Goal: Task Accomplishment & Management: Complete application form

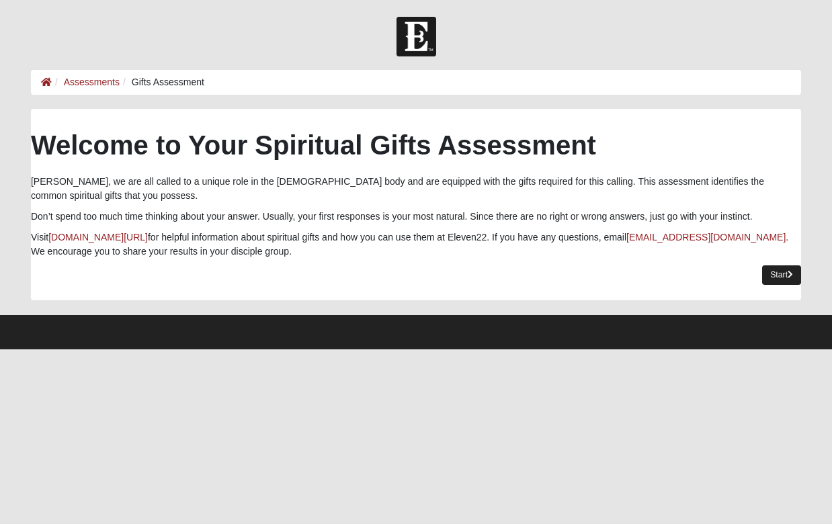
click at [773, 278] on link "Start" at bounding box center [782, 276] width 39 height 20
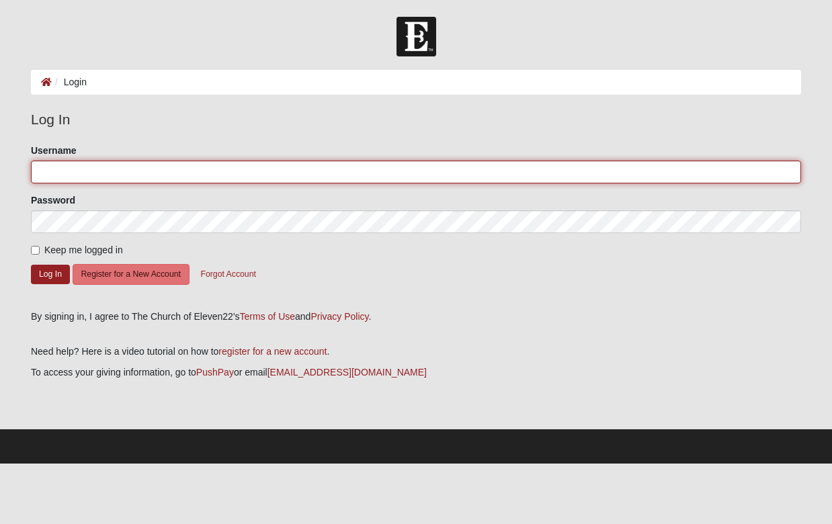
type input "stephencperry"
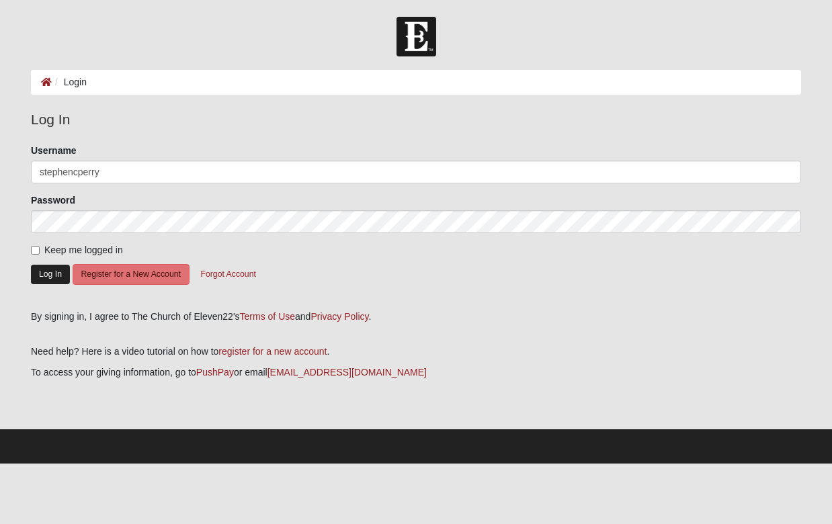
click at [46, 276] on button "Log In" at bounding box center [50, 275] width 39 height 20
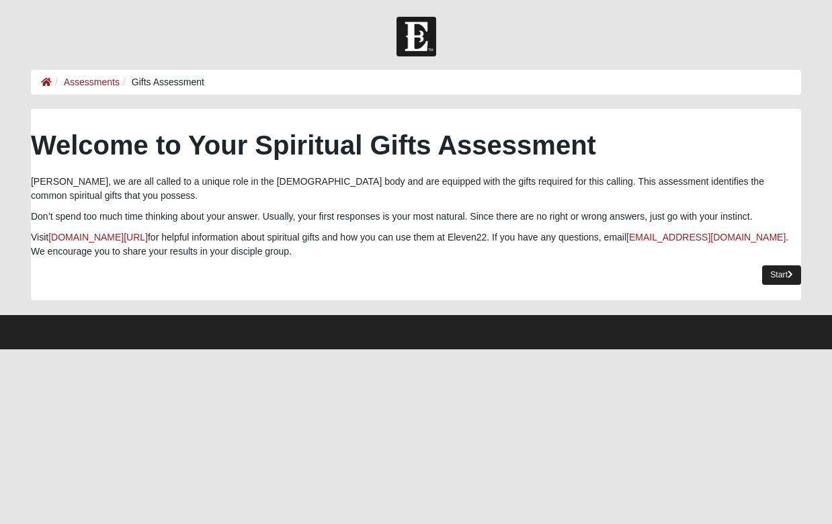
click at [775, 278] on link "Start" at bounding box center [782, 276] width 39 height 20
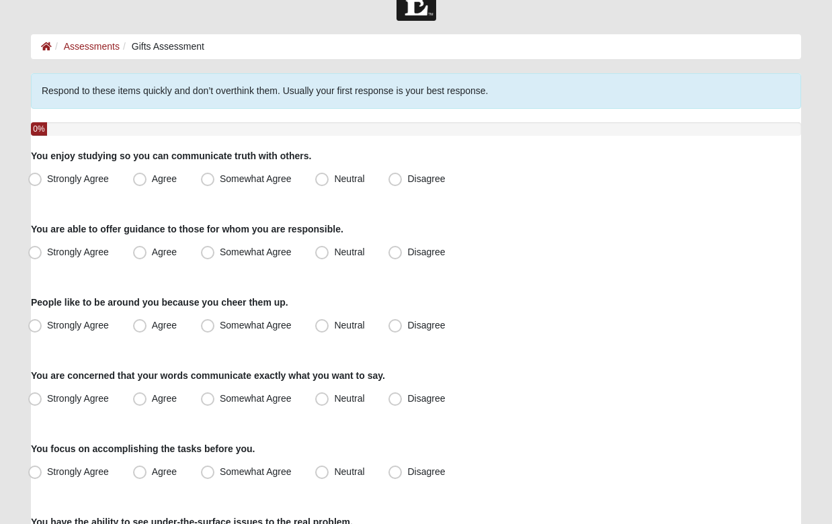
scroll to position [36, 0]
click at [152, 175] on span "Agree" at bounding box center [164, 178] width 25 height 11
click at [139, 175] on input "Agree" at bounding box center [143, 179] width 9 height 9
radio input "true"
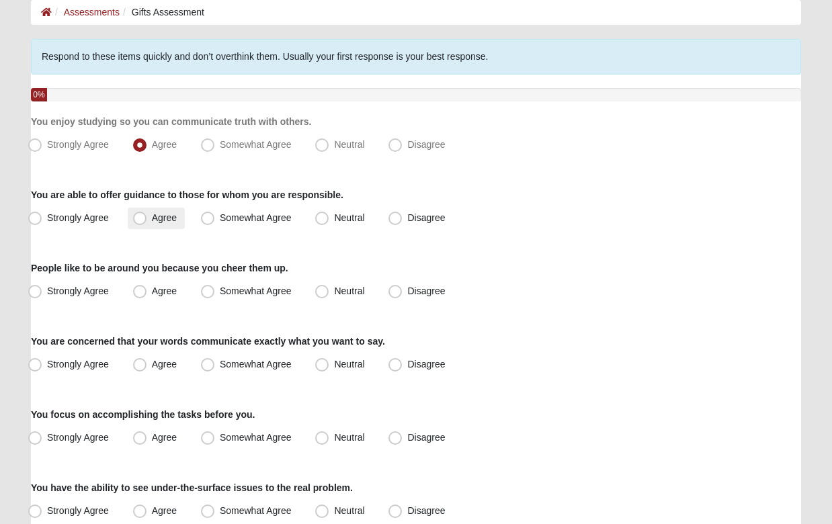
scroll to position [81, 0]
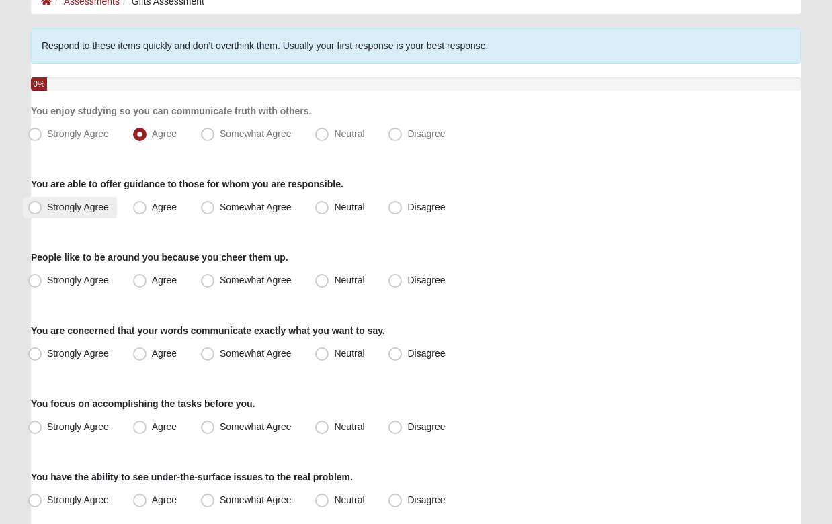
click at [47, 204] on span "Strongly Agree" at bounding box center [78, 207] width 62 height 11
click at [37, 204] on input "Strongly Agree" at bounding box center [38, 207] width 9 height 9
radio input "true"
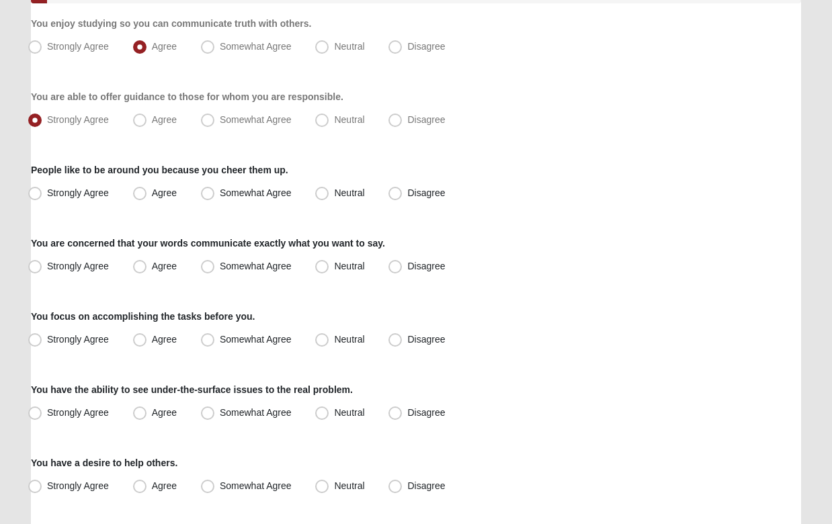
scroll to position [171, 0]
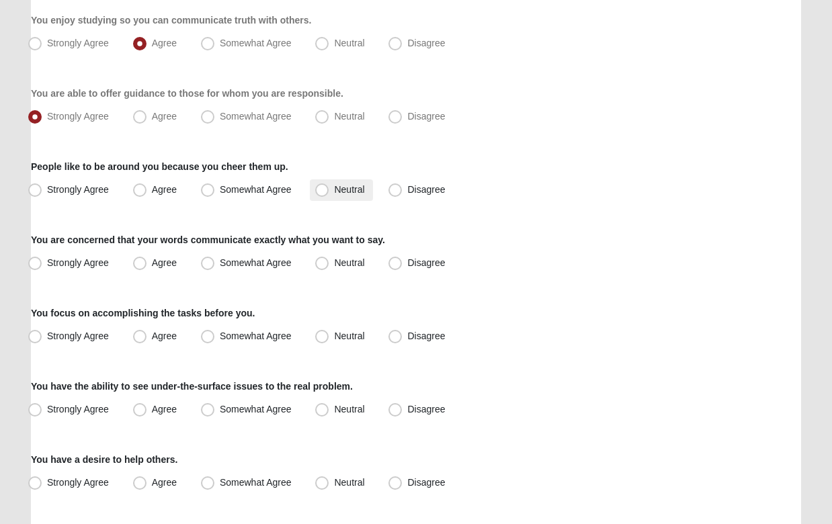
click at [334, 191] on span "Neutral" at bounding box center [349, 189] width 30 height 11
click at [325, 191] on input "Neutral" at bounding box center [325, 190] width 9 height 9
radio input "true"
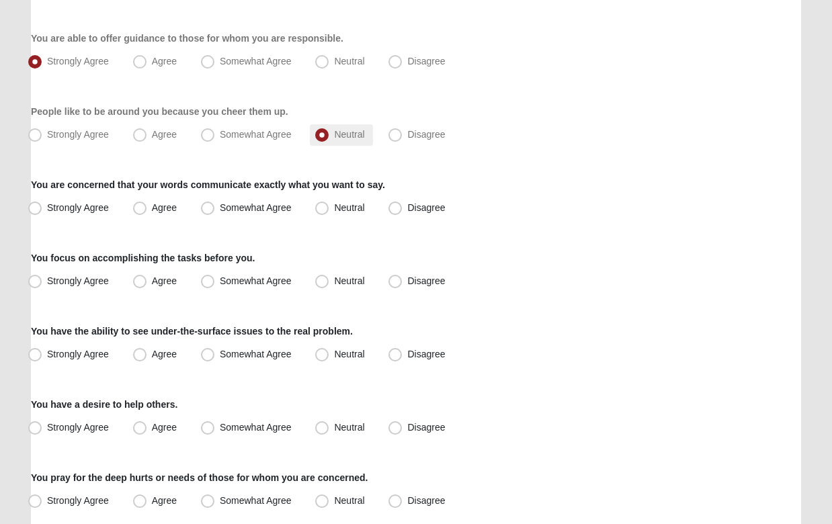
scroll to position [236, 0]
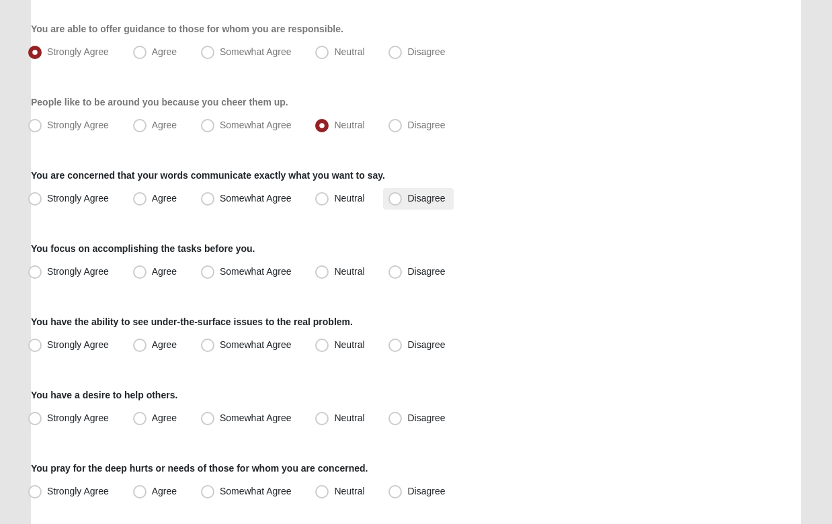
click at [407, 200] on span "Disagree" at bounding box center [426, 198] width 38 height 11
click at [400, 200] on input "Disagree" at bounding box center [398, 198] width 9 height 9
radio input "true"
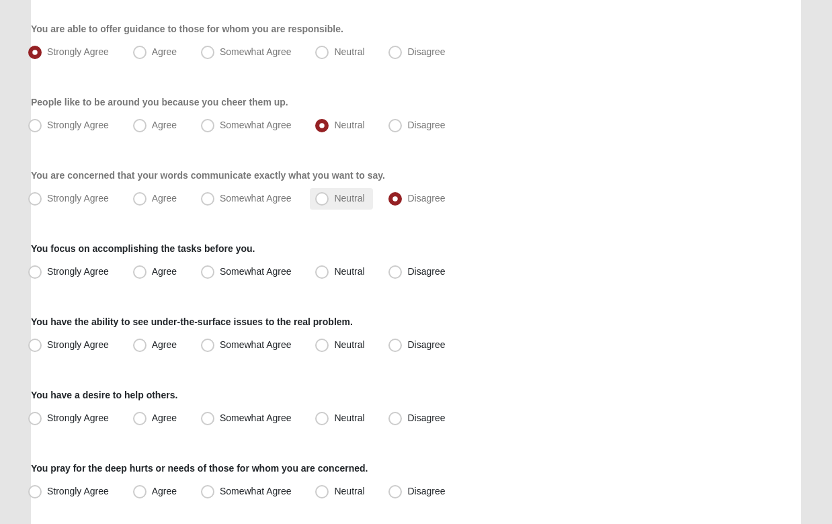
click at [334, 202] on span "Neutral" at bounding box center [349, 198] width 30 height 11
click at [329, 202] on input "Neutral" at bounding box center [325, 198] width 9 height 9
radio input "true"
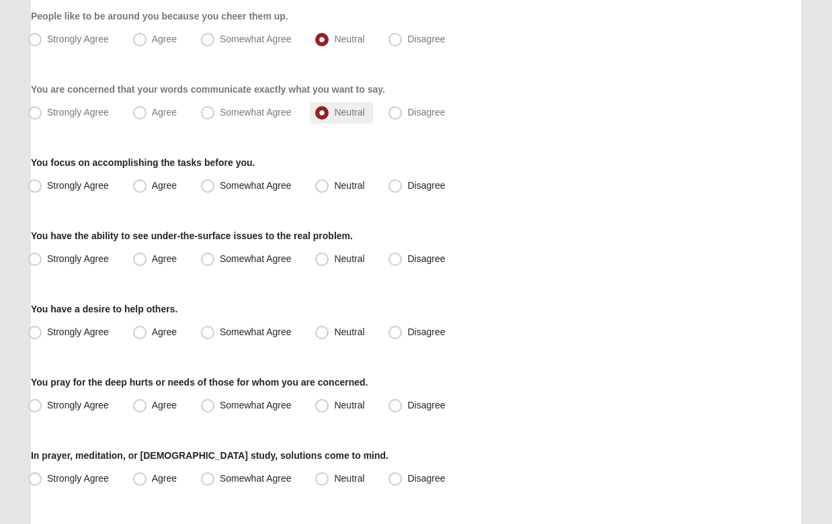
scroll to position [325, 0]
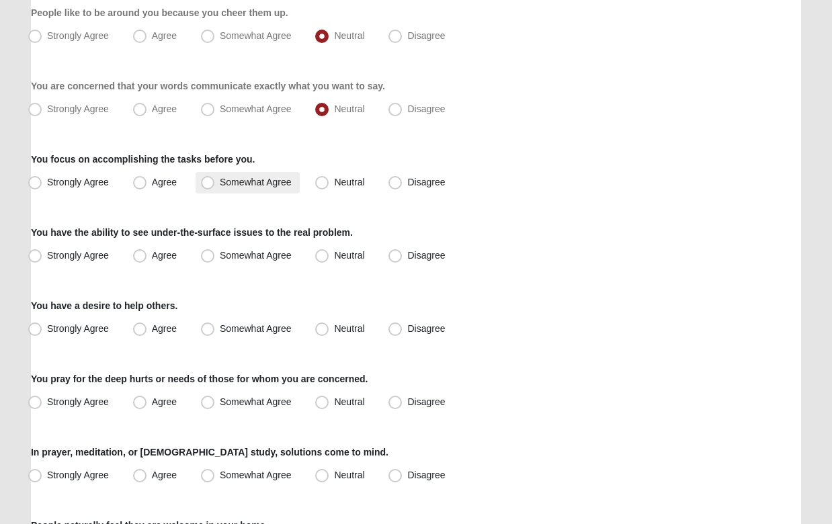
click at [220, 183] on span "Somewhat Agree" at bounding box center [256, 182] width 72 height 11
click at [206, 183] on input "Somewhat Agree" at bounding box center [210, 182] width 9 height 9
radio input "true"
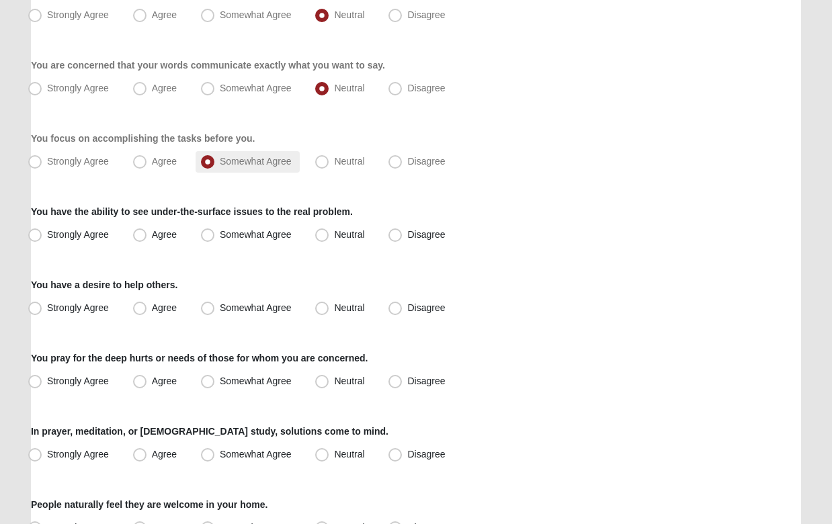
scroll to position [348, 0]
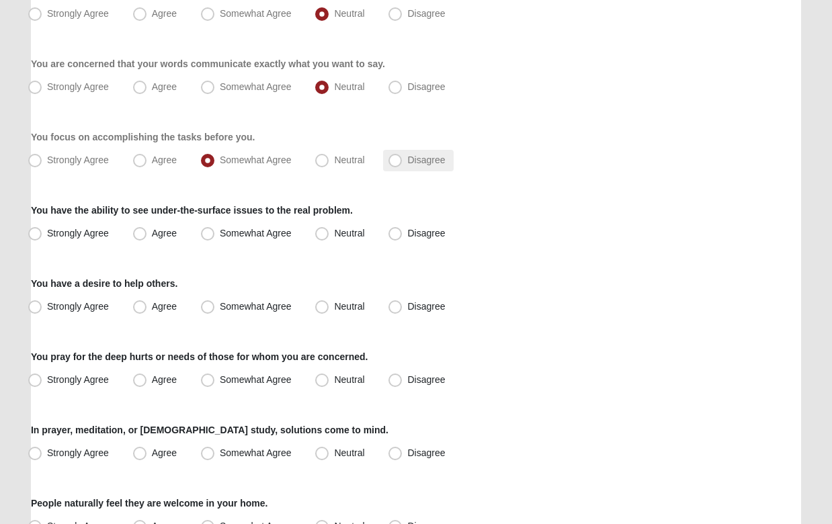
click at [407, 163] on span "Disagree" at bounding box center [426, 160] width 38 height 11
click at [397, 163] on input "Disagree" at bounding box center [398, 160] width 9 height 9
radio input "true"
click at [220, 231] on span "Somewhat Agree" at bounding box center [256, 233] width 72 height 11
click at [206, 231] on input "Somewhat Agree" at bounding box center [210, 233] width 9 height 9
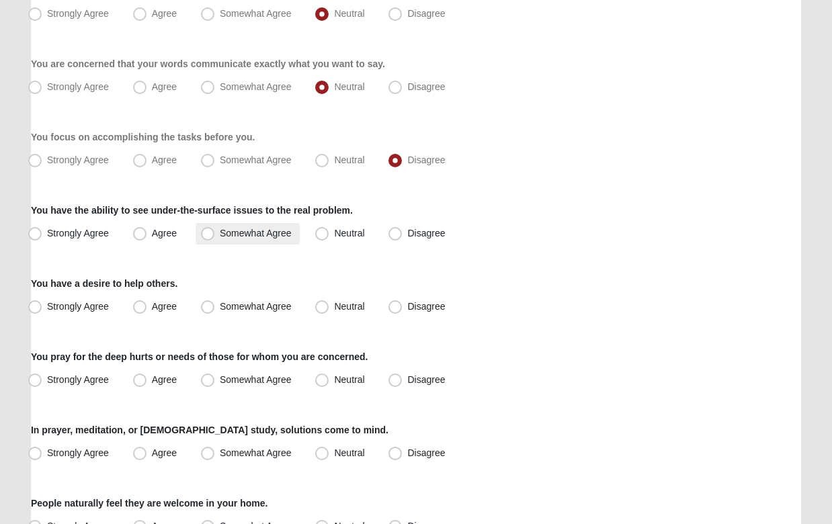
radio input "true"
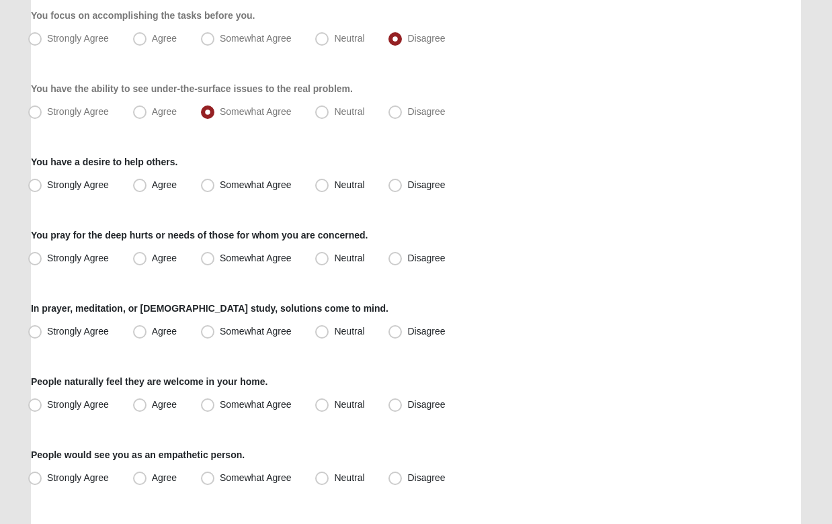
scroll to position [469, 0]
click at [47, 187] on span "Strongly Agree" at bounding box center [78, 185] width 62 height 11
click at [36, 187] on input "Strongly Agree" at bounding box center [38, 185] width 9 height 9
radio input "true"
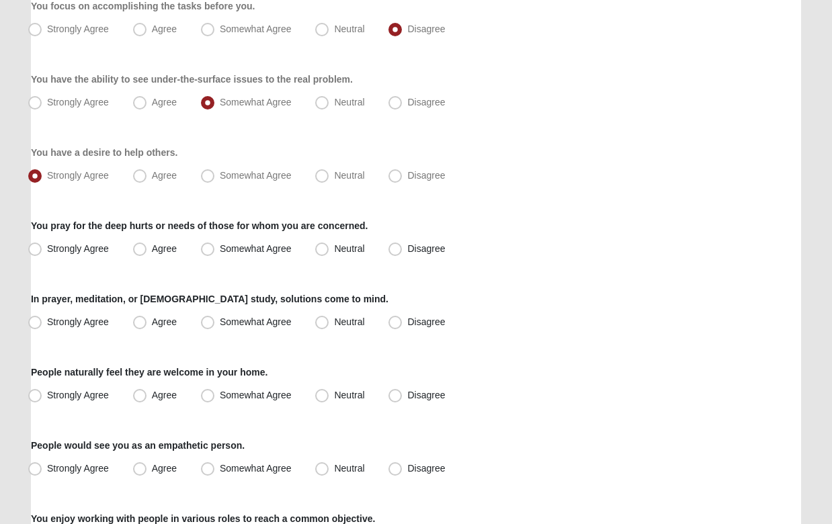
scroll to position [480, 0]
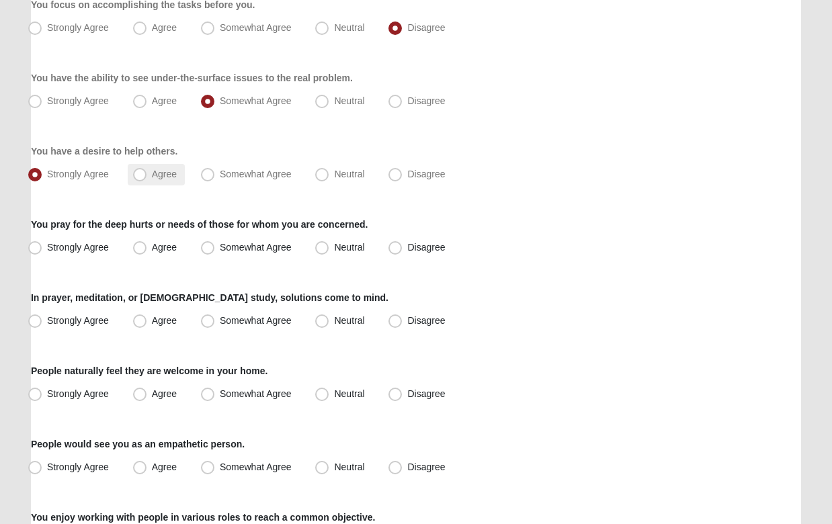
click at [152, 175] on span "Agree" at bounding box center [164, 174] width 25 height 11
click at [141, 175] on input "Agree" at bounding box center [143, 174] width 9 height 9
radio input "true"
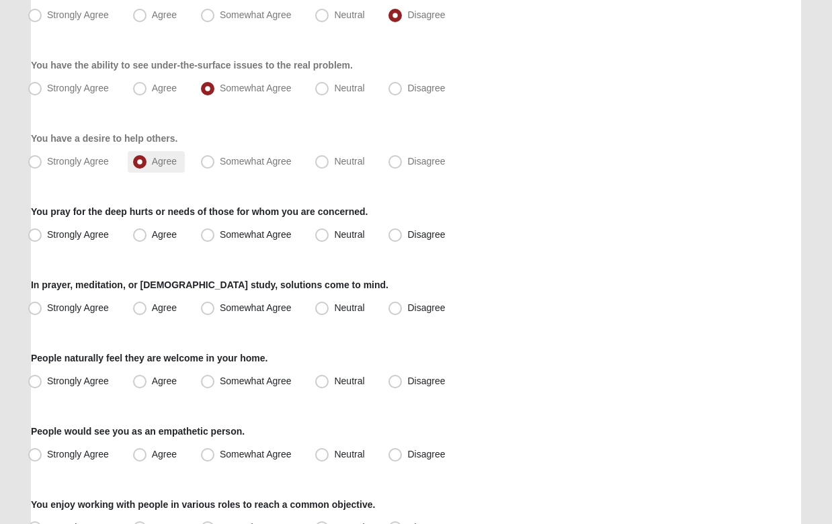
scroll to position [500, 0]
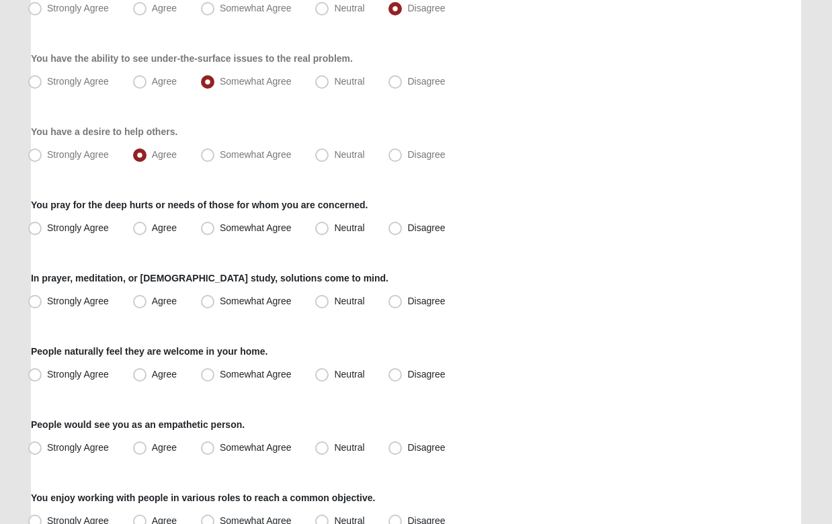
click at [143, 239] on div "Respond to these items quickly and don’t overthink them. Usually your first res…" at bounding box center [416, 254] width 771 height 1290
click at [152, 233] on span "Agree" at bounding box center [164, 228] width 25 height 11
click at [143, 233] on input "Agree" at bounding box center [143, 228] width 9 height 9
radio input "true"
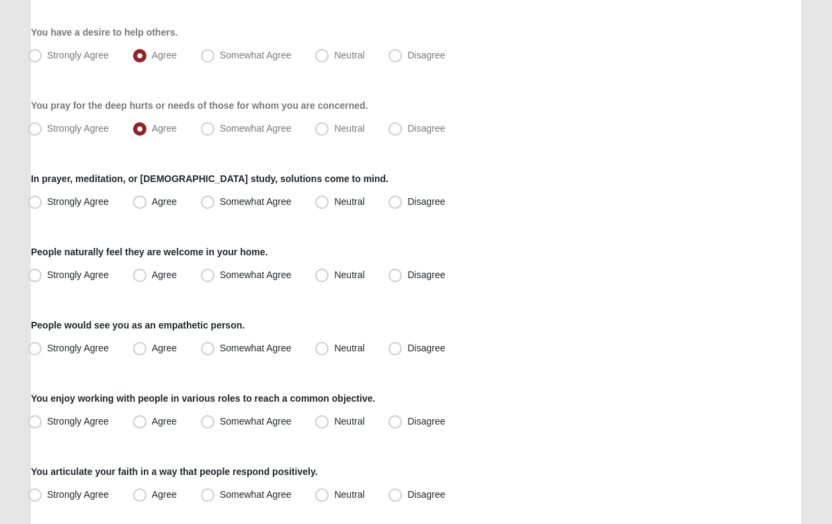
scroll to position [623, 0]
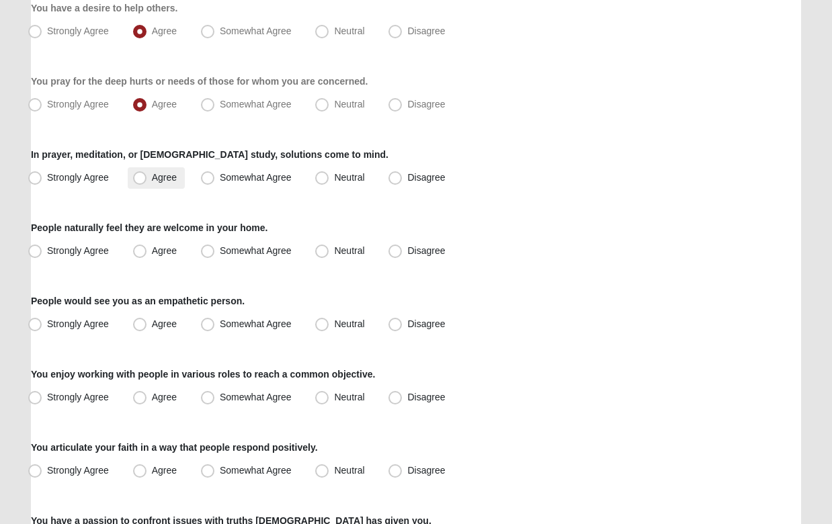
click at [152, 176] on span "Agree" at bounding box center [164, 177] width 25 height 11
click at [141, 176] on input "Agree" at bounding box center [143, 177] width 9 height 9
radio input "true"
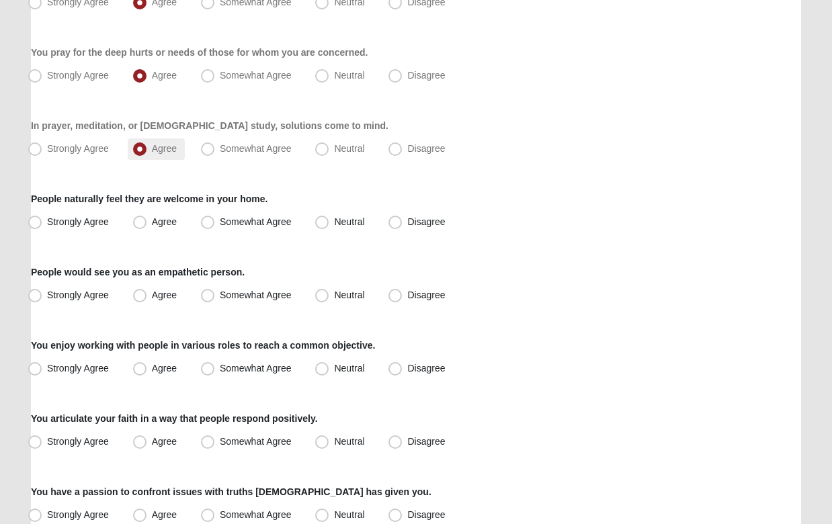
scroll to position [654, 0]
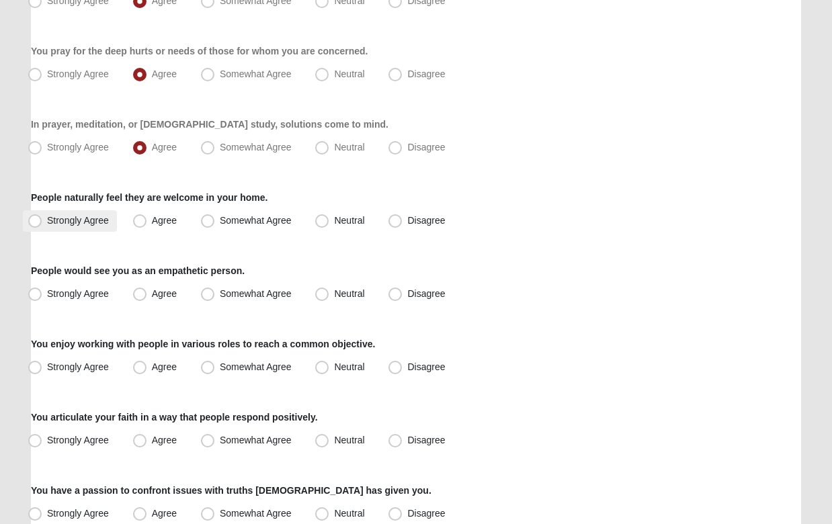
click at [47, 222] on span "Strongly Agree" at bounding box center [78, 220] width 62 height 11
click at [34, 222] on input "Strongly Agree" at bounding box center [38, 221] width 9 height 9
radio input "true"
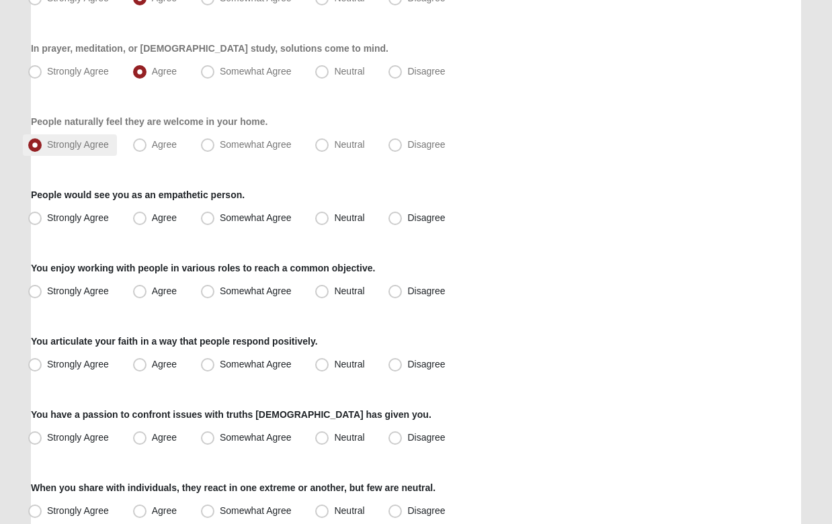
scroll to position [734, 0]
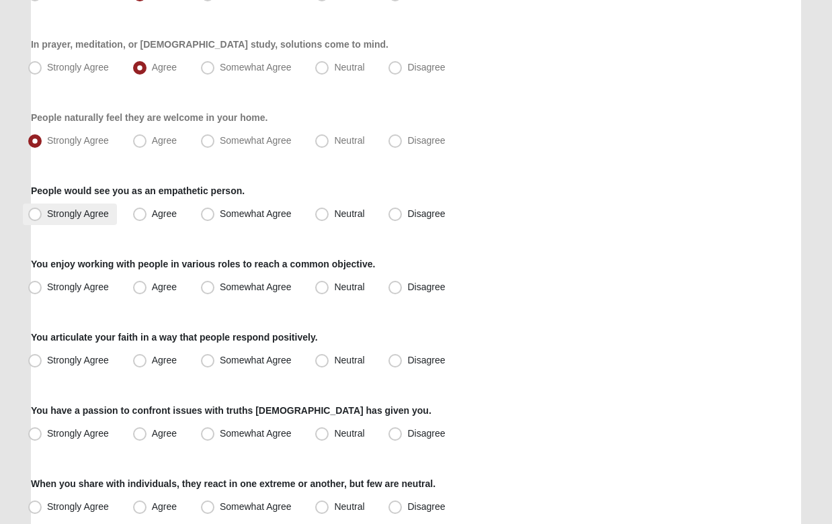
click at [47, 215] on span "Strongly Agree" at bounding box center [78, 213] width 62 height 11
click at [36, 215] on input "Strongly Agree" at bounding box center [38, 214] width 9 height 9
radio input "true"
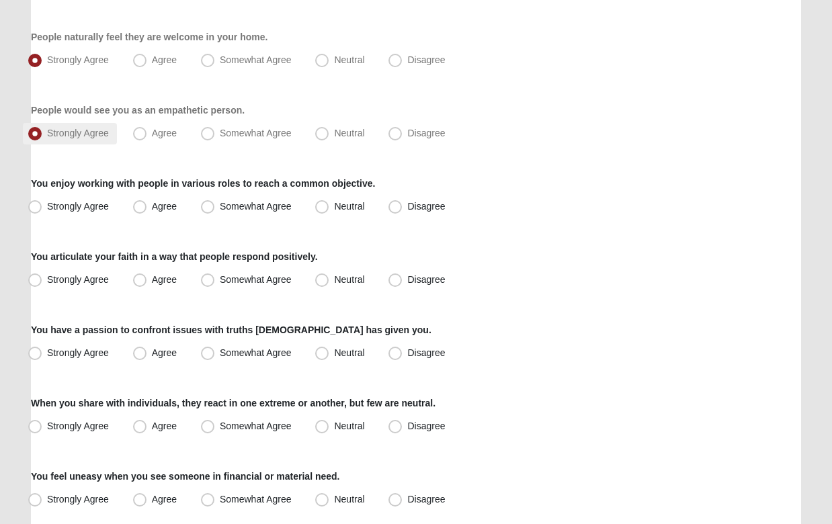
scroll to position [846, 0]
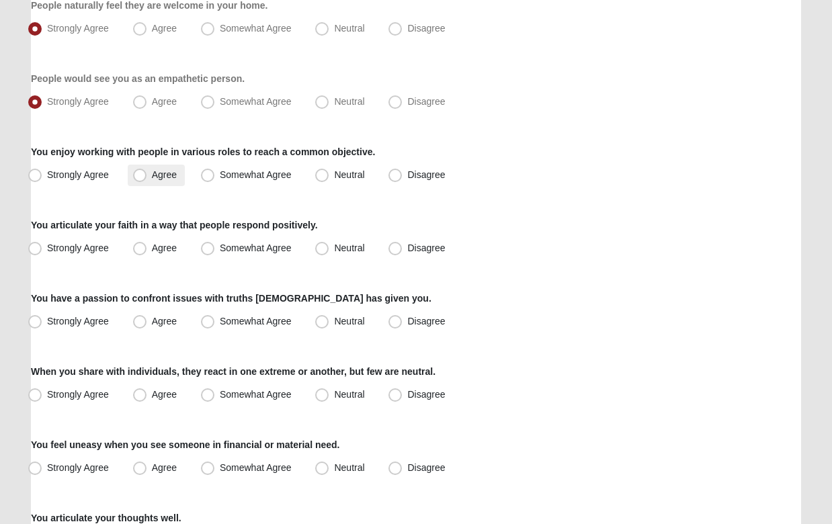
click at [152, 174] on span "Agree" at bounding box center [164, 174] width 25 height 11
click at [142, 174] on input "Agree" at bounding box center [143, 175] width 9 height 9
radio input "true"
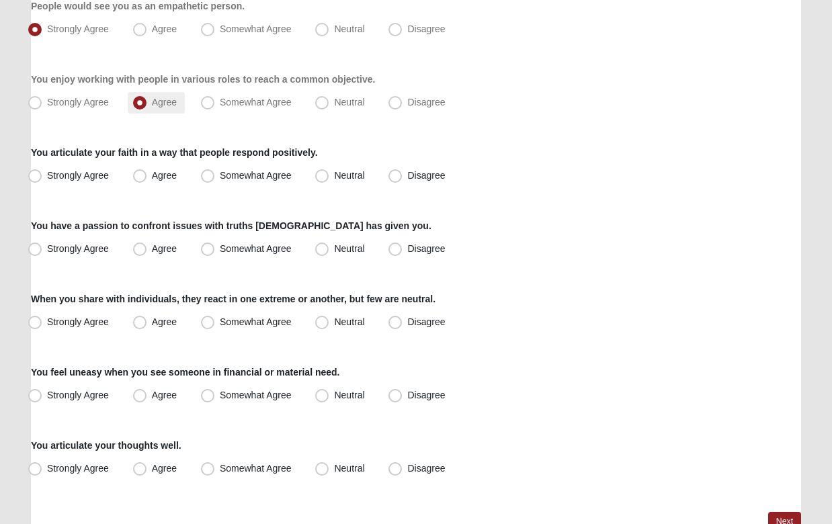
scroll to position [933, 0]
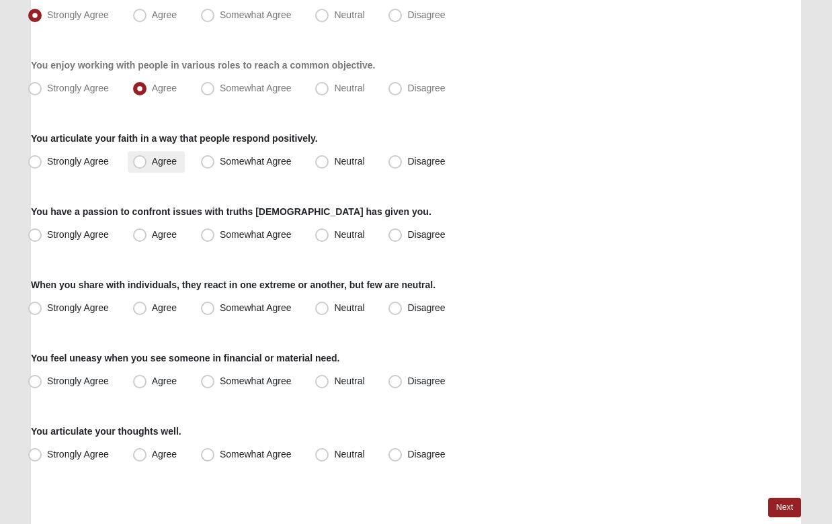
click at [152, 161] on span "Agree" at bounding box center [164, 161] width 25 height 11
click at [143, 161] on input "Agree" at bounding box center [143, 161] width 9 height 9
radio input "true"
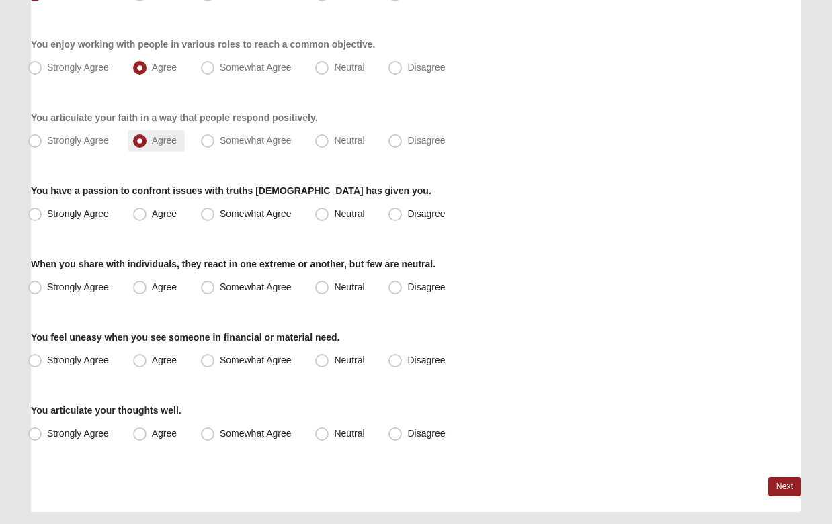
scroll to position [954, 0]
click at [152, 211] on span "Agree" at bounding box center [164, 213] width 25 height 11
click at [139, 211] on input "Agree" at bounding box center [143, 213] width 9 height 9
radio input "true"
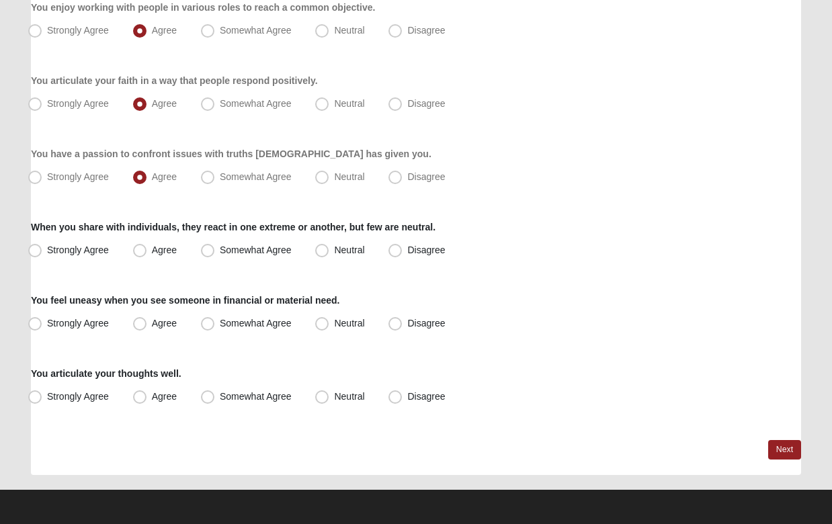
scroll to position [990, 0]
click at [334, 254] on span "Neutral" at bounding box center [349, 250] width 30 height 11
click at [323, 254] on input "Neutral" at bounding box center [325, 250] width 9 height 9
radio input "true"
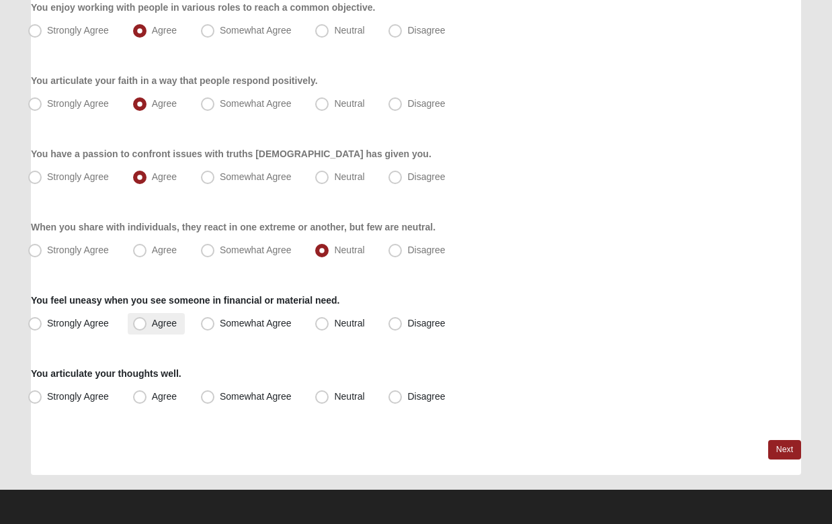
click at [152, 324] on span "Agree" at bounding box center [164, 323] width 25 height 11
click at [141, 324] on input "Agree" at bounding box center [143, 323] width 9 height 9
radio input "true"
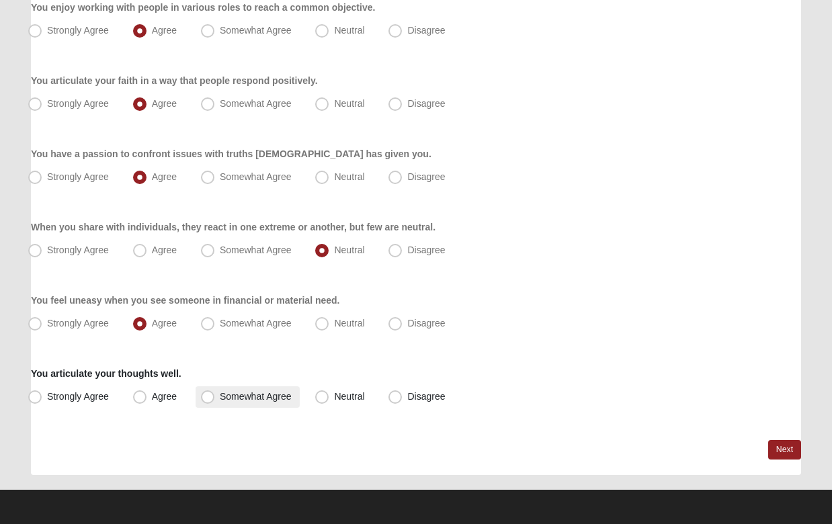
click at [220, 398] on span "Somewhat Agree" at bounding box center [256, 396] width 72 height 11
click at [212, 398] on input "Somewhat Agree" at bounding box center [210, 397] width 9 height 9
radio input "true"
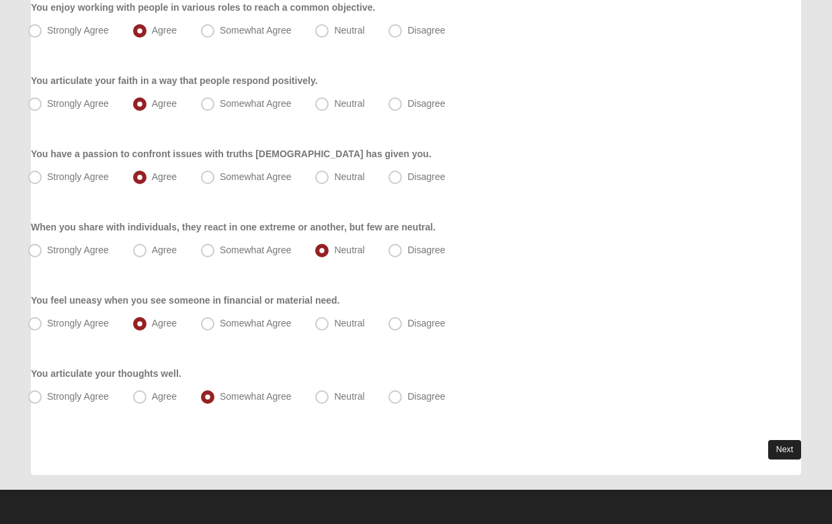
click at [784, 451] on link "Next" at bounding box center [785, 450] width 33 height 20
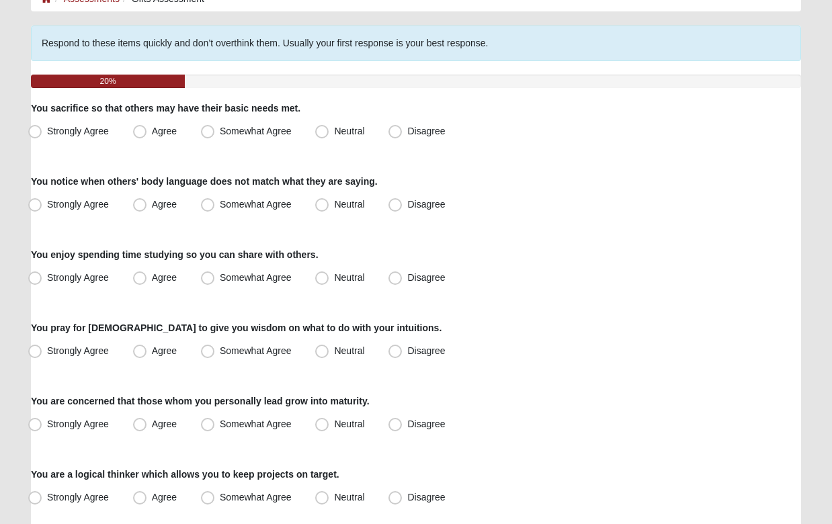
scroll to position [93, 0]
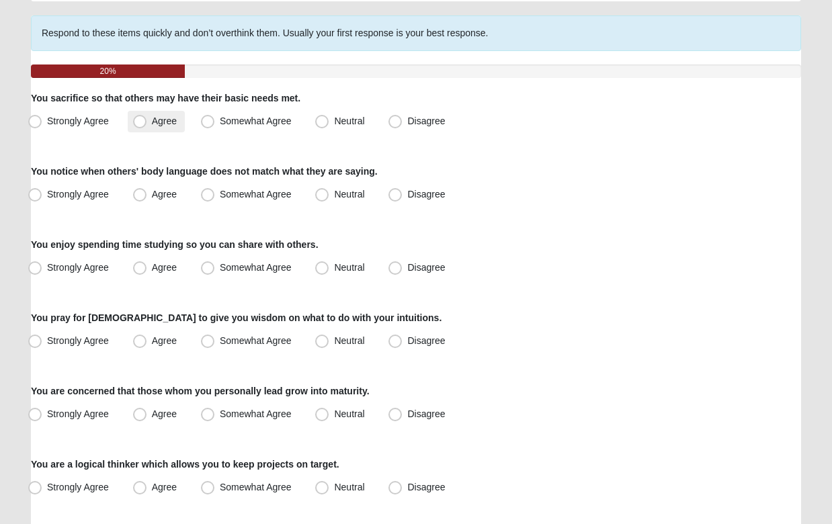
click at [152, 126] on span "Agree" at bounding box center [164, 121] width 25 height 11
click at [139, 126] on input "Agree" at bounding box center [143, 121] width 9 height 9
radio input "true"
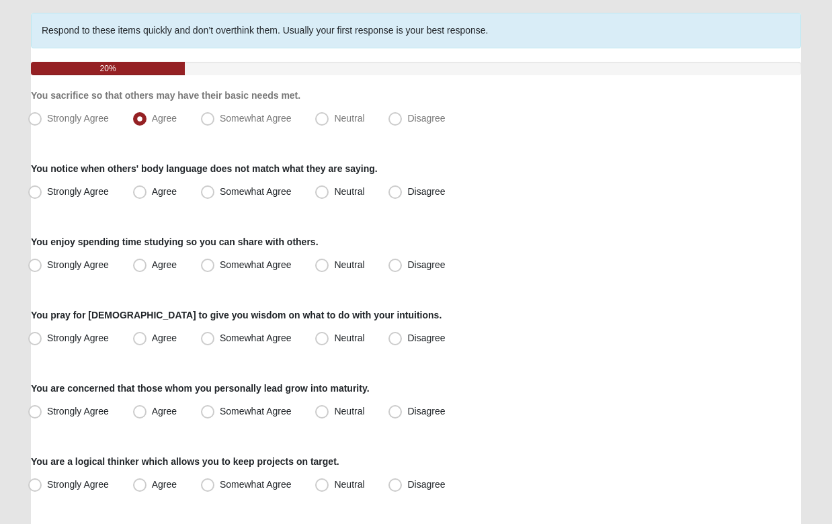
scroll to position [119, 0]
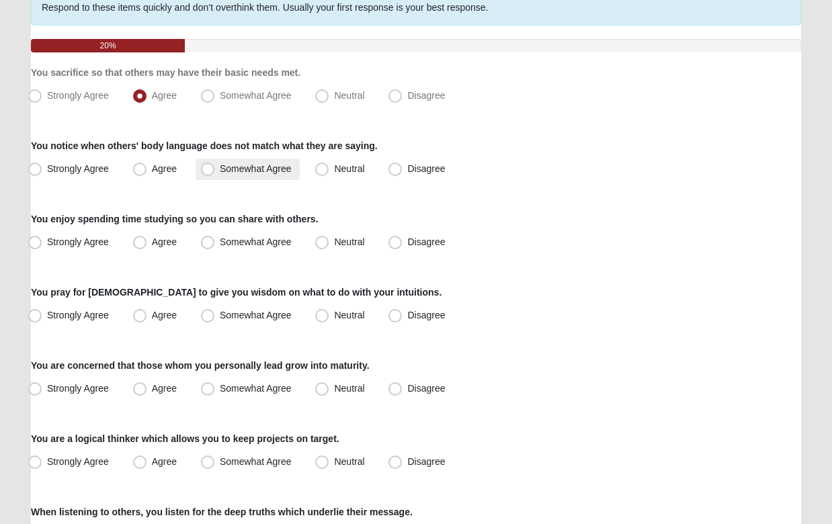
click at [220, 169] on span "Somewhat Agree" at bounding box center [256, 168] width 72 height 11
click at [212, 169] on input "Somewhat Agree" at bounding box center [210, 169] width 9 height 9
radio input "true"
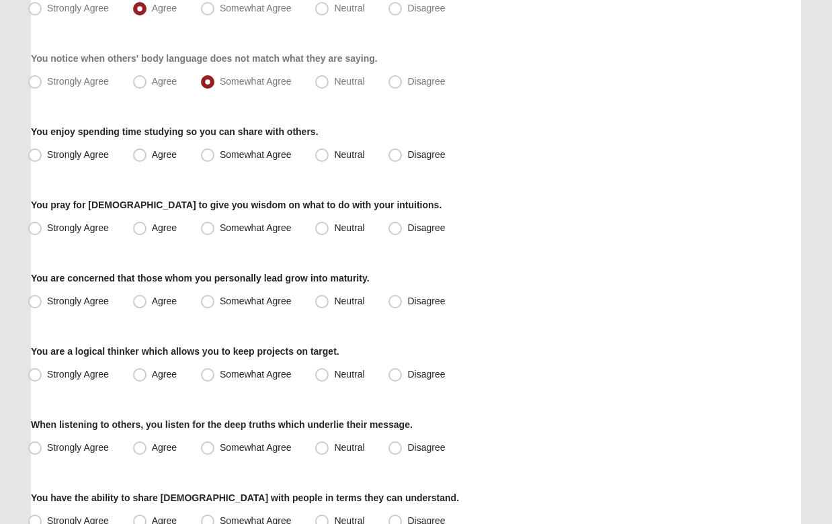
scroll to position [206, 0]
click at [152, 159] on span "Agree" at bounding box center [164, 154] width 25 height 11
click at [143, 159] on input "Agree" at bounding box center [143, 155] width 9 height 9
radio input "true"
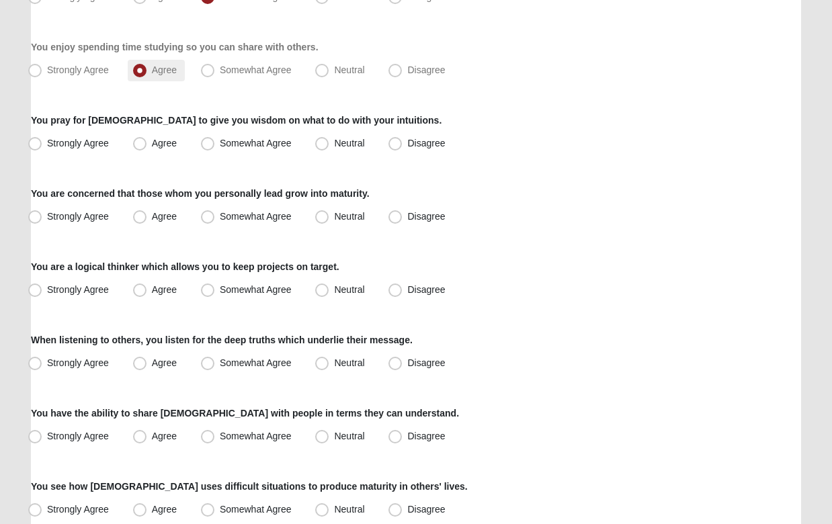
scroll to position [301, 0]
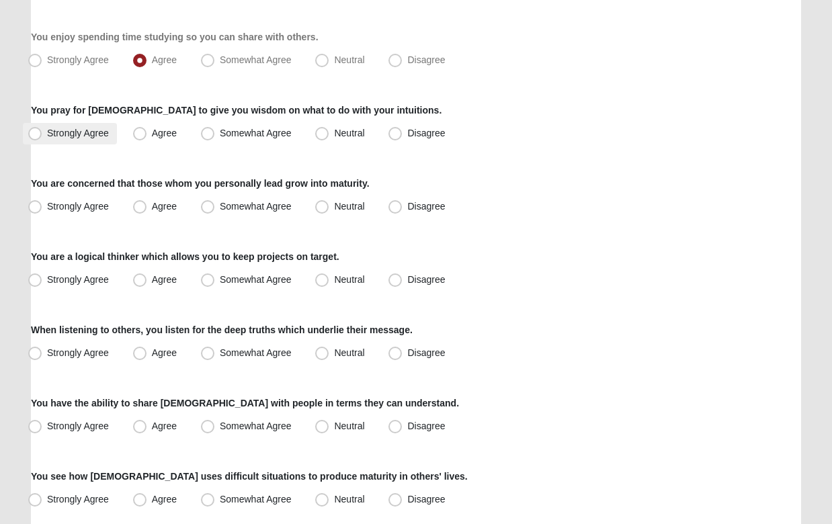
click at [47, 138] on span "Strongly Agree" at bounding box center [78, 133] width 62 height 11
click at [35, 138] on input "Strongly Agree" at bounding box center [38, 133] width 9 height 9
radio input "true"
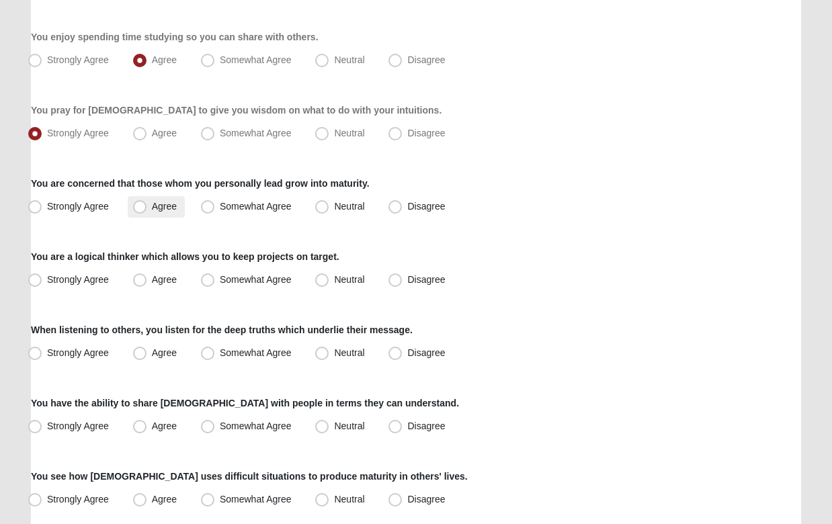
click at [152, 206] on span "Agree" at bounding box center [164, 206] width 25 height 11
click at [139, 206] on input "Agree" at bounding box center [143, 206] width 9 height 9
radio input "true"
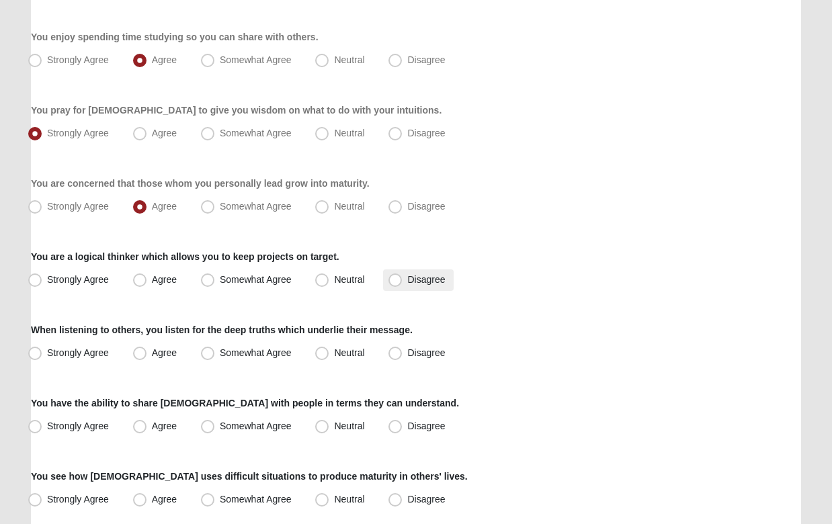
click at [407, 281] on span "Disagree" at bounding box center [426, 279] width 38 height 11
click at [399, 281] on input "Disagree" at bounding box center [398, 280] width 9 height 9
radio input "true"
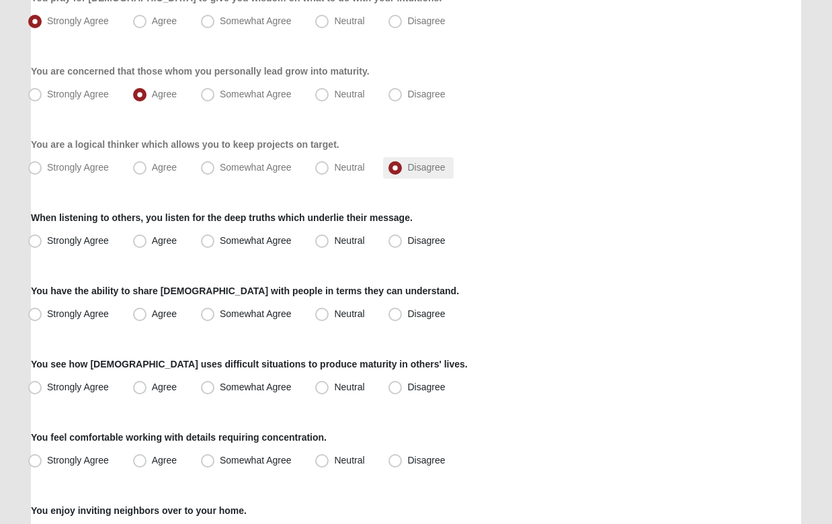
scroll to position [434, 0]
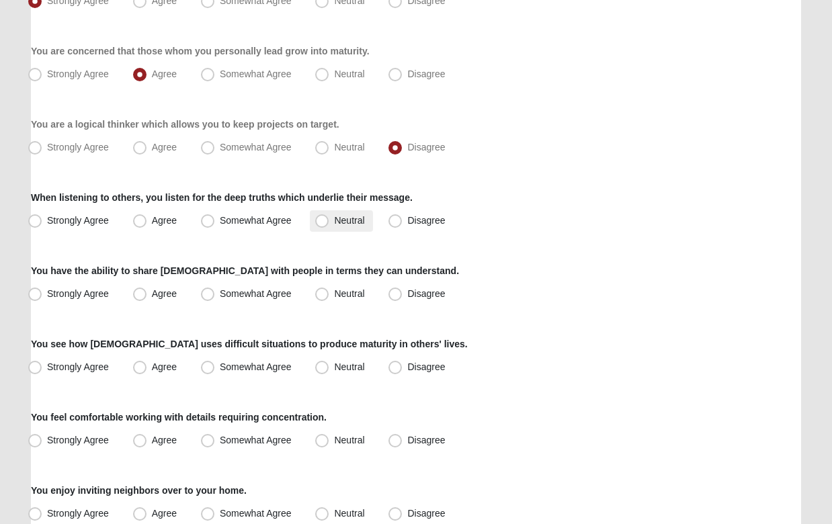
click at [334, 222] on span "Neutral" at bounding box center [349, 220] width 30 height 11
click at [322, 222] on input "Neutral" at bounding box center [325, 221] width 9 height 9
radio input "true"
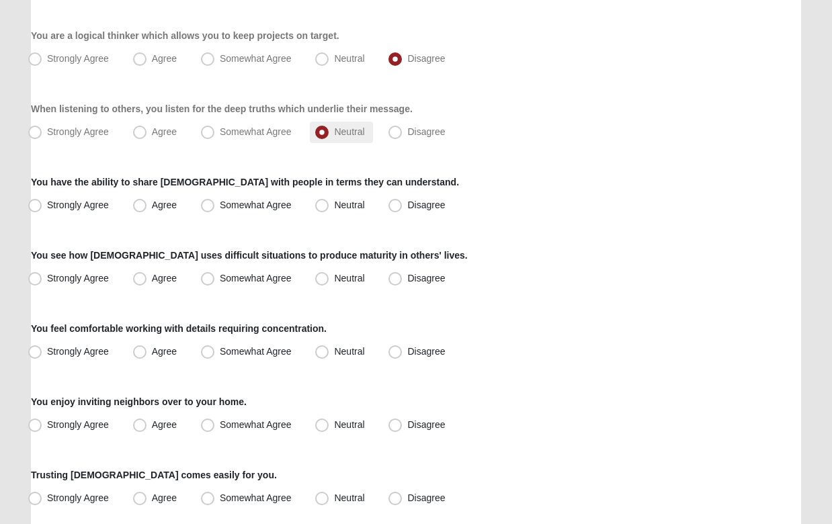
scroll to position [530, 0]
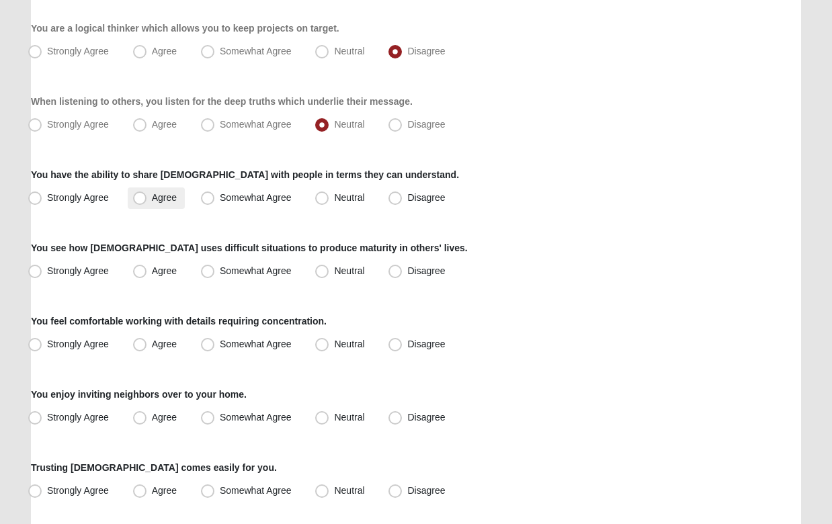
click at [131, 197] on label "Agree" at bounding box center [156, 199] width 57 height 22
click at [139, 197] on input "Agree" at bounding box center [143, 198] width 9 height 9
radio input "true"
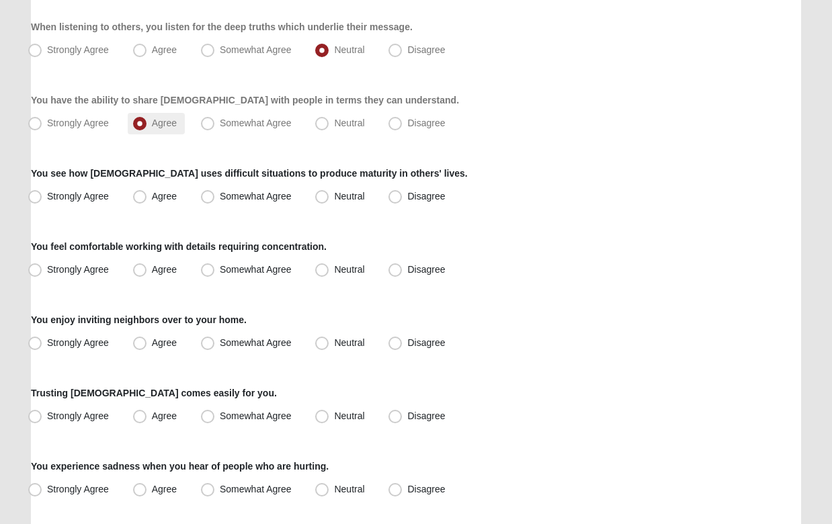
scroll to position [605, 0]
click at [47, 198] on span "Strongly Agree" at bounding box center [78, 195] width 62 height 11
click at [34, 198] on input "Strongly Agree" at bounding box center [38, 196] width 9 height 9
radio input "true"
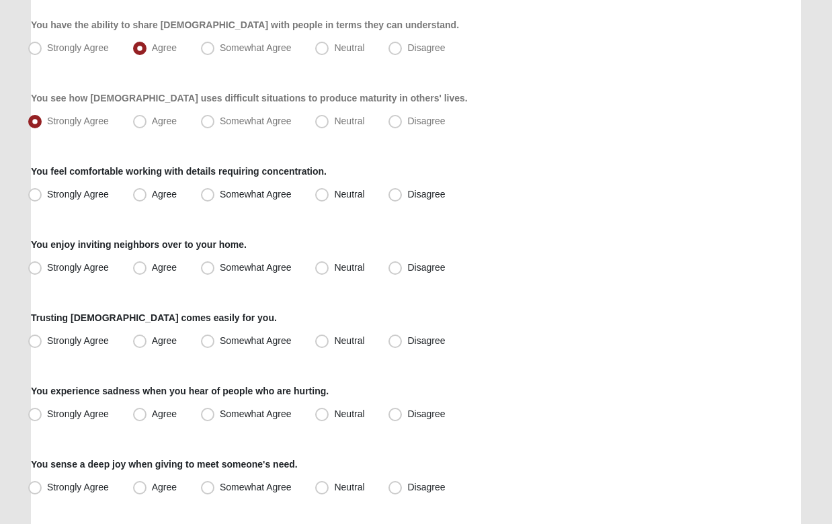
scroll to position [686, 0]
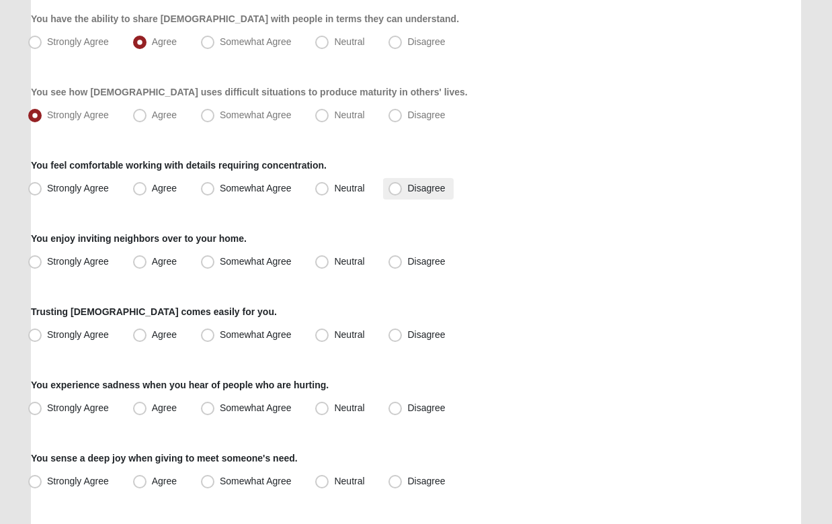
click at [407, 190] on span "Disagree" at bounding box center [426, 188] width 38 height 11
click at [399, 190] on input "Disagree" at bounding box center [398, 188] width 9 height 9
radio input "true"
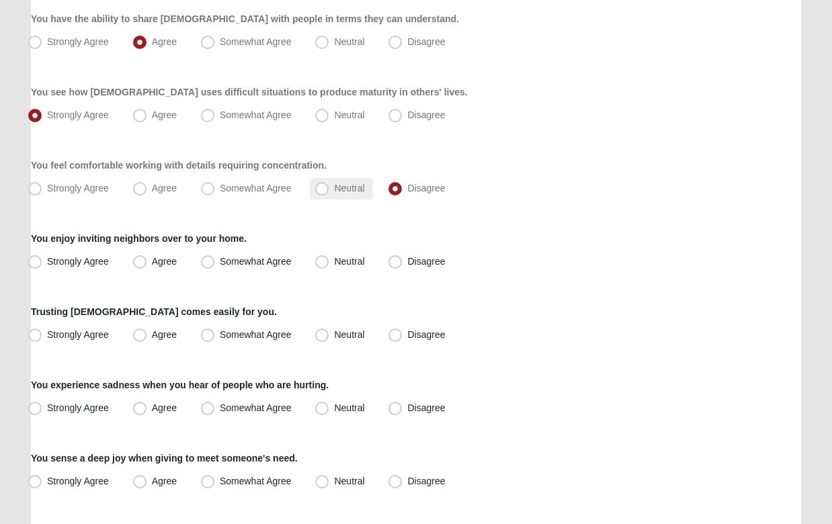
click at [334, 190] on span "Neutral" at bounding box center [349, 188] width 30 height 11
click at [326, 190] on input "Neutral" at bounding box center [325, 188] width 9 height 9
radio input "true"
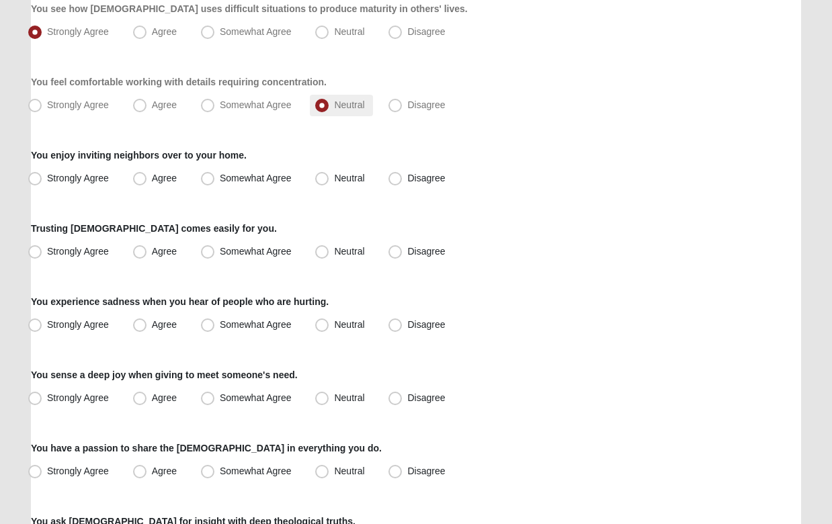
scroll to position [775, 0]
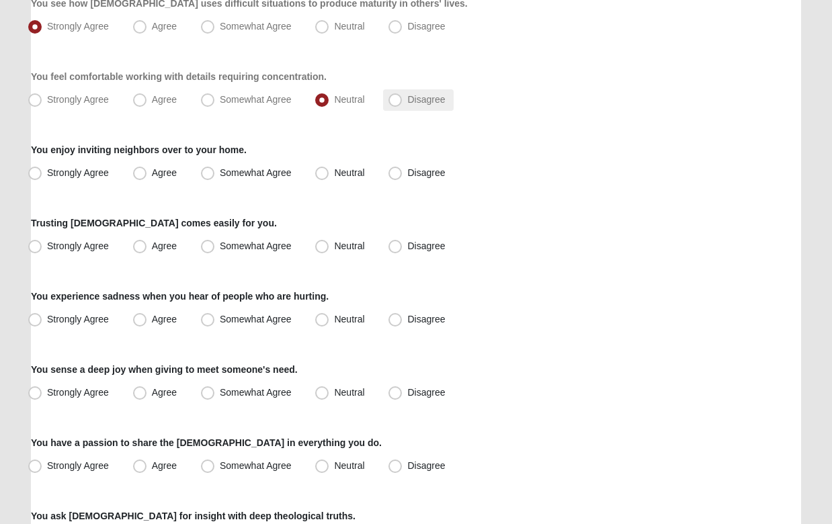
click at [407, 98] on span "Disagree" at bounding box center [426, 99] width 38 height 11
click at [394, 98] on input "Disagree" at bounding box center [398, 99] width 9 height 9
radio input "true"
click at [220, 178] on span "Somewhat Agree" at bounding box center [256, 172] width 72 height 11
click at [210, 178] on input "Somewhat Agree" at bounding box center [210, 173] width 9 height 9
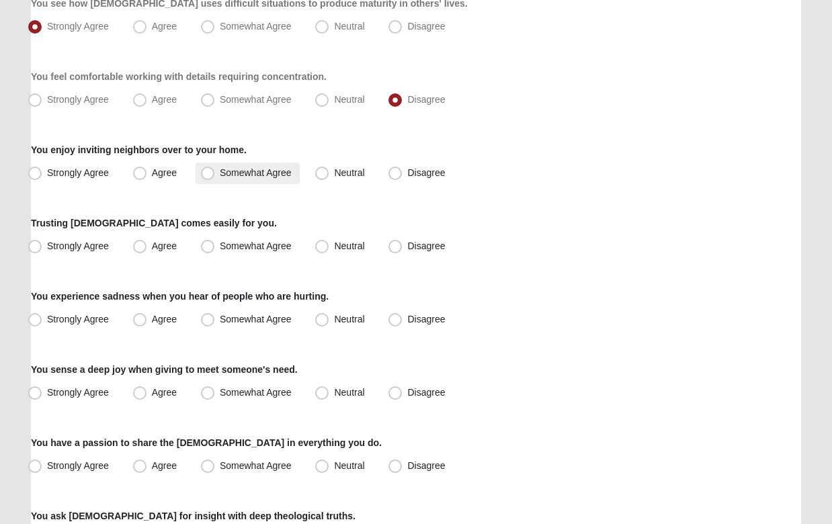
radio input "true"
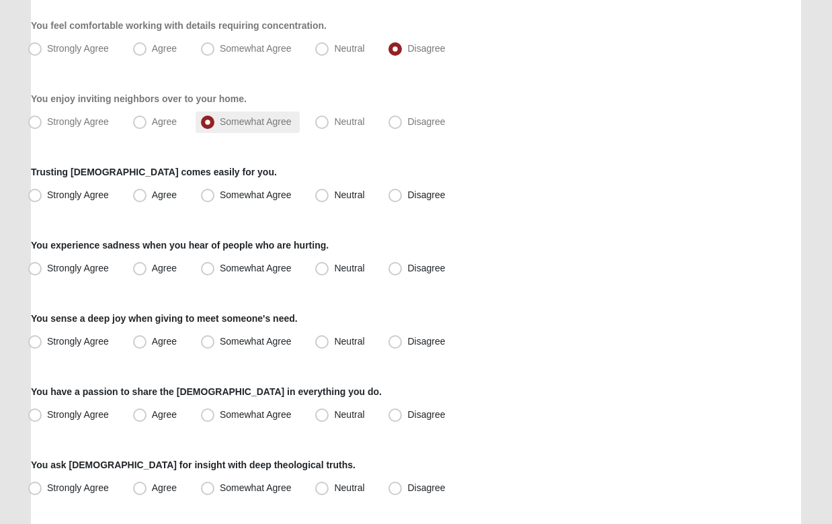
scroll to position [839, 0]
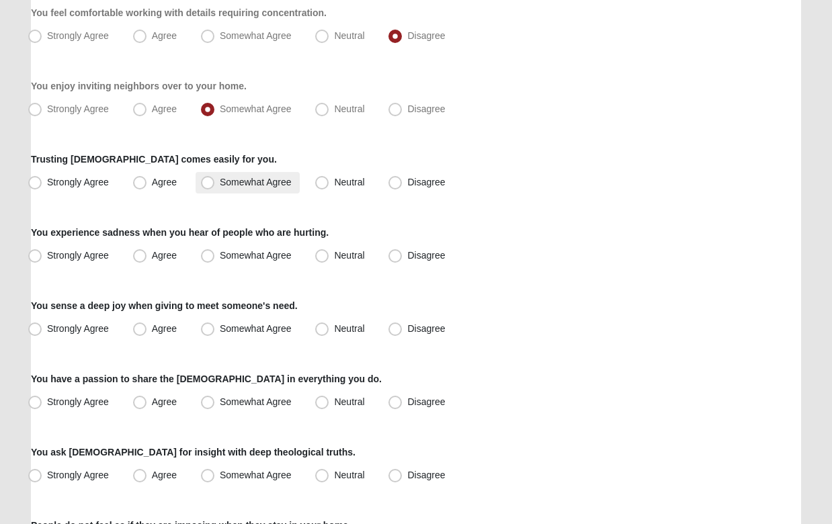
click at [220, 185] on span "Somewhat Agree" at bounding box center [256, 182] width 72 height 11
click at [206, 185] on input "Somewhat Agree" at bounding box center [210, 182] width 9 height 9
radio input "true"
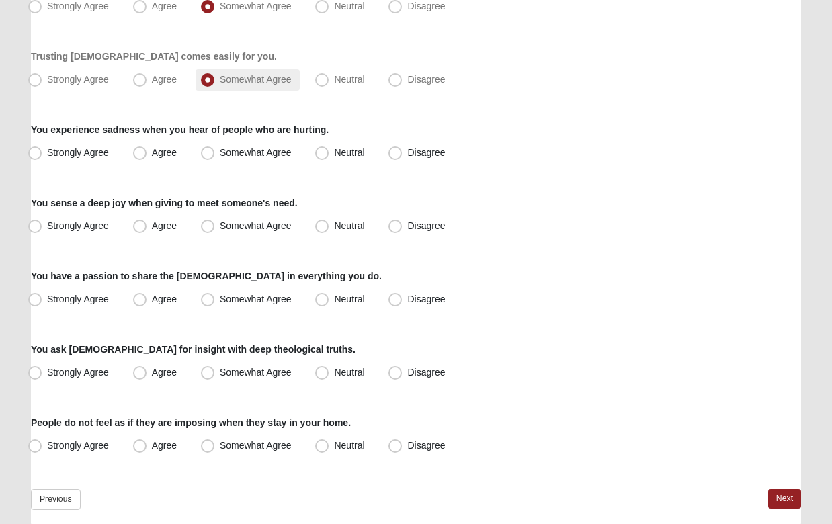
scroll to position [950, 0]
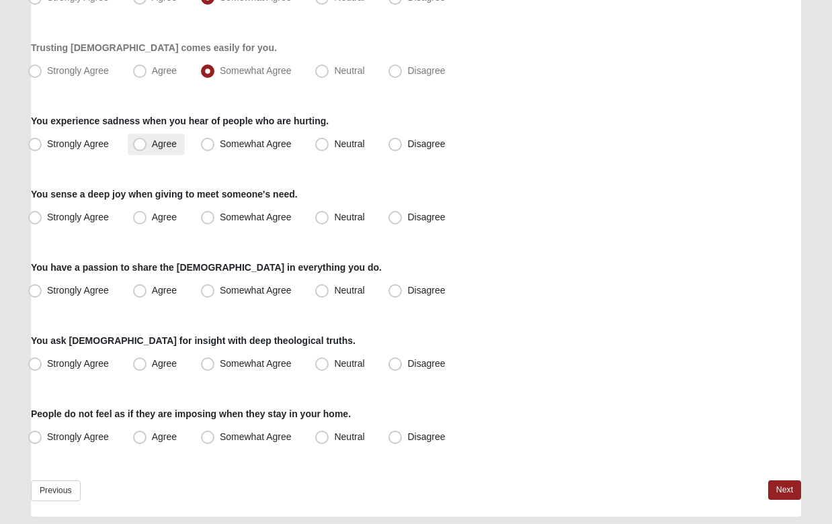
click at [152, 149] on span "Agree" at bounding box center [164, 144] width 25 height 11
click at [143, 149] on input "Agree" at bounding box center [143, 144] width 9 height 9
radio input "true"
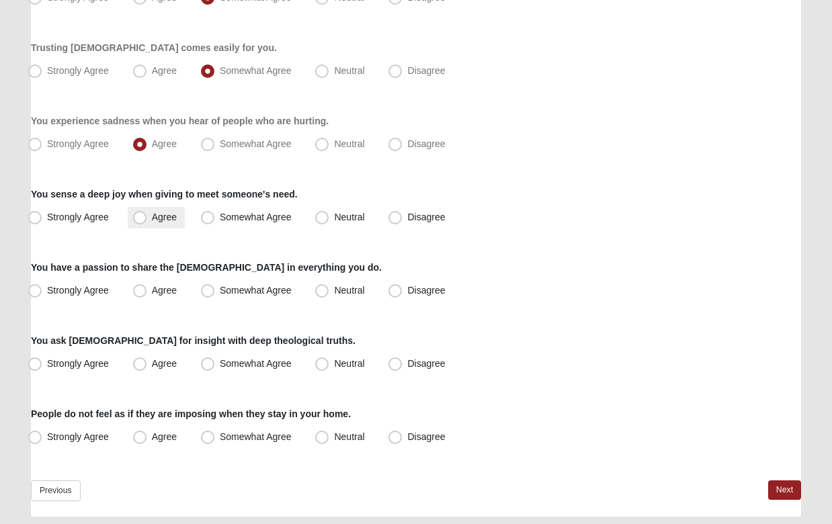
click at [152, 217] on span "Agree" at bounding box center [164, 217] width 25 height 11
click at [142, 217] on input "Agree" at bounding box center [143, 217] width 9 height 9
radio input "true"
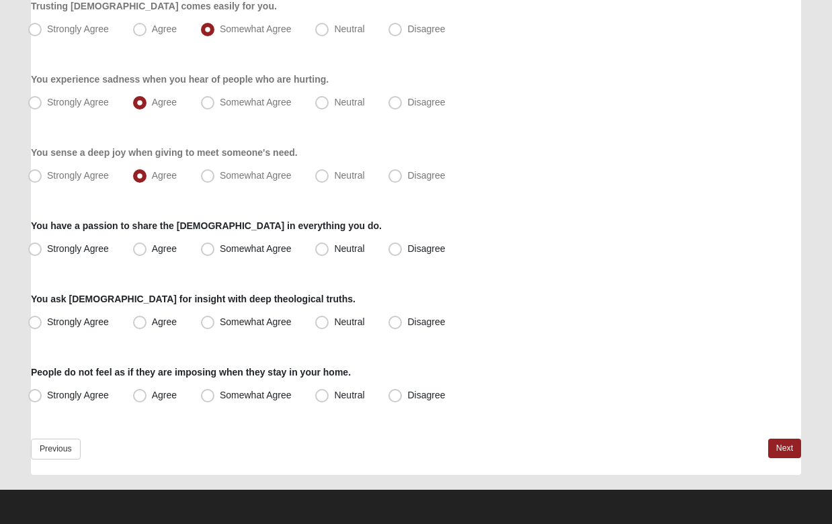
scroll to position [992, 0]
click at [220, 250] on span "Somewhat Agree" at bounding box center [256, 248] width 72 height 11
click at [210, 250] on input "Somewhat Agree" at bounding box center [210, 249] width 9 height 9
radio input "true"
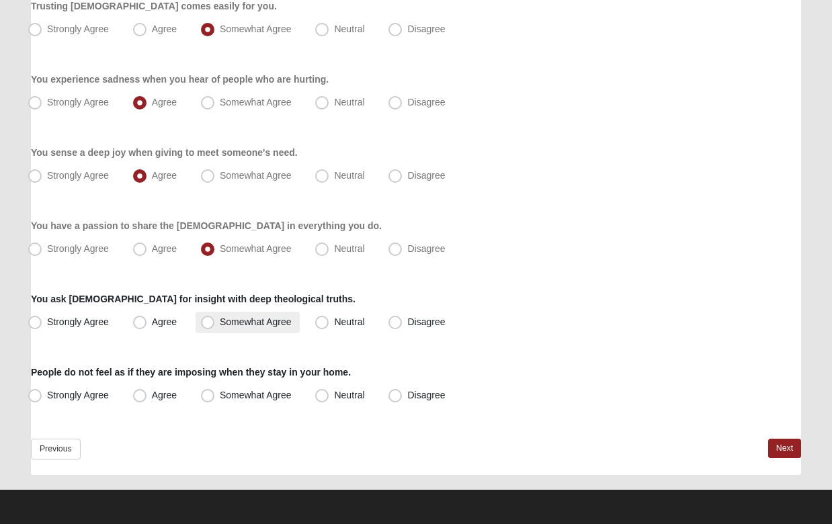
click at [220, 319] on span "Somewhat Agree" at bounding box center [256, 322] width 72 height 11
click at [209, 319] on input "Somewhat Agree" at bounding box center [210, 322] width 9 height 9
radio input "true"
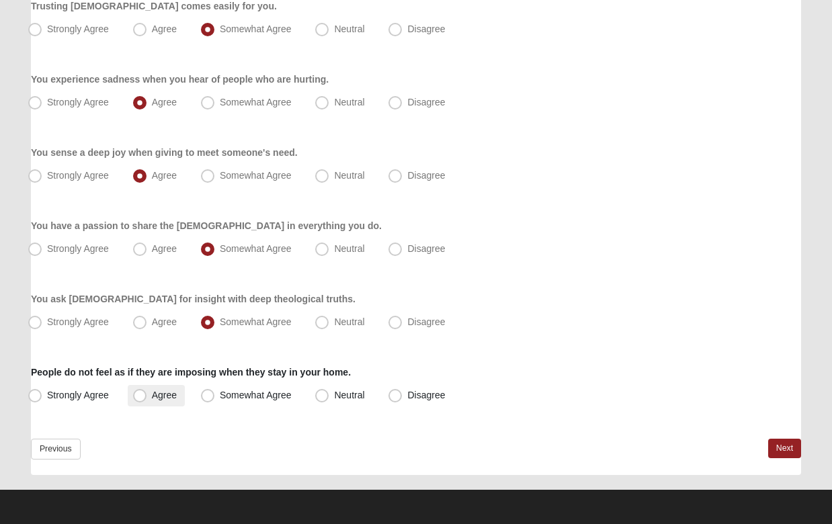
click at [152, 395] on span "Agree" at bounding box center [164, 395] width 25 height 11
click at [145, 395] on input "Agree" at bounding box center [143, 395] width 9 height 9
radio input "true"
click at [47, 395] on span "Strongly Agree" at bounding box center [78, 395] width 62 height 11
click at [34, 395] on input "Strongly Agree" at bounding box center [38, 395] width 9 height 9
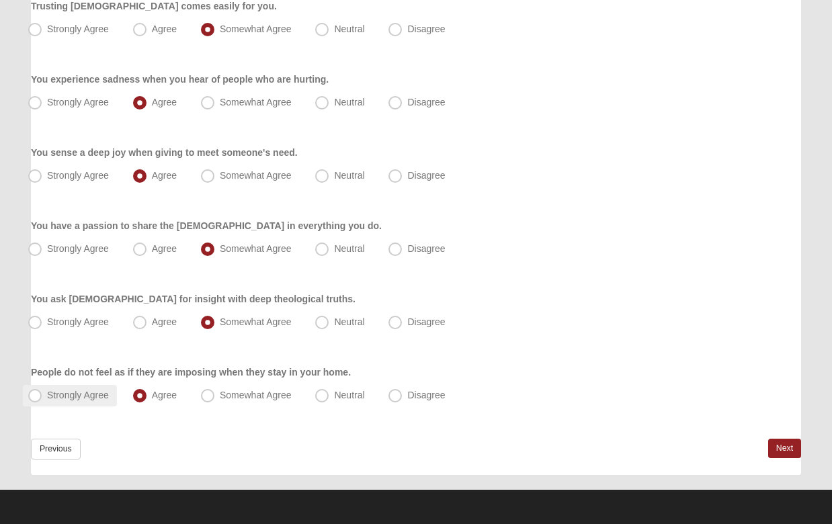
radio input "true"
click at [152, 399] on span "Agree" at bounding box center [164, 395] width 25 height 11
click at [141, 399] on input "Agree" at bounding box center [143, 395] width 9 height 9
radio input "true"
click at [786, 452] on link "Next" at bounding box center [785, 449] width 33 height 20
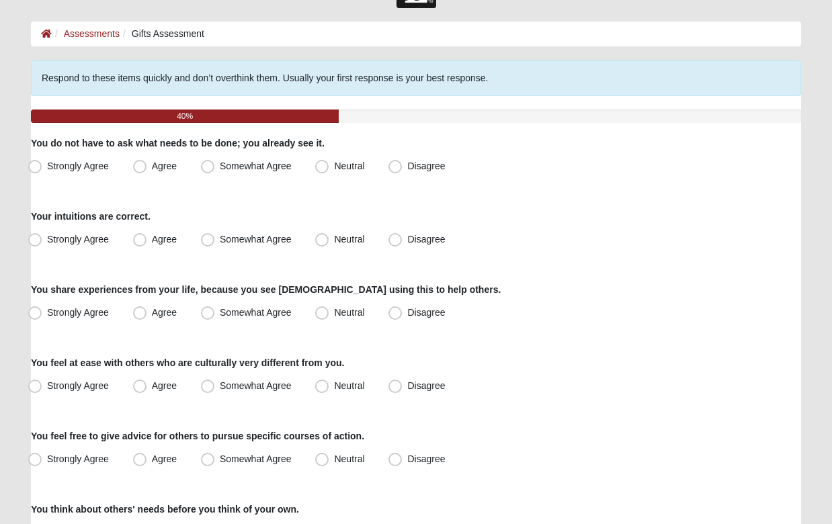
scroll to position [52, 0]
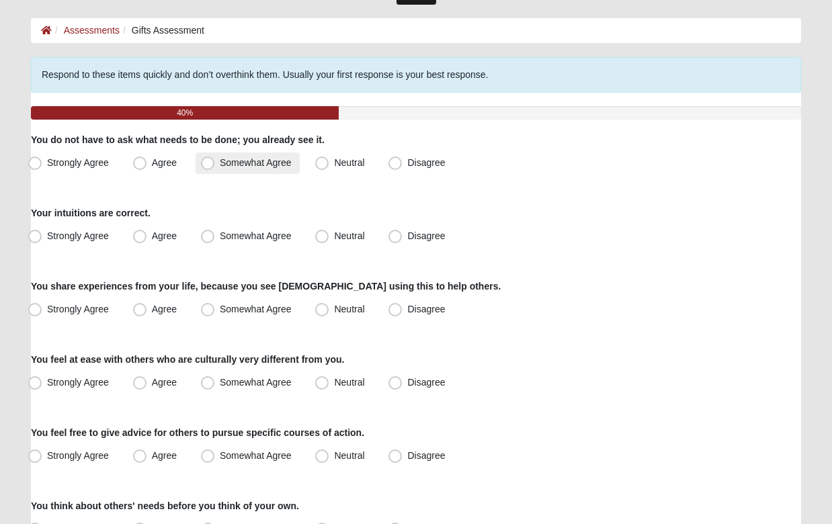
click at [220, 167] on span "Somewhat Agree" at bounding box center [256, 162] width 72 height 11
click at [211, 167] on input "Somewhat Agree" at bounding box center [210, 163] width 9 height 9
radio input "true"
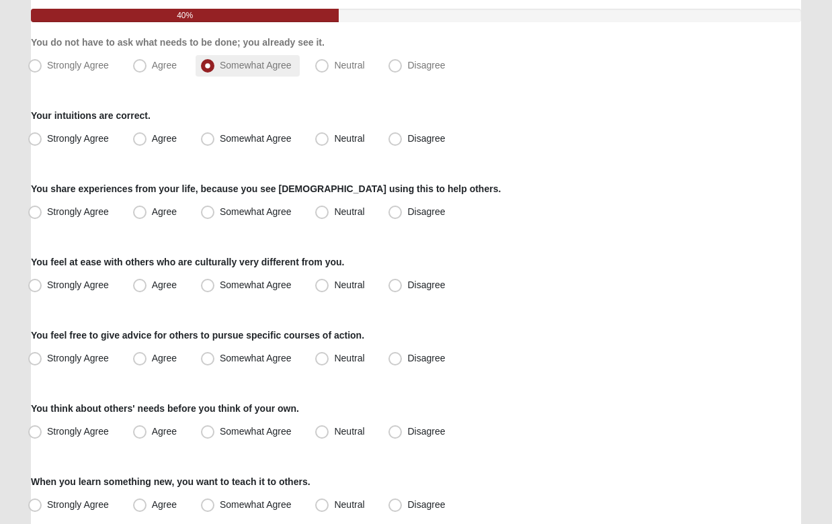
scroll to position [161, 0]
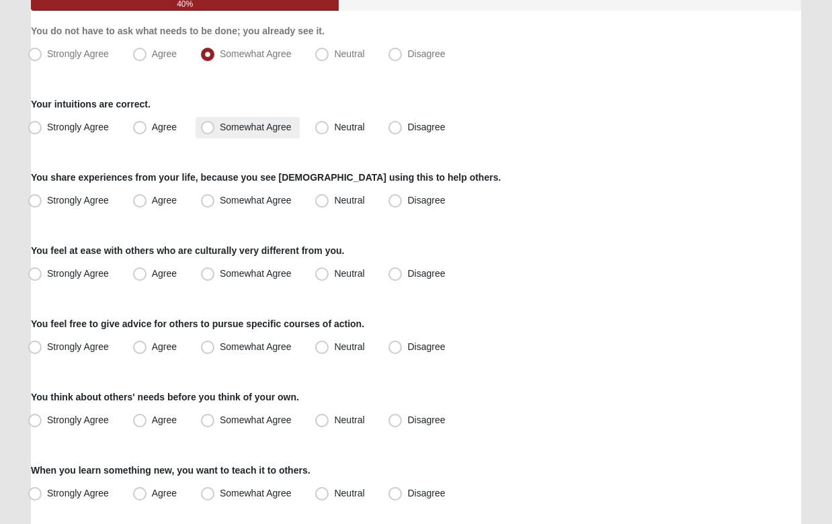
click at [220, 127] on span "Somewhat Agree" at bounding box center [256, 127] width 72 height 11
click at [206, 127] on input "Somewhat Agree" at bounding box center [210, 127] width 9 height 9
radio input "true"
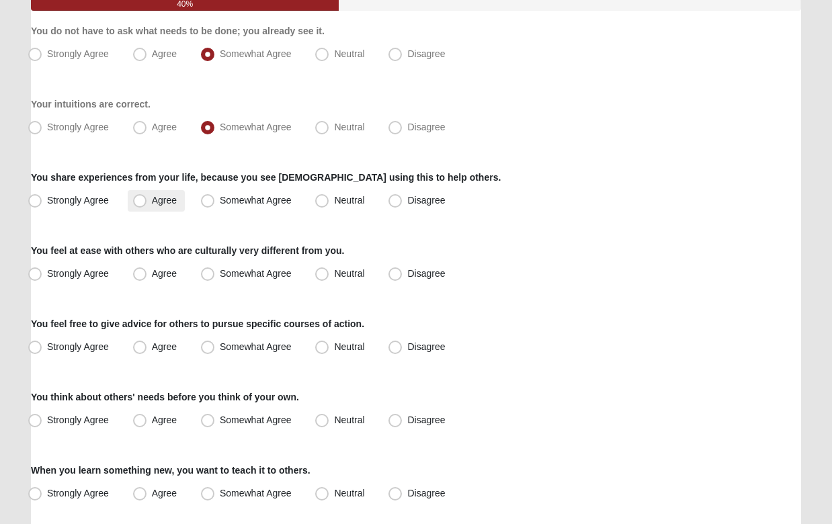
click at [152, 200] on span "Agree" at bounding box center [164, 200] width 25 height 11
click at [139, 200] on input "Agree" at bounding box center [143, 200] width 9 height 9
radio input "true"
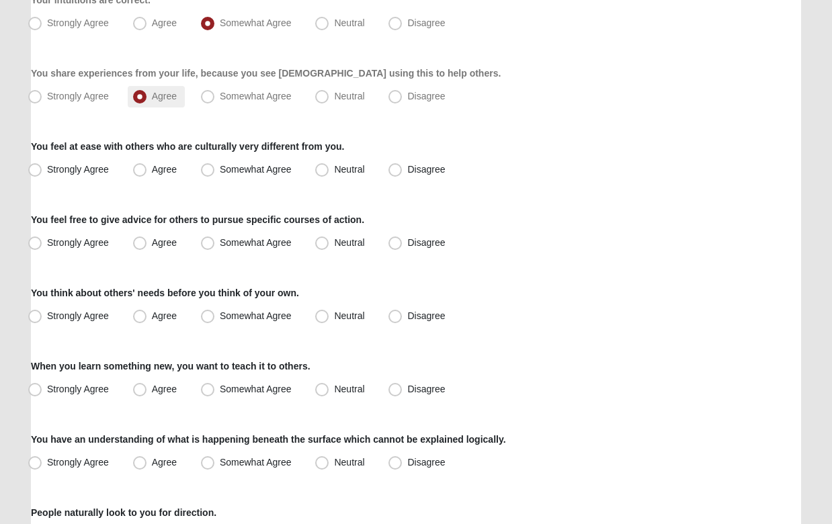
scroll to position [266, 0]
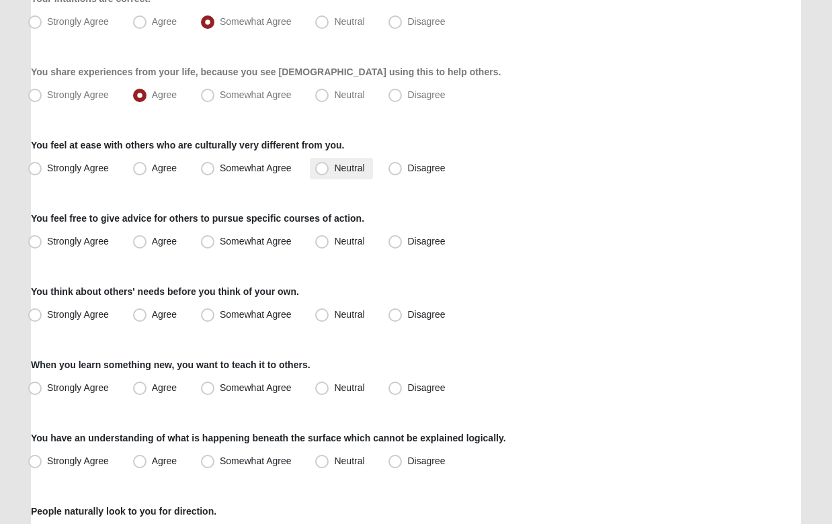
click at [334, 171] on span "Neutral" at bounding box center [349, 168] width 30 height 11
click at [328, 171] on input "Neutral" at bounding box center [325, 168] width 9 height 9
radio input "true"
click at [220, 165] on span "Somewhat Agree" at bounding box center [256, 168] width 72 height 11
click at [213, 165] on input "Somewhat Agree" at bounding box center [210, 168] width 9 height 9
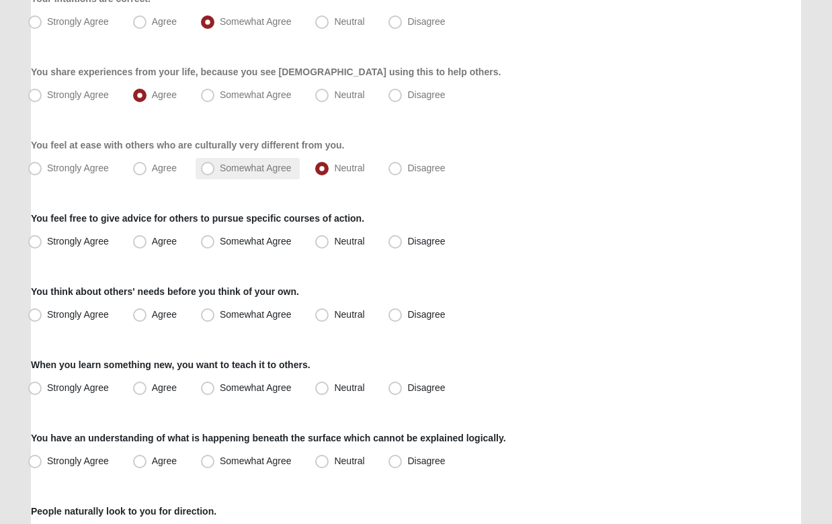
radio input "true"
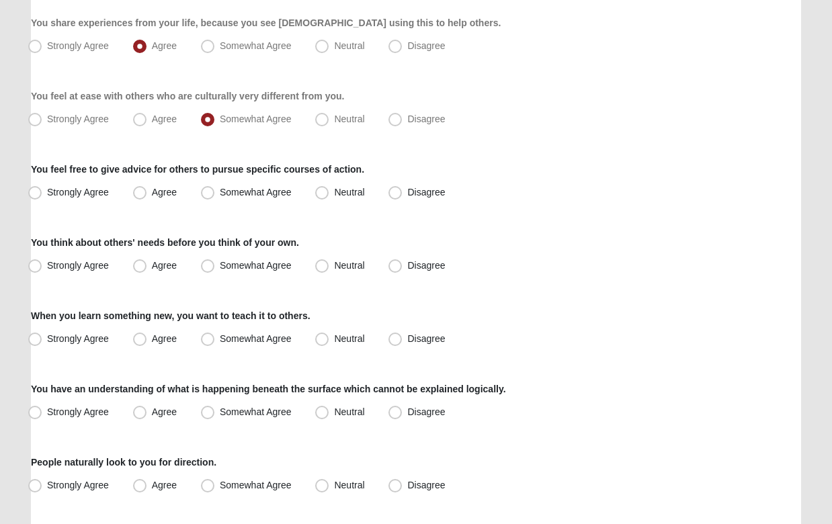
scroll to position [317, 0]
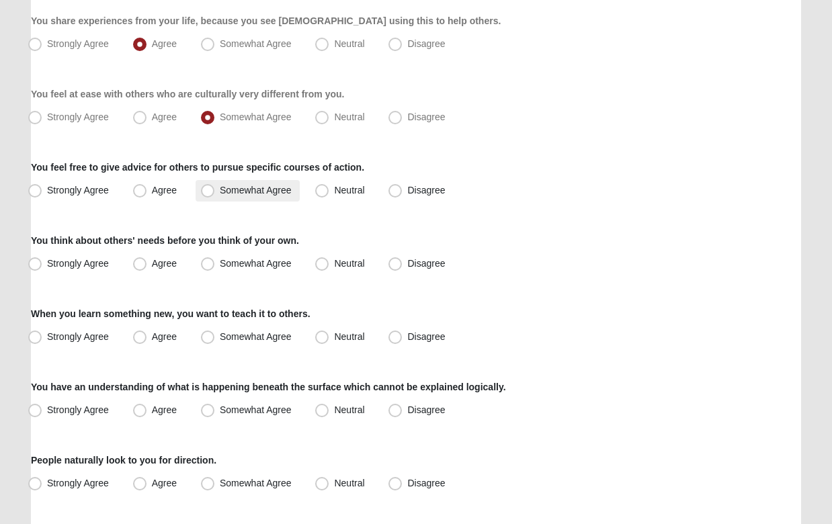
click at [220, 190] on span "Somewhat Agree" at bounding box center [256, 190] width 72 height 11
click at [211, 190] on input "Somewhat Agree" at bounding box center [210, 190] width 9 height 9
radio input "true"
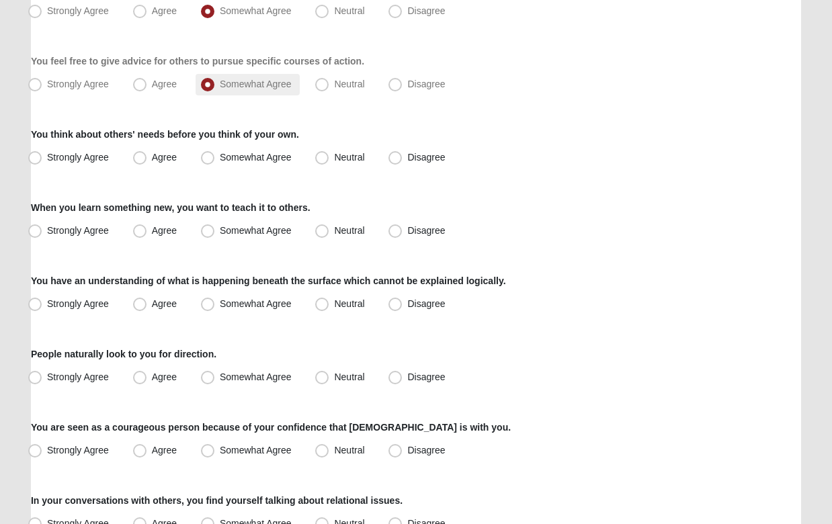
scroll to position [424, 0]
click at [220, 152] on span "Somewhat Agree" at bounding box center [256, 156] width 72 height 11
click at [207, 153] on input "Somewhat Agree" at bounding box center [210, 157] width 9 height 9
radio input "true"
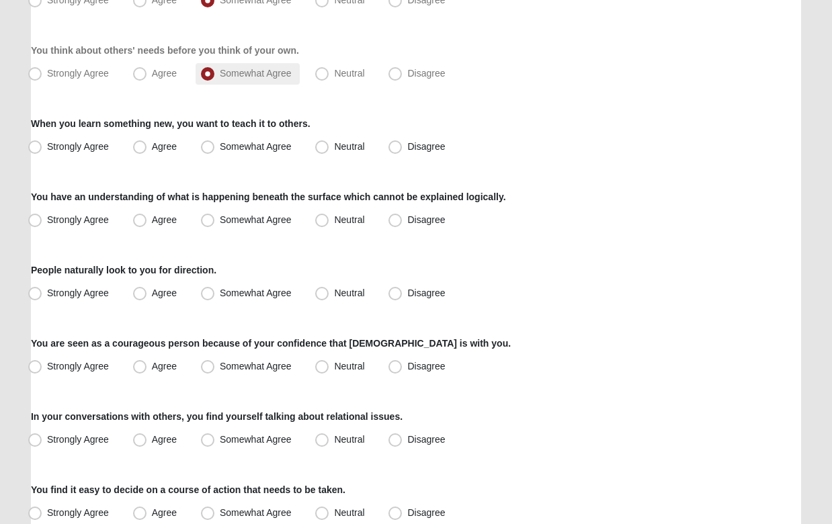
scroll to position [518, 0]
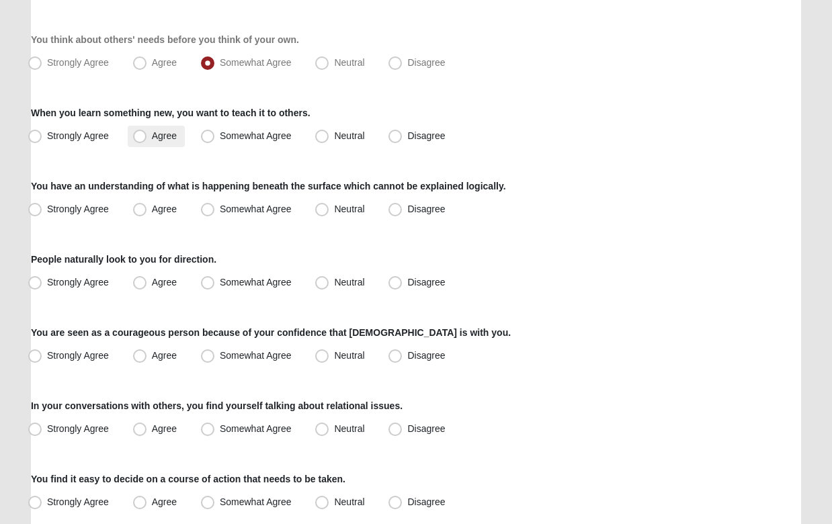
click at [152, 137] on span "Agree" at bounding box center [164, 135] width 25 height 11
click at [139, 137] on input "Agree" at bounding box center [143, 136] width 9 height 9
radio input "true"
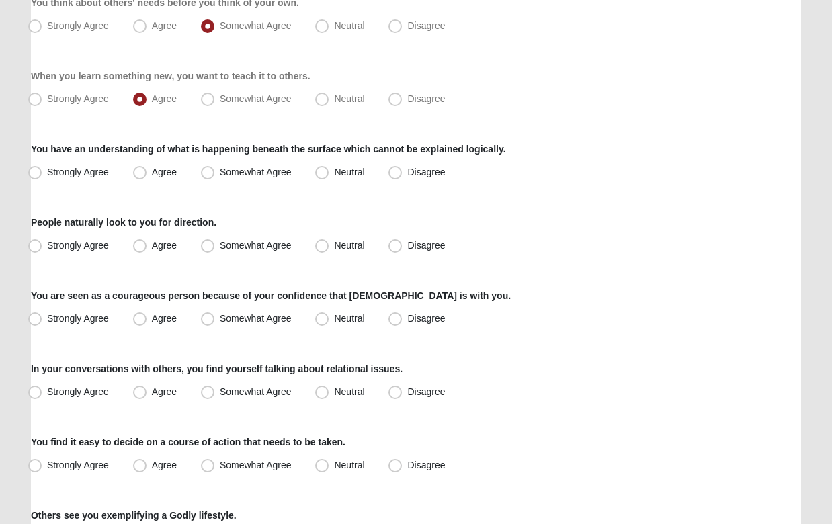
scroll to position [555, 0]
click at [334, 175] on span "Neutral" at bounding box center [349, 172] width 30 height 11
click at [322, 175] on input "Neutral" at bounding box center [325, 172] width 9 height 9
radio input "true"
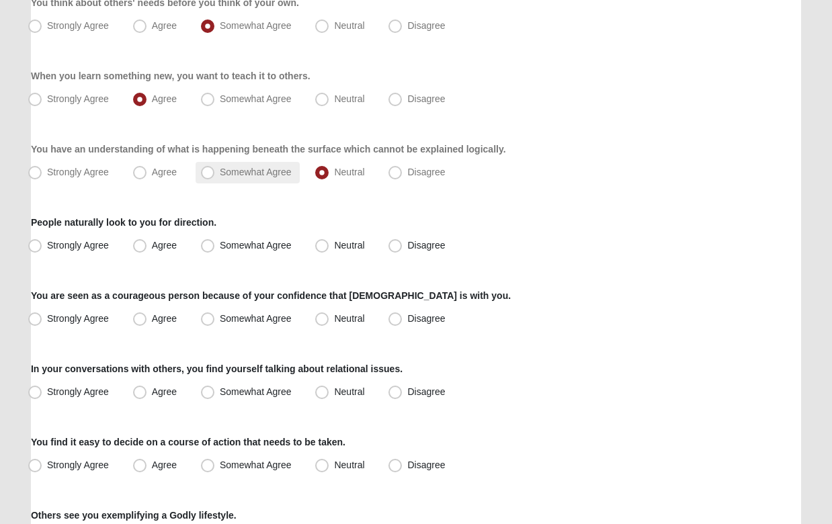
click at [220, 173] on span "Somewhat Agree" at bounding box center [256, 172] width 72 height 11
click at [207, 173] on input "Somewhat Agree" at bounding box center [210, 172] width 9 height 9
radio input "true"
click at [152, 243] on span "Agree" at bounding box center [164, 245] width 25 height 11
click at [139, 243] on input "Agree" at bounding box center [143, 245] width 9 height 9
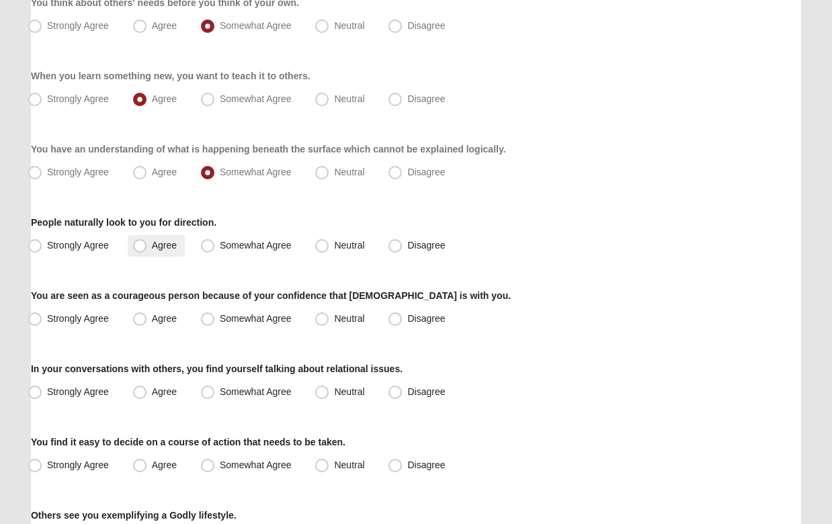
radio input "true"
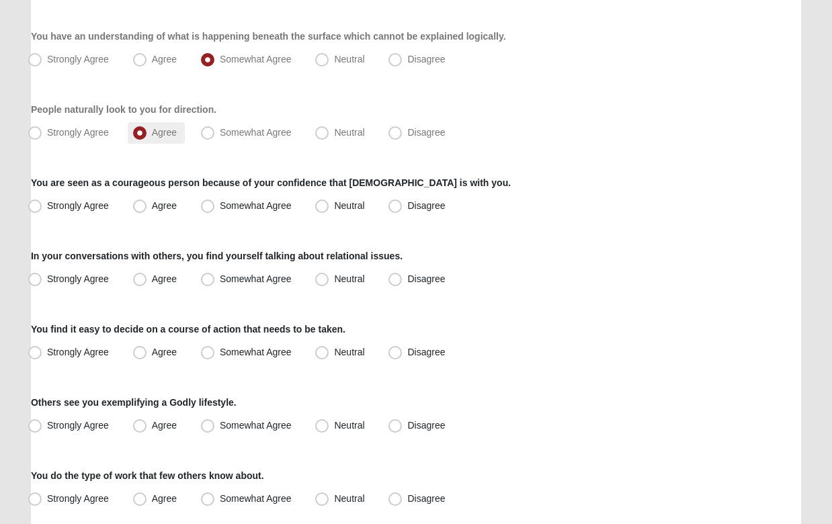
scroll to position [680, 0]
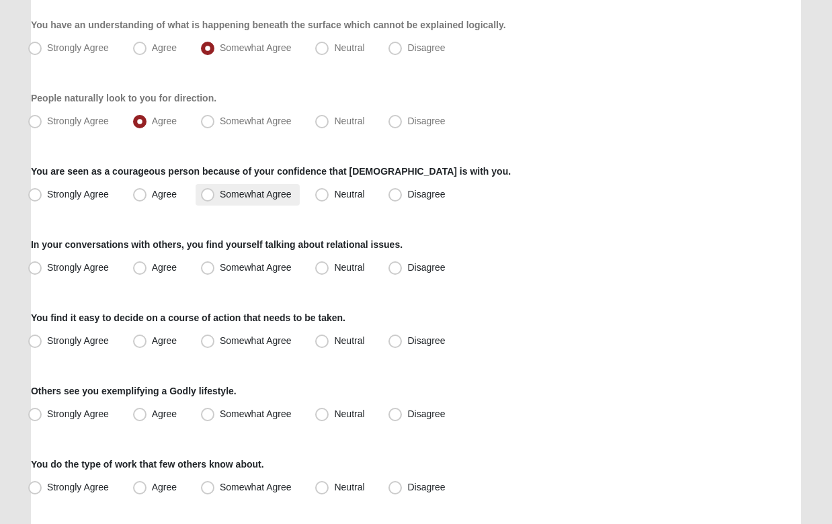
click at [270, 186] on label "Somewhat Agree" at bounding box center [248, 195] width 104 height 22
click at [215, 190] on input "Somewhat Agree" at bounding box center [210, 194] width 9 height 9
radio input "true"
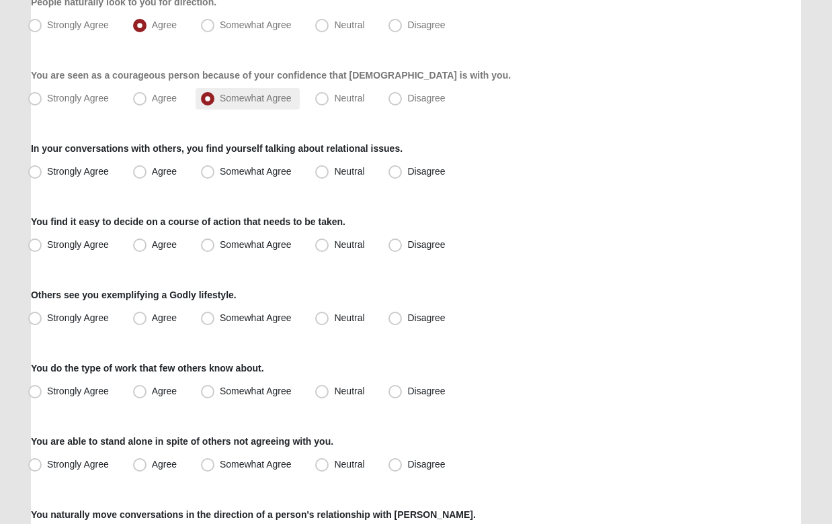
scroll to position [779, 0]
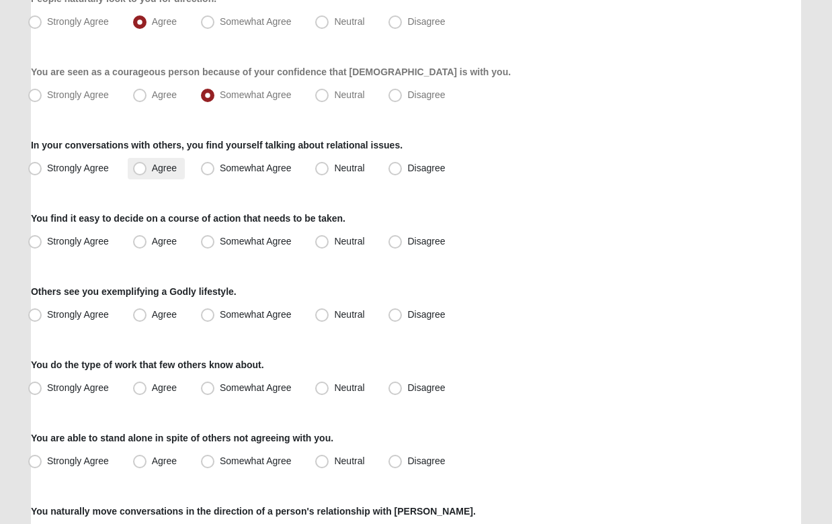
click at [152, 173] on span "Agree" at bounding box center [164, 168] width 25 height 11
click at [139, 173] on input "Agree" at bounding box center [143, 168] width 9 height 9
radio input "true"
click at [47, 170] on span "Strongly Agree" at bounding box center [78, 168] width 62 height 11
click at [35, 170] on input "Strongly Agree" at bounding box center [38, 168] width 9 height 9
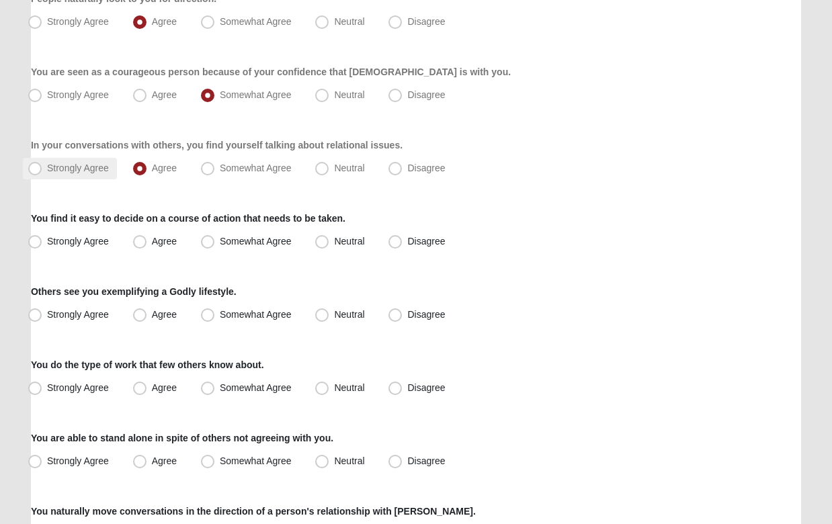
radio input "true"
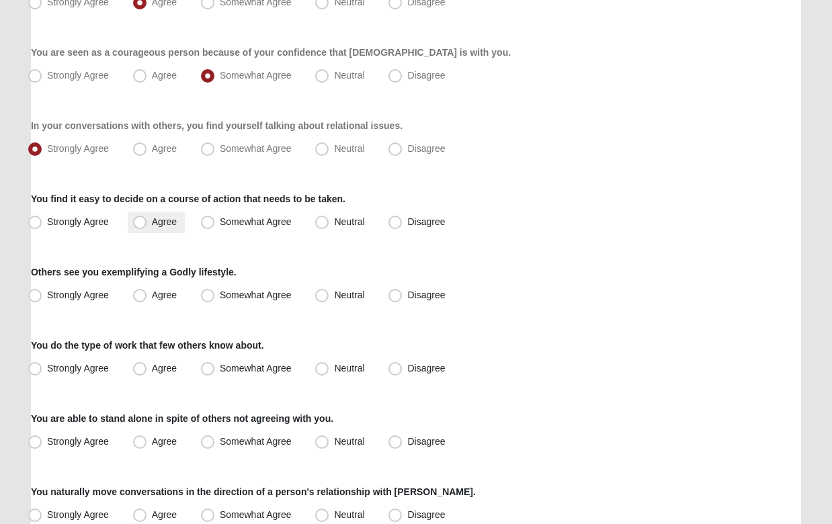
click at [152, 224] on span "Agree" at bounding box center [164, 222] width 25 height 11
click at [140, 224] on input "Agree" at bounding box center [143, 222] width 9 height 9
radio input "true"
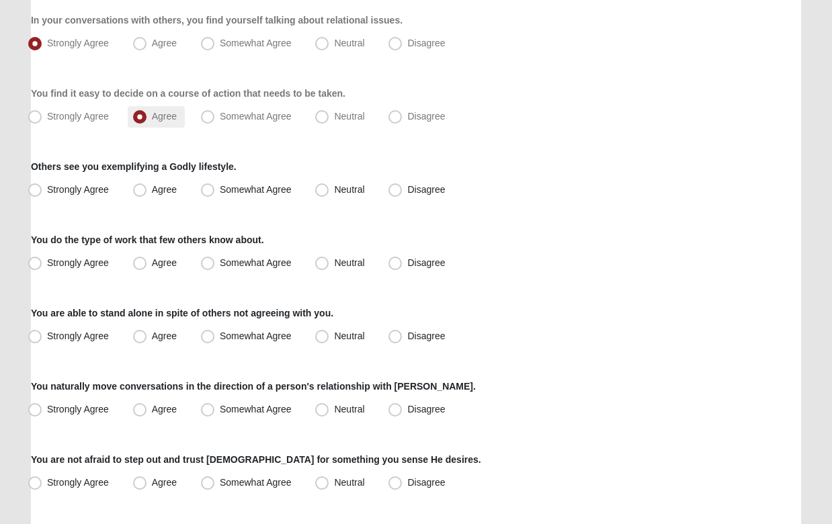
scroll to position [906, 0]
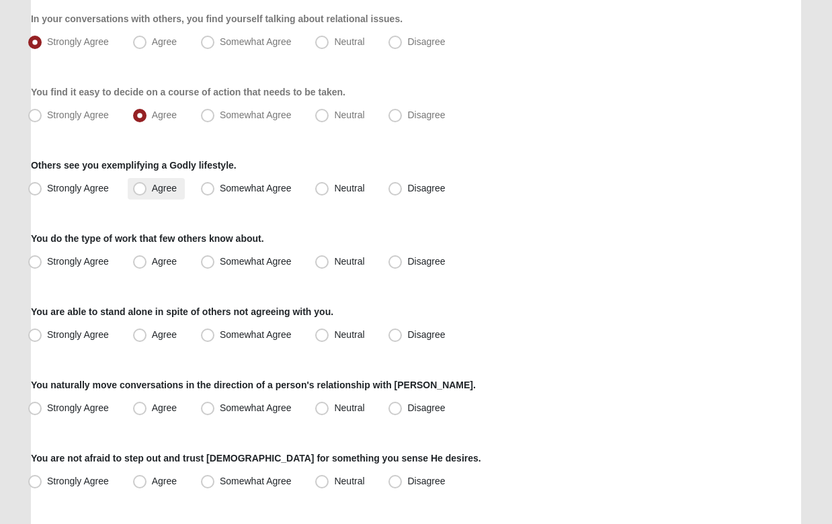
click at [131, 184] on label "Agree" at bounding box center [156, 189] width 57 height 22
click at [139, 184] on input "Agree" at bounding box center [143, 188] width 9 height 9
radio input "true"
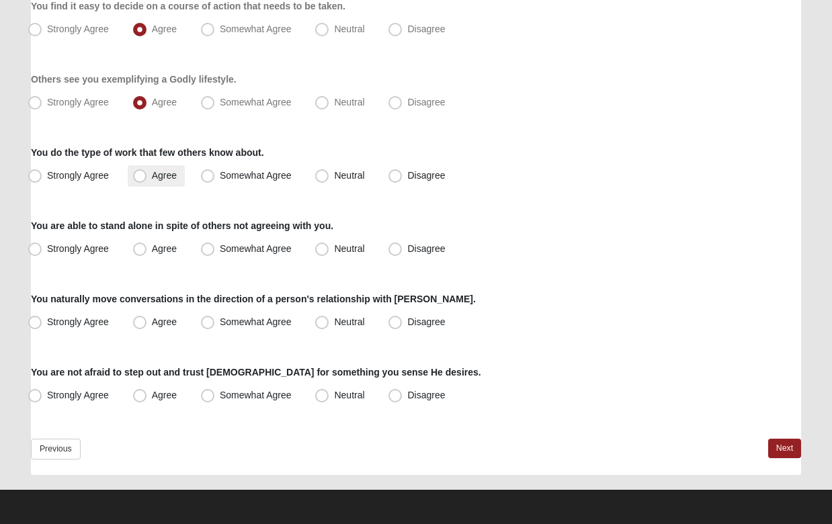
scroll to position [992, 0]
click at [407, 176] on span "Disagree" at bounding box center [426, 175] width 38 height 11
click at [399, 176] on input "Disagree" at bounding box center [398, 175] width 9 height 9
radio input "true"
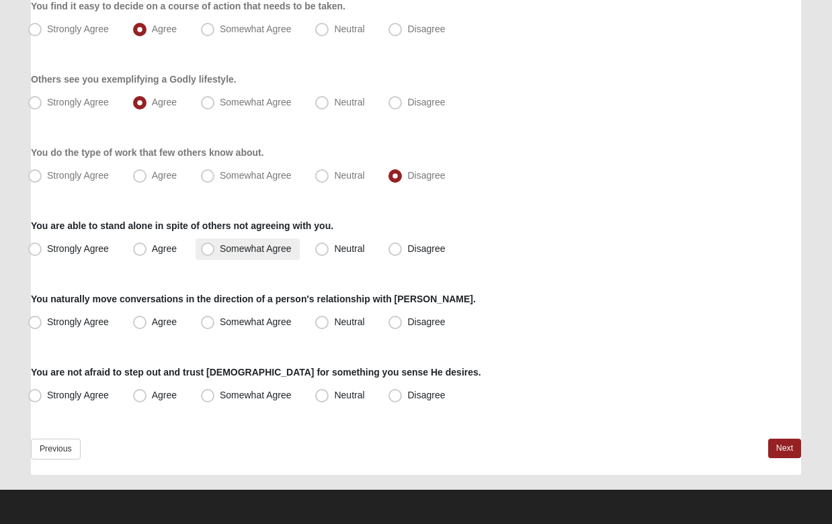
click at [235, 246] on span "Somewhat Agree" at bounding box center [256, 248] width 72 height 11
click at [215, 246] on input "Somewhat Agree" at bounding box center [210, 249] width 9 height 9
radio input "true"
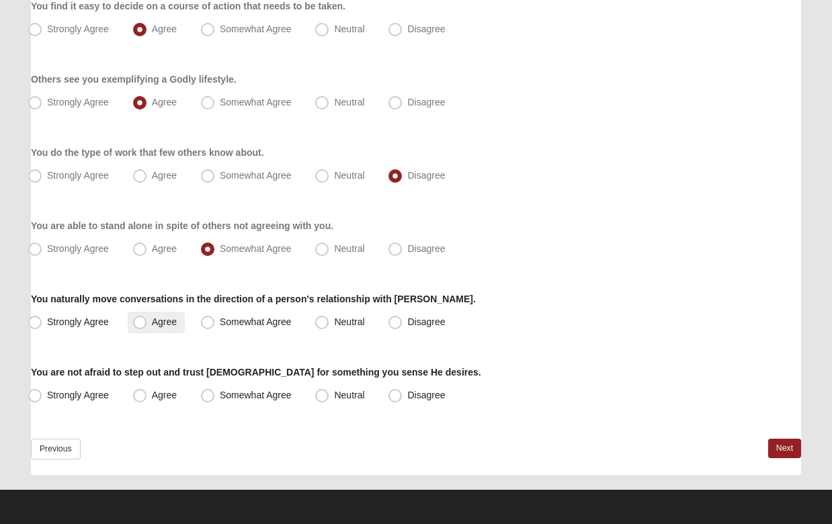
click at [152, 321] on span "Agree" at bounding box center [164, 322] width 25 height 11
click at [140, 321] on input "Agree" at bounding box center [143, 322] width 9 height 9
radio input "true"
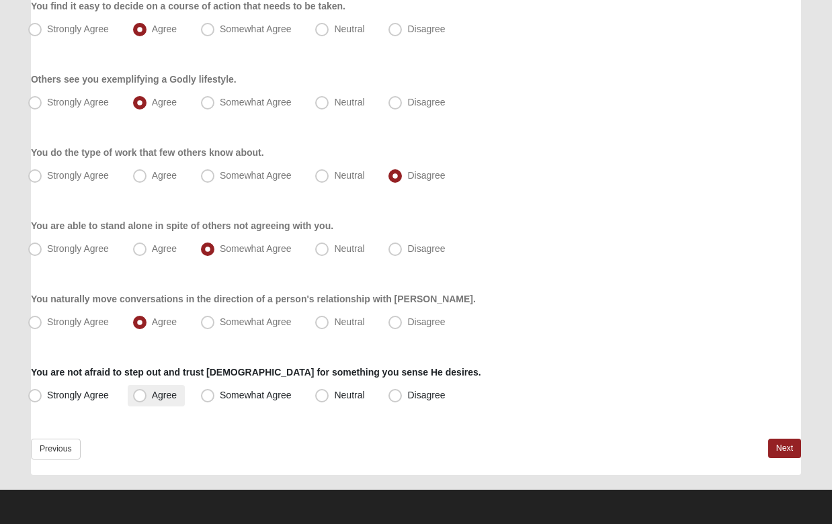
click at [152, 396] on span "Agree" at bounding box center [164, 395] width 25 height 11
click at [140, 396] on input "Agree" at bounding box center [143, 395] width 9 height 9
radio input "true"
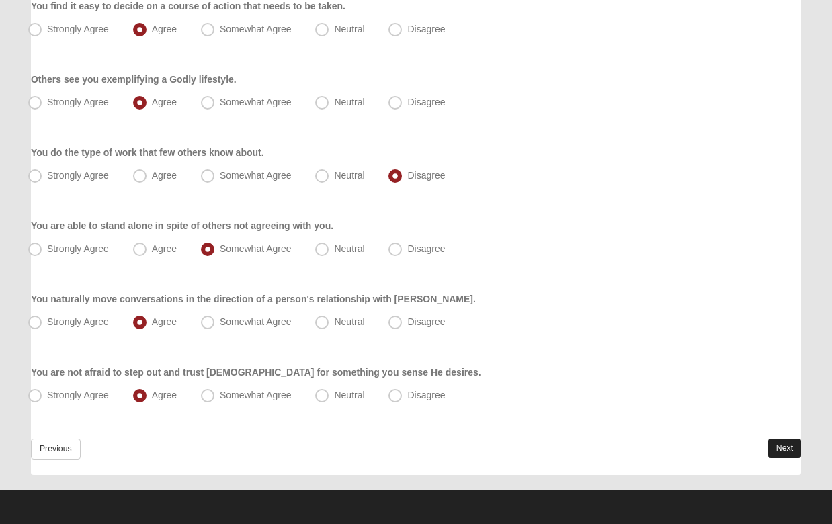
click at [780, 455] on link "Next" at bounding box center [785, 449] width 33 height 20
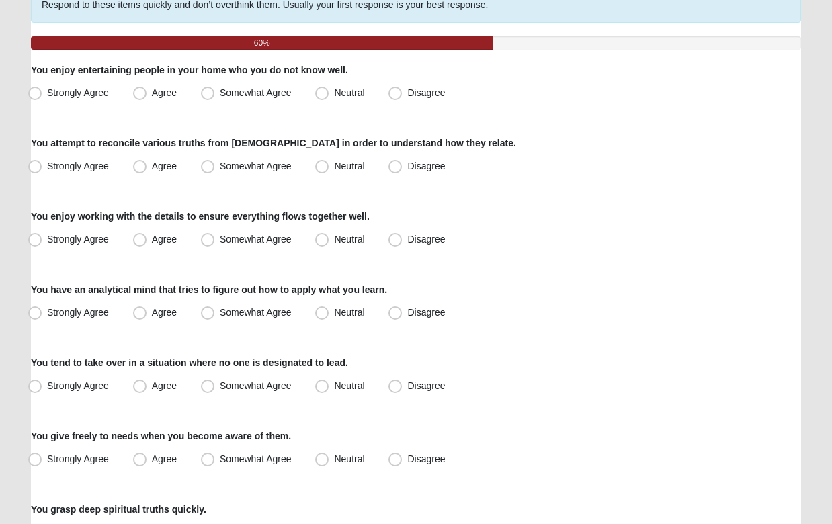
scroll to position [122, 0]
click at [220, 93] on span "Somewhat Agree" at bounding box center [256, 92] width 72 height 11
click at [206, 93] on input "Somewhat Agree" at bounding box center [210, 93] width 9 height 9
radio input "true"
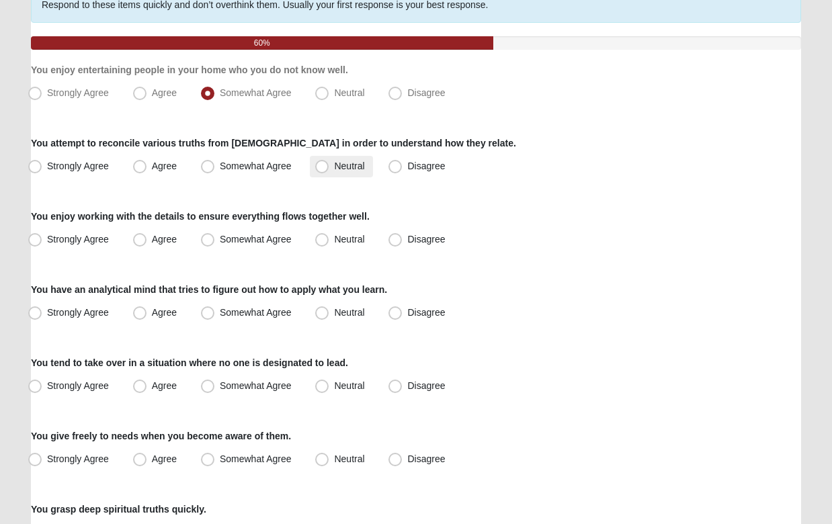
click at [334, 167] on span "Neutral" at bounding box center [349, 166] width 30 height 11
click at [323, 167] on input "Neutral" at bounding box center [325, 166] width 9 height 9
radio input "true"
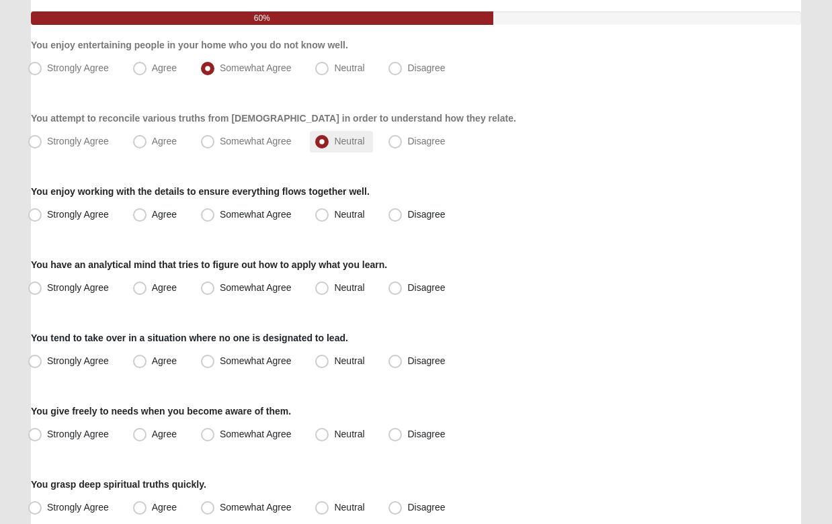
scroll to position [156, 0]
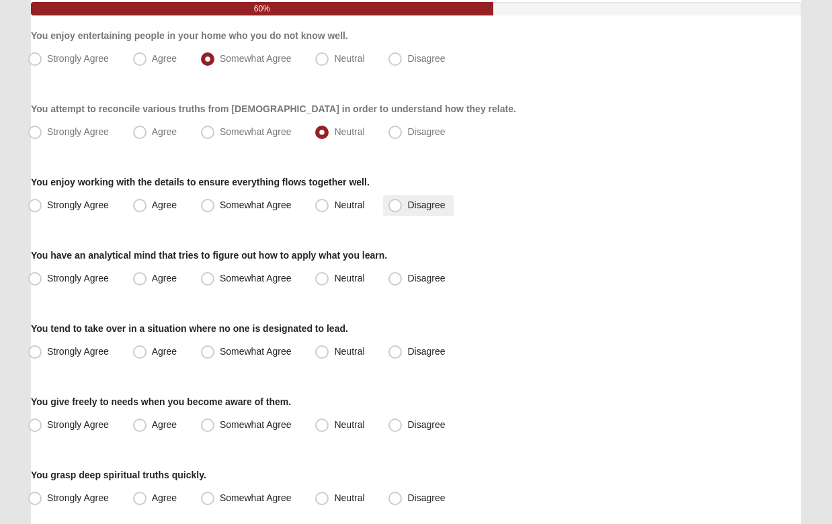
click at [407, 204] on span "Disagree" at bounding box center [426, 205] width 38 height 11
click at [396, 204] on input "Disagree" at bounding box center [398, 205] width 9 height 9
radio input "true"
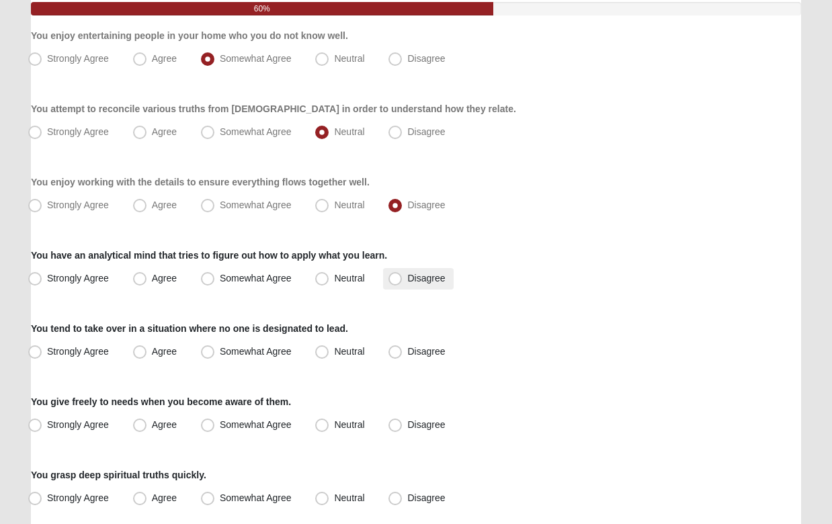
click at [407, 278] on span "Disagree" at bounding box center [426, 278] width 38 height 11
click at [394, 278] on input "Disagree" at bounding box center [398, 278] width 9 height 9
radio input "true"
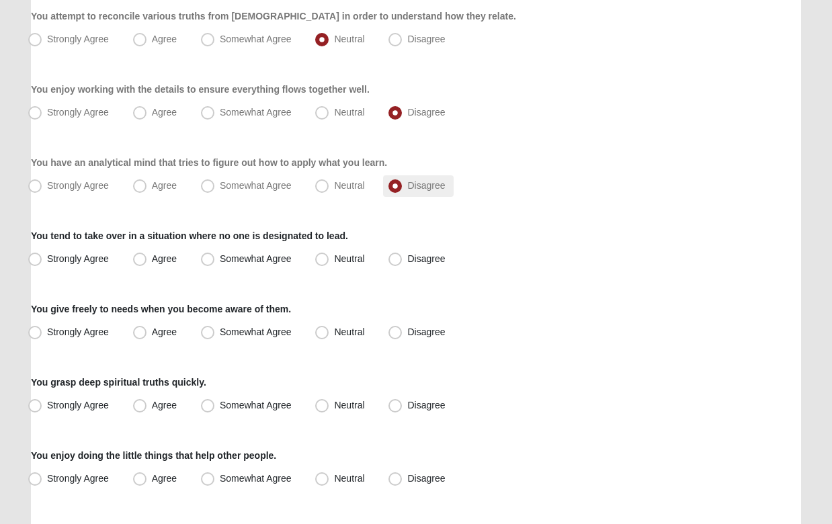
scroll to position [264, 0]
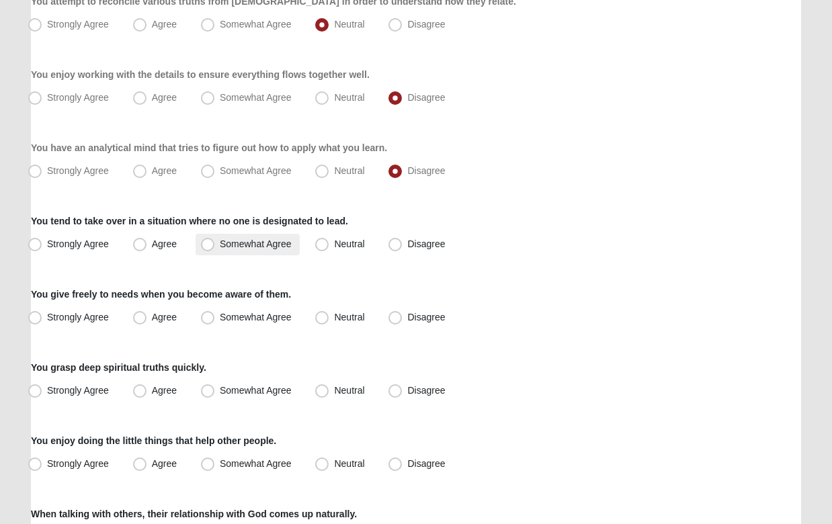
click at [238, 247] on span "Somewhat Agree" at bounding box center [256, 244] width 72 height 11
click at [215, 247] on input "Somewhat Agree" at bounding box center [210, 244] width 9 height 9
radio input "true"
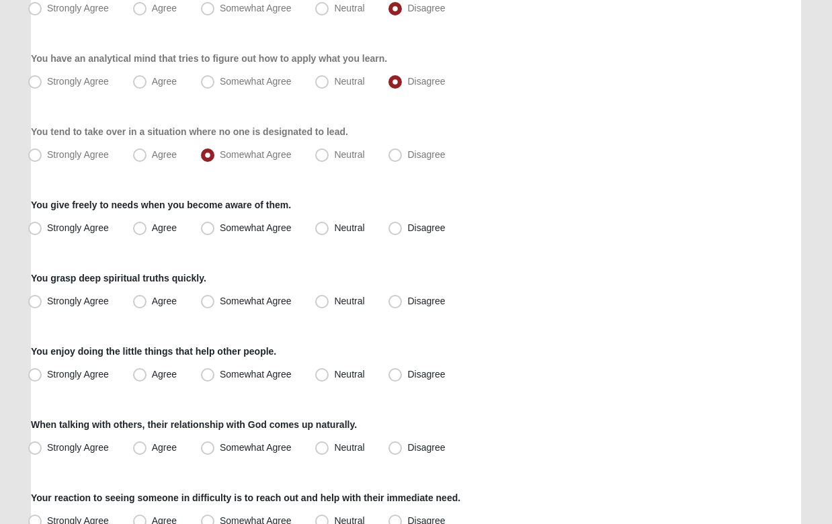
scroll to position [353, 0]
click at [149, 223] on label "Agree" at bounding box center [156, 229] width 57 height 22
click at [147, 224] on input "Agree" at bounding box center [143, 228] width 9 height 9
radio input "true"
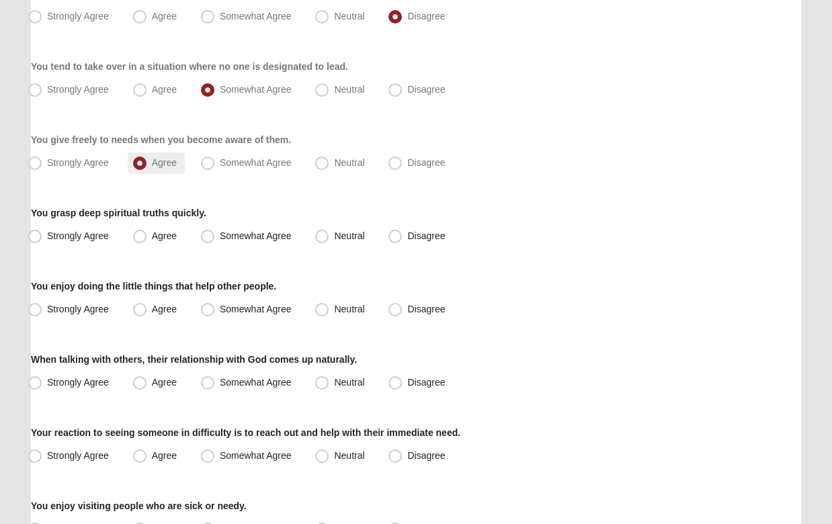
scroll to position [420, 0]
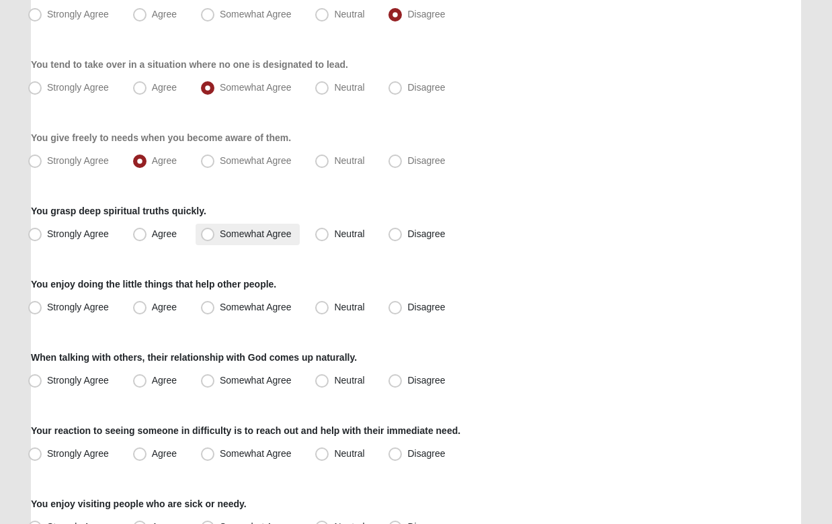
click at [220, 235] on span "Somewhat Agree" at bounding box center [256, 234] width 72 height 11
click at [207, 235] on input "Somewhat Agree" at bounding box center [210, 234] width 9 height 9
radio input "true"
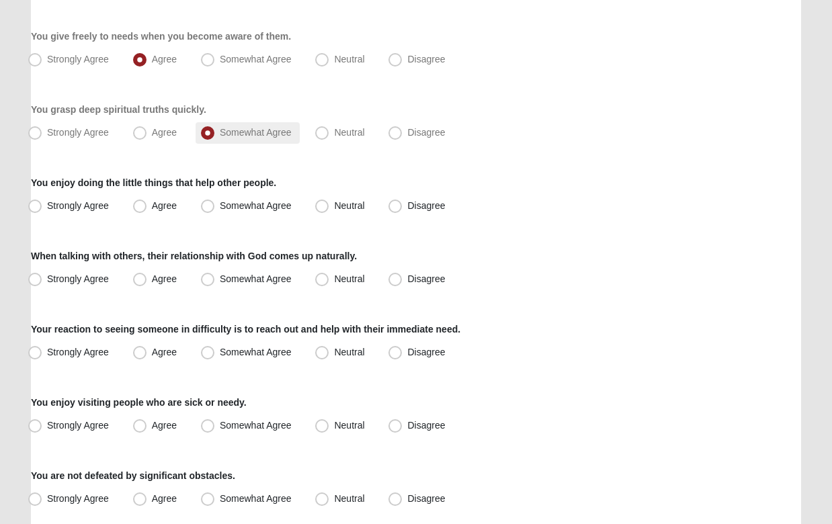
scroll to position [524, 0]
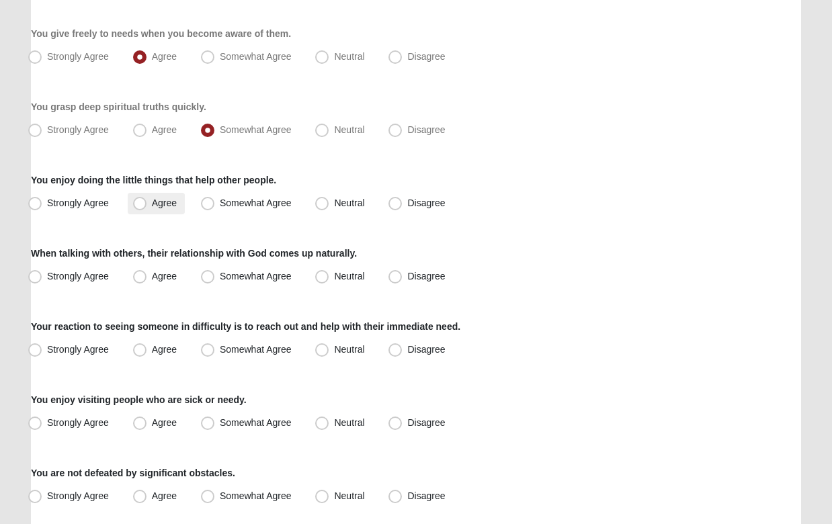
click at [152, 202] on span "Agree" at bounding box center [164, 203] width 25 height 11
click at [143, 202] on input "Agree" at bounding box center [143, 203] width 9 height 9
radio input "true"
click at [220, 200] on span "Somewhat Agree" at bounding box center [256, 203] width 72 height 11
click at [208, 200] on input "Somewhat Agree" at bounding box center [210, 203] width 9 height 9
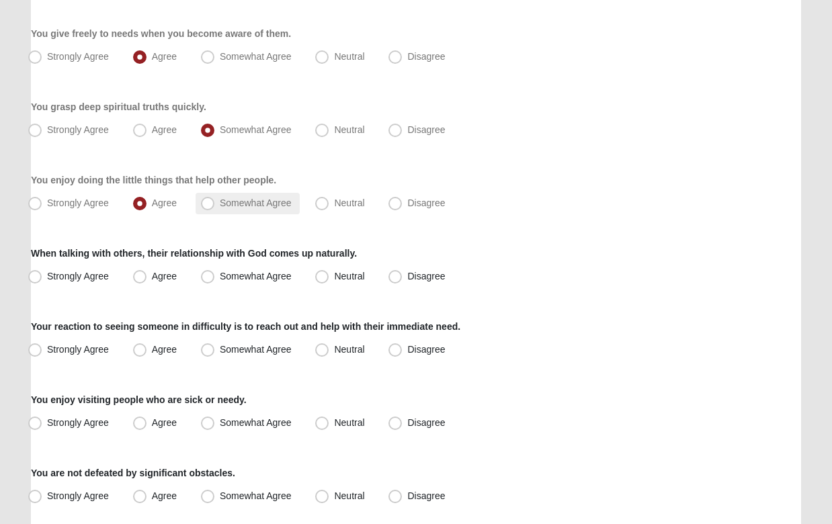
radio input "true"
click at [158, 275] on span "Agree" at bounding box center [164, 276] width 25 height 11
click at [147, 275] on input "Agree" at bounding box center [143, 276] width 9 height 9
radio input "true"
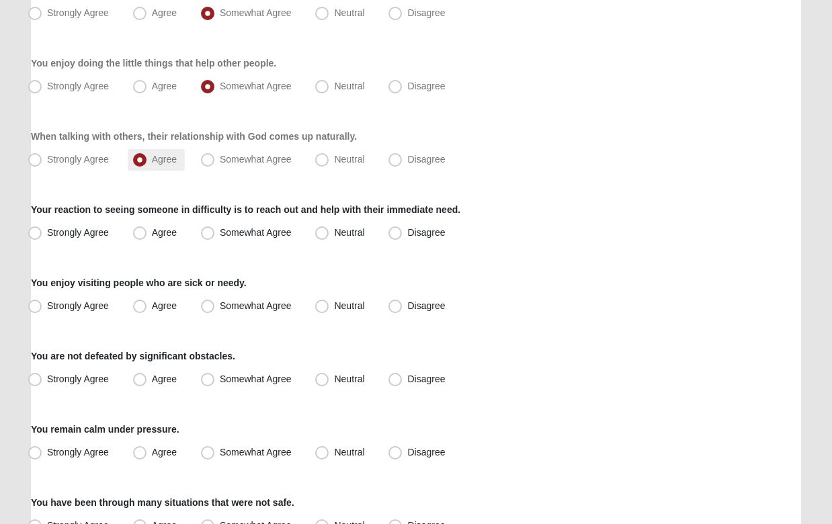
scroll to position [646, 0]
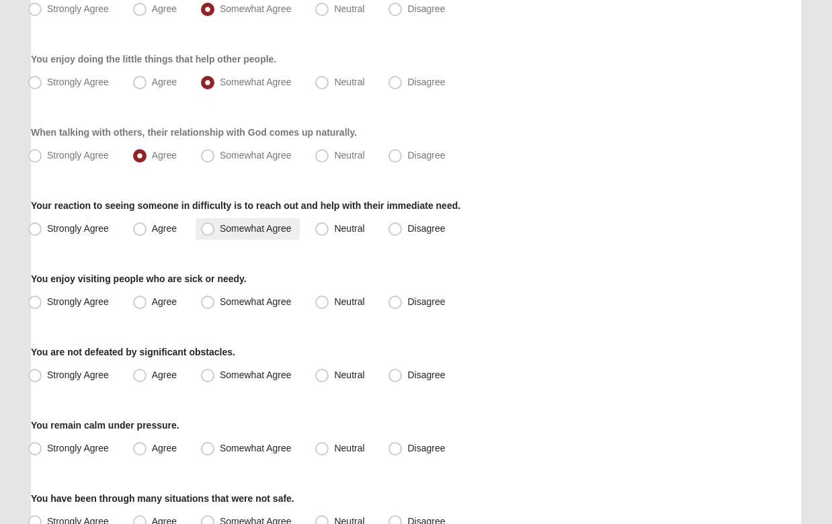
click at [218, 219] on label "Somewhat Agree" at bounding box center [248, 230] width 104 height 22
click at [215, 225] on input "Somewhat Agree" at bounding box center [210, 229] width 9 height 9
radio input "true"
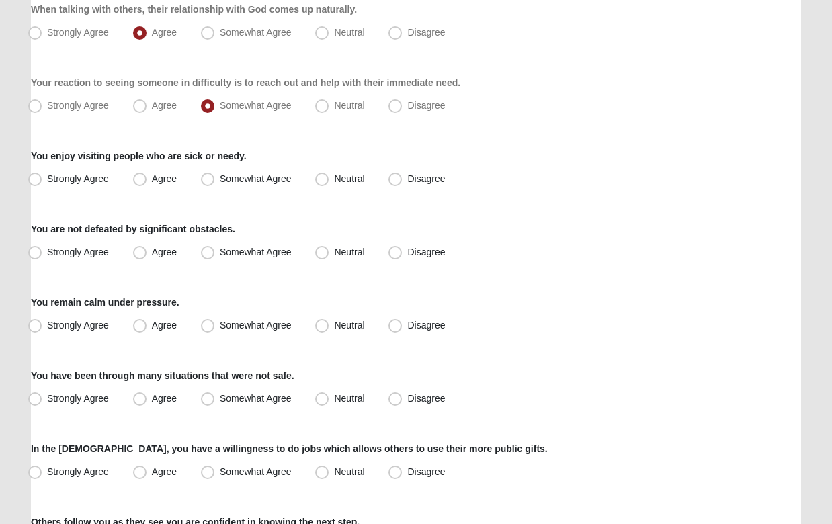
scroll to position [769, 0]
click at [161, 178] on span "Agree" at bounding box center [164, 178] width 25 height 11
click at [147, 178] on input "Agree" at bounding box center [143, 179] width 9 height 9
radio input "true"
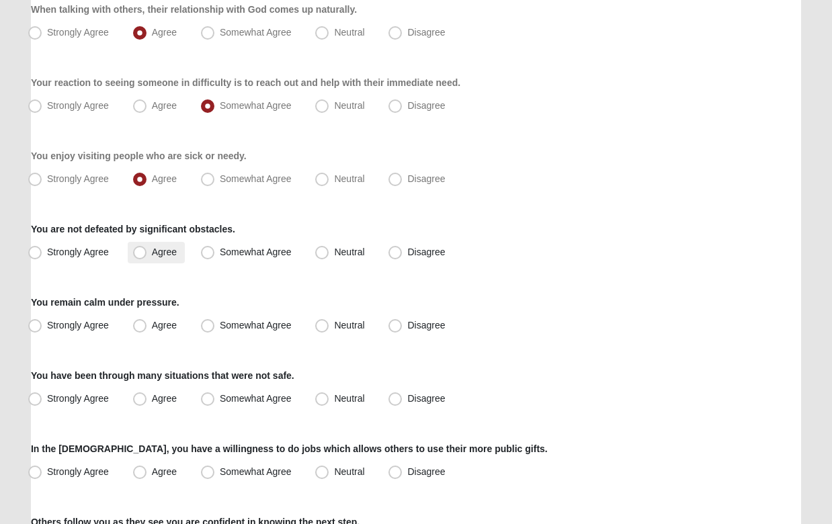
click at [152, 254] on span "Agree" at bounding box center [164, 252] width 25 height 11
click at [145, 254] on input "Agree" at bounding box center [143, 252] width 9 height 9
radio input "true"
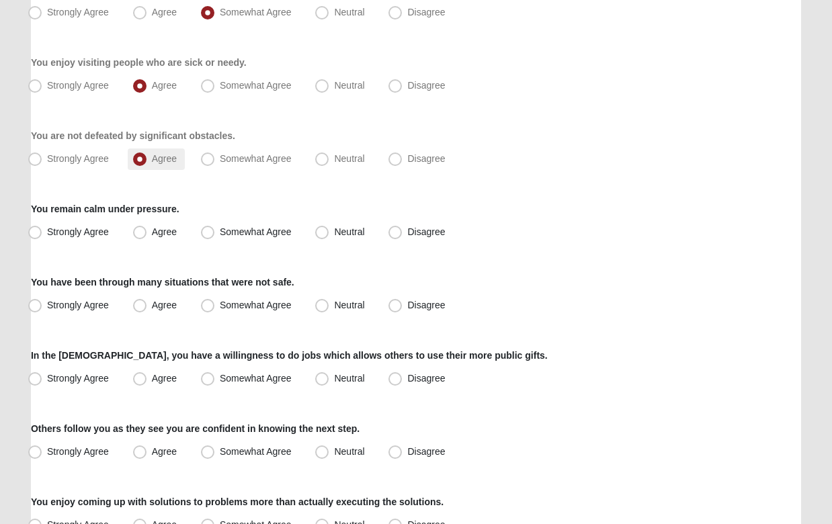
scroll to position [875, 0]
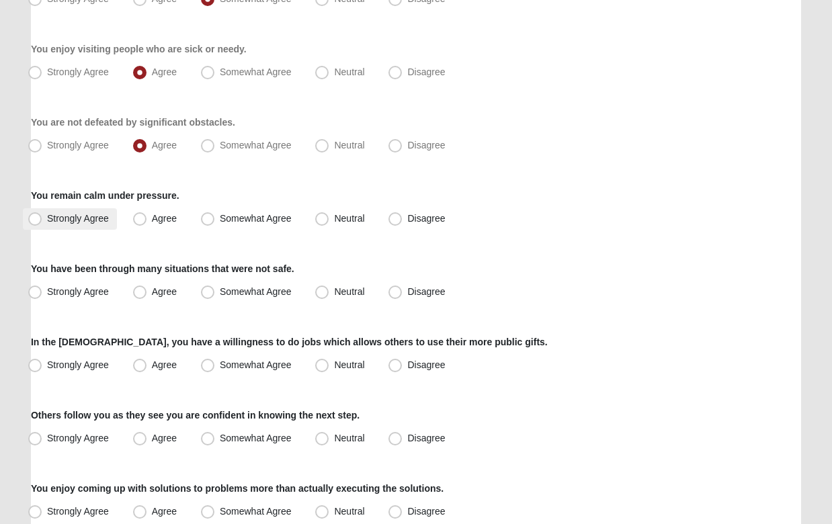
click at [71, 220] on span "Strongly Agree" at bounding box center [78, 218] width 62 height 11
click at [42, 220] on input "Strongly Agree" at bounding box center [38, 219] width 9 height 9
radio input "true"
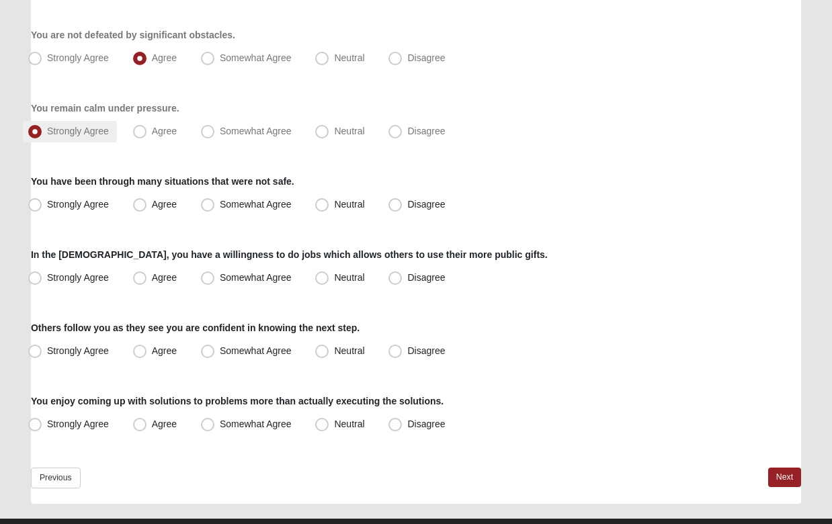
scroll to position [967, 0]
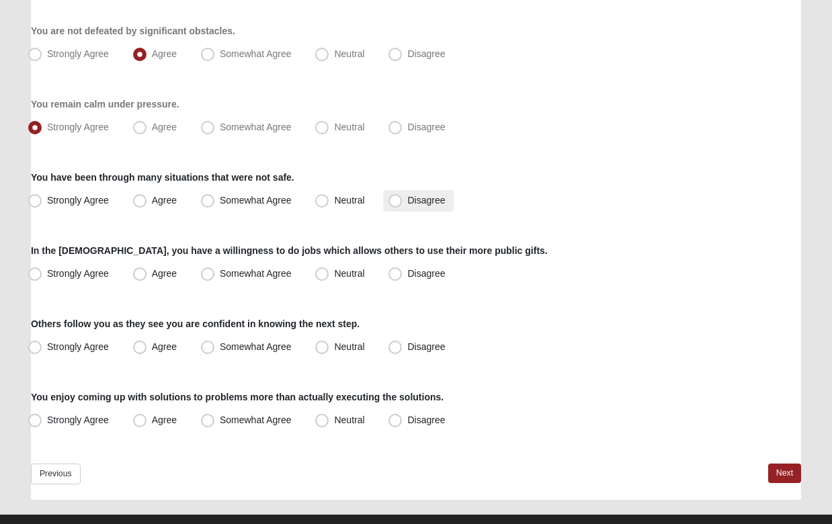
click at [407, 200] on span "Disagree" at bounding box center [426, 200] width 38 height 11
click at [399, 200] on input "Disagree" at bounding box center [398, 200] width 9 height 9
radio input "true"
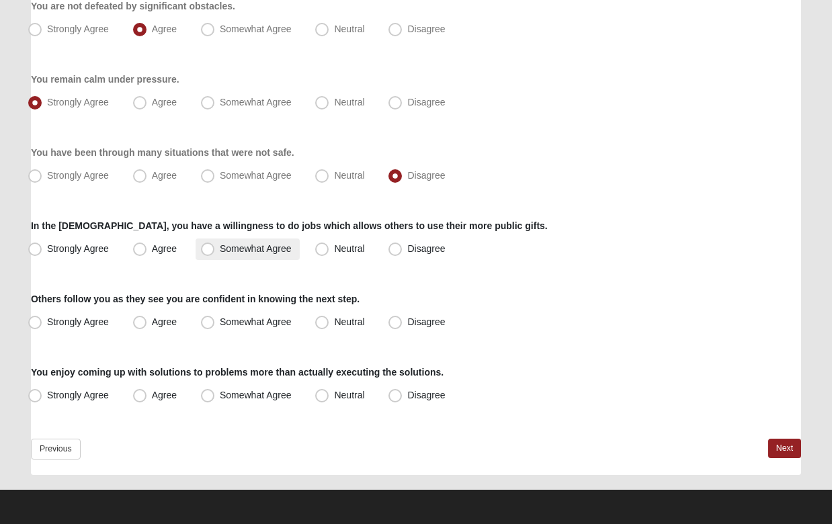
click at [255, 249] on span "Somewhat Agree" at bounding box center [256, 248] width 72 height 11
click at [215, 249] on input "Somewhat Agree" at bounding box center [210, 249] width 9 height 9
radio input "true"
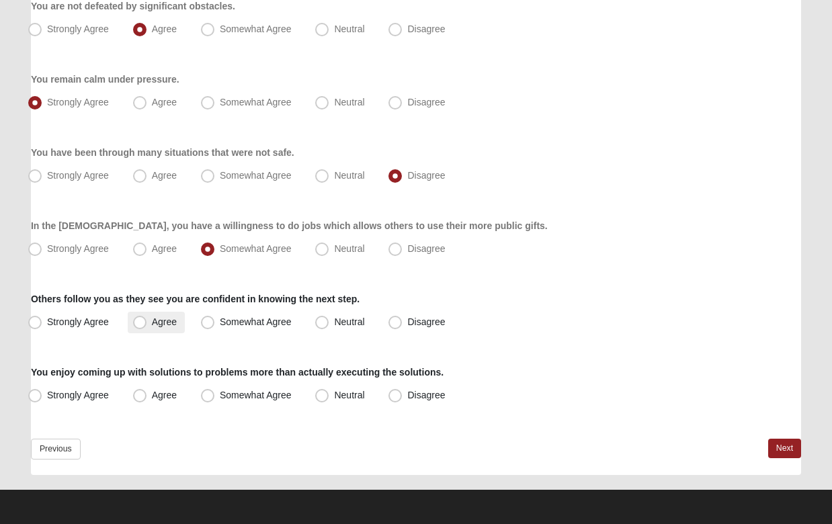
click at [168, 320] on span "Agree" at bounding box center [164, 322] width 25 height 11
click at [147, 320] on input "Agree" at bounding box center [143, 322] width 9 height 9
radio input "true"
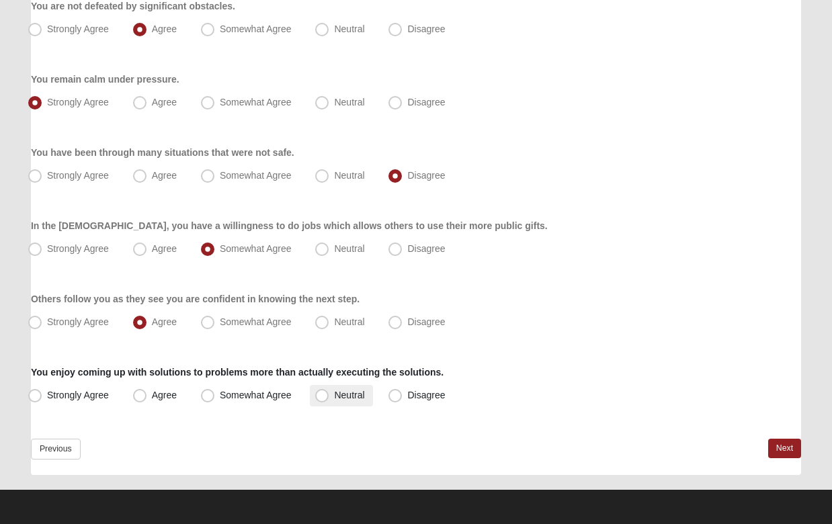
click at [334, 396] on span "Neutral" at bounding box center [349, 395] width 30 height 11
click at [325, 396] on input "Neutral" at bounding box center [325, 395] width 9 height 9
radio input "true"
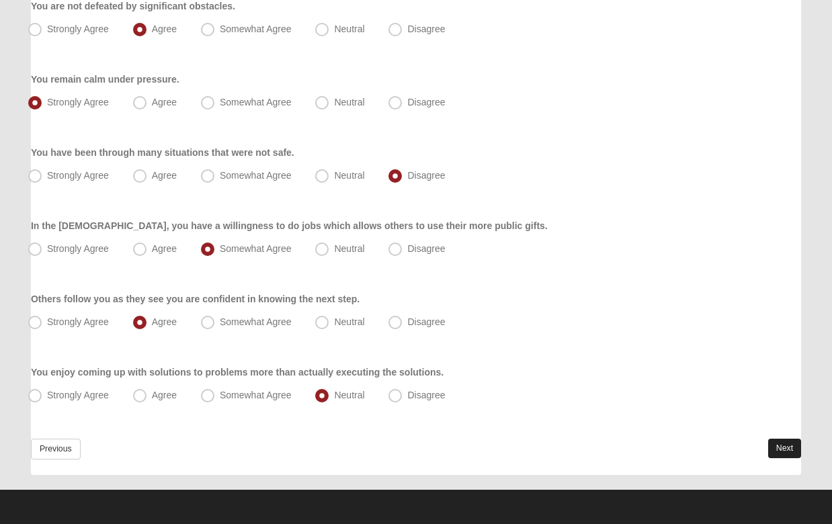
click at [771, 440] on link "Next" at bounding box center [785, 449] width 33 height 20
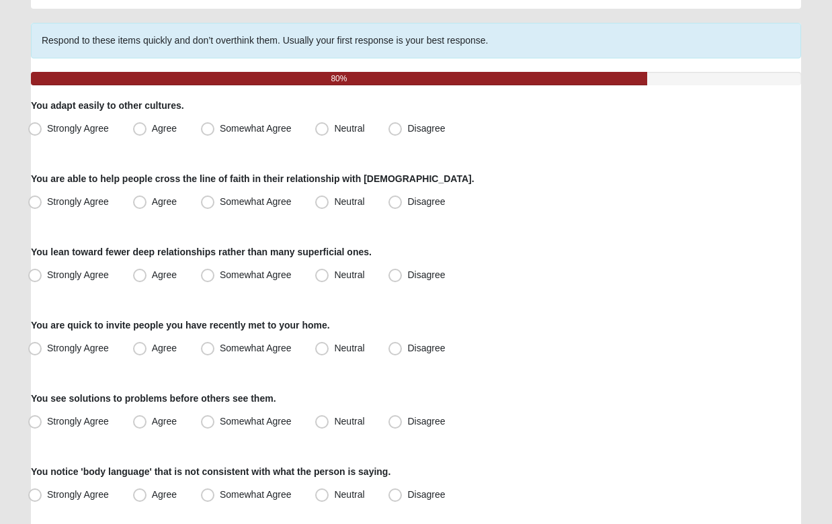
scroll to position [94, 0]
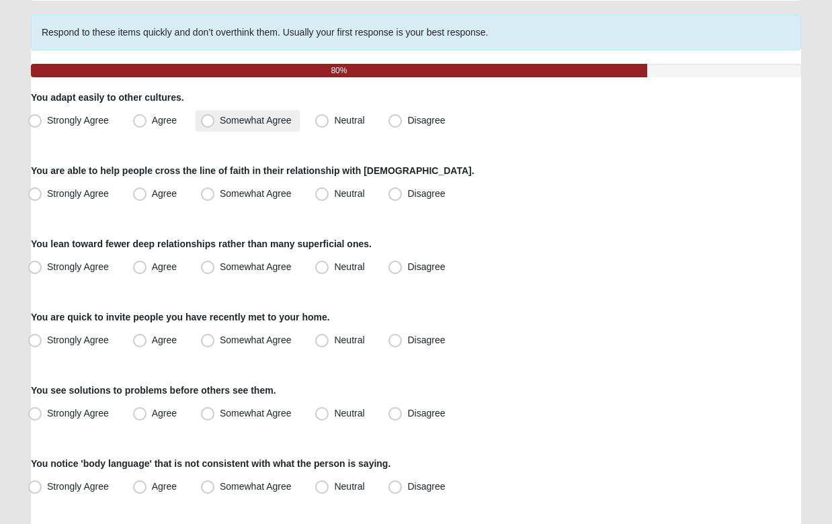
click at [265, 121] on span "Somewhat Agree" at bounding box center [256, 120] width 72 height 11
click at [215, 121] on input "Somewhat Agree" at bounding box center [210, 120] width 9 height 9
radio input "true"
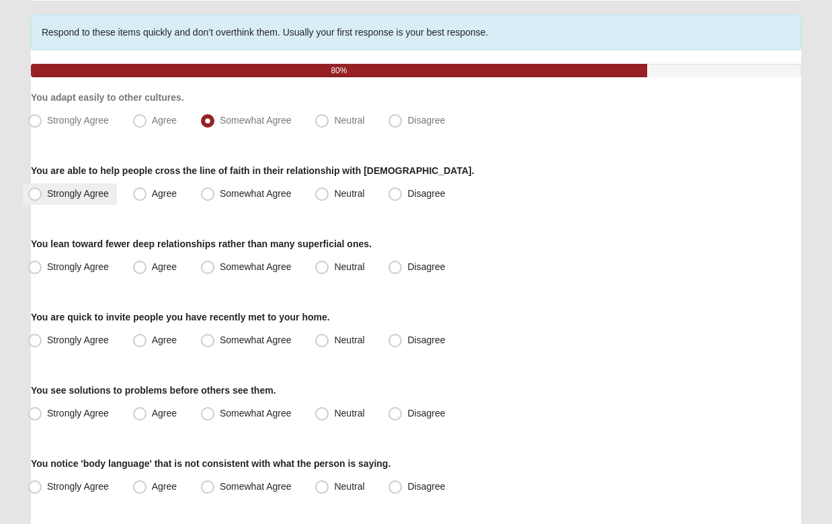
click at [73, 194] on span "Strongly Agree" at bounding box center [78, 193] width 62 height 11
click at [42, 194] on input "Strongly Agree" at bounding box center [38, 194] width 9 height 9
radio input "true"
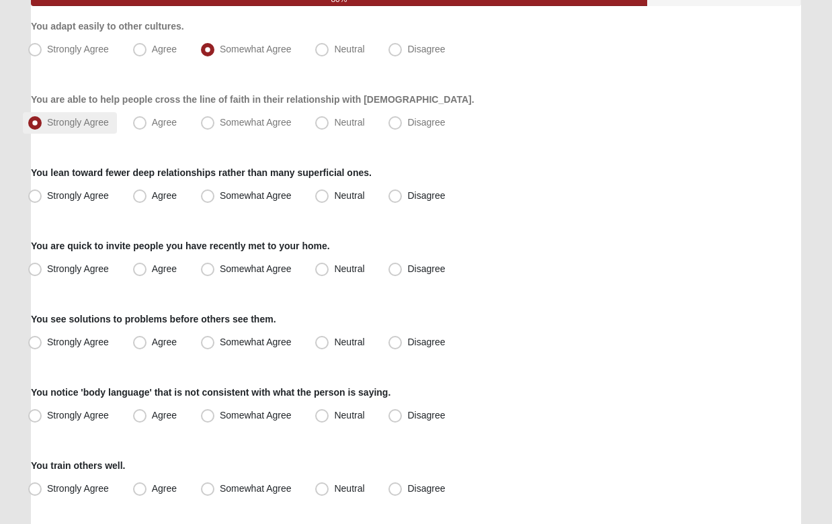
scroll to position [166, 0]
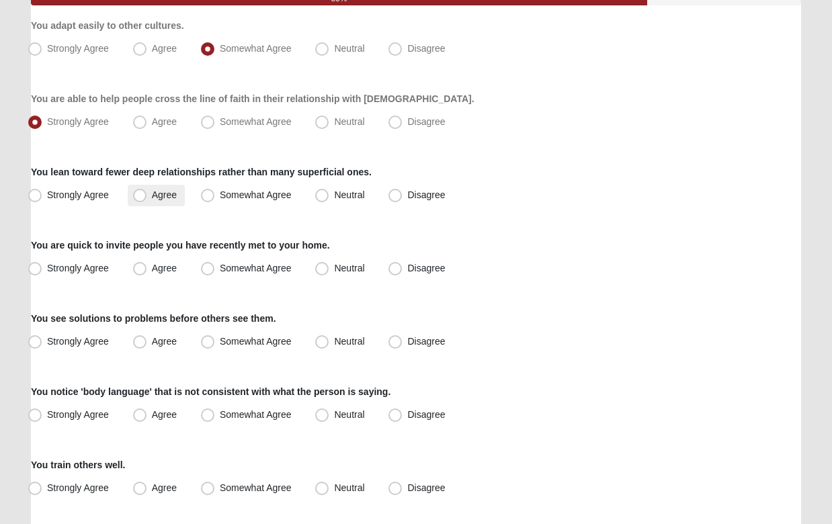
click at [152, 200] on span "Agree" at bounding box center [164, 195] width 25 height 11
click at [140, 200] on input "Agree" at bounding box center [143, 195] width 9 height 9
radio input "true"
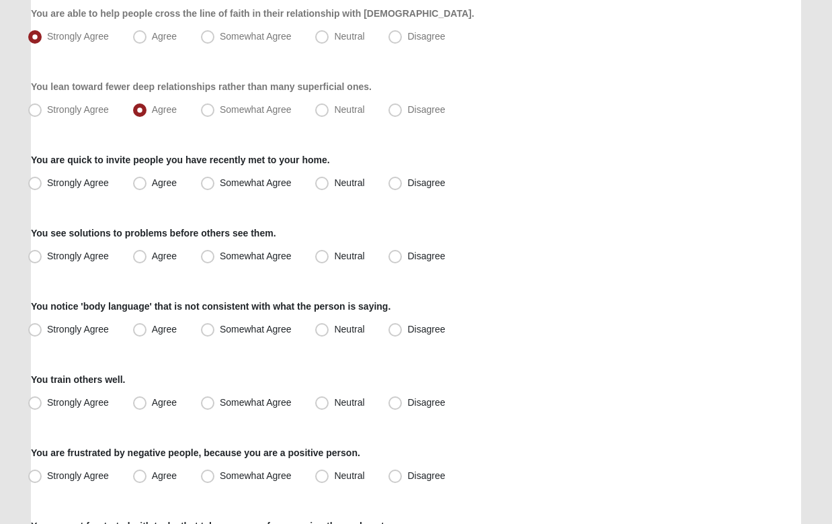
scroll to position [251, 0]
click at [334, 182] on label "Neutral" at bounding box center [341, 184] width 63 height 22
click at [329, 182] on input "Neutral" at bounding box center [325, 183] width 9 height 9
radio input "true"
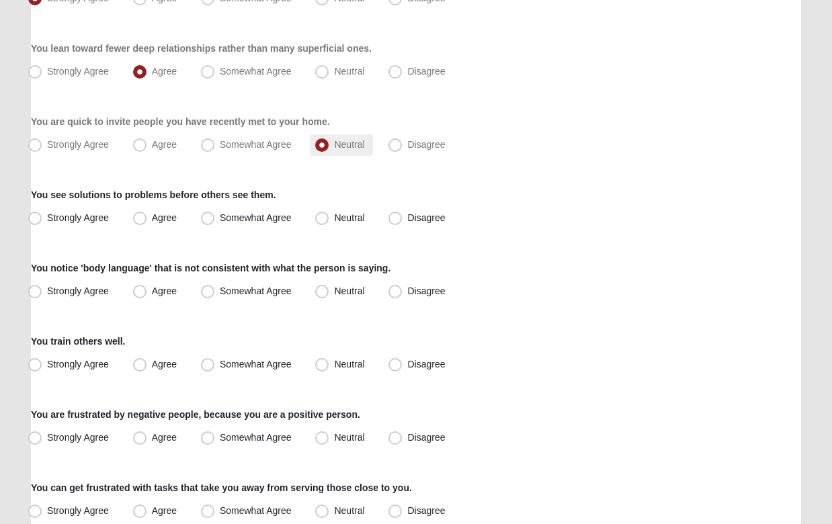
scroll to position [293, 0]
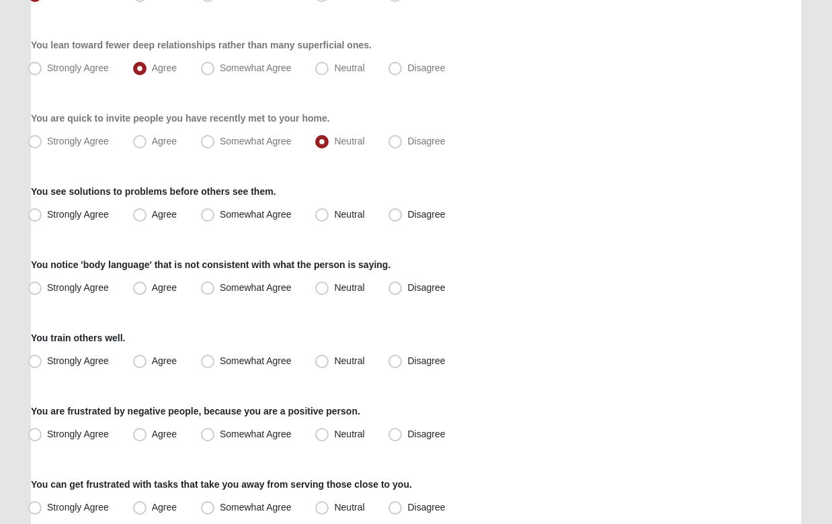
click at [323, 237] on div "Respond to these items quickly and don’t overthink them. Usually your first res…" at bounding box center [416, 495] width 771 height 1358
click at [334, 210] on span "Neutral" at bounding box center [349, 214] width 30 height 11
click at [325, 210] on input "Neutral" at bounding box center [325, 214] width 9 height 9
radio input "true"
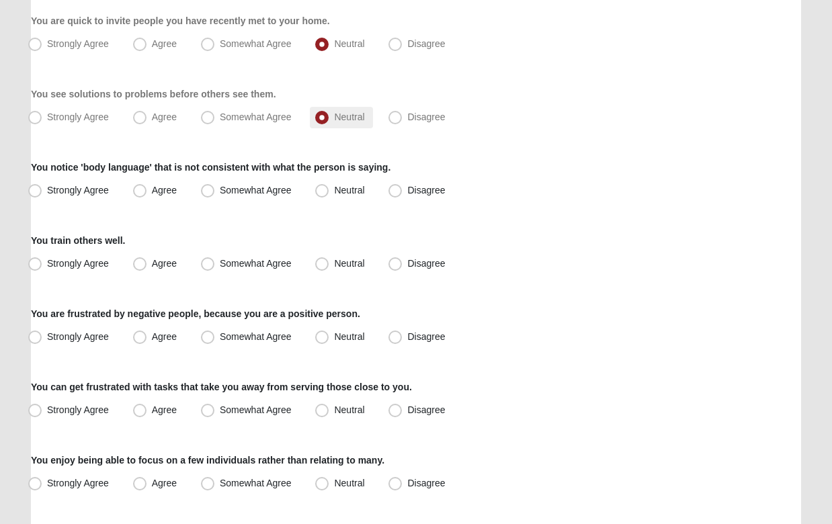
scroll to position [405, 0]
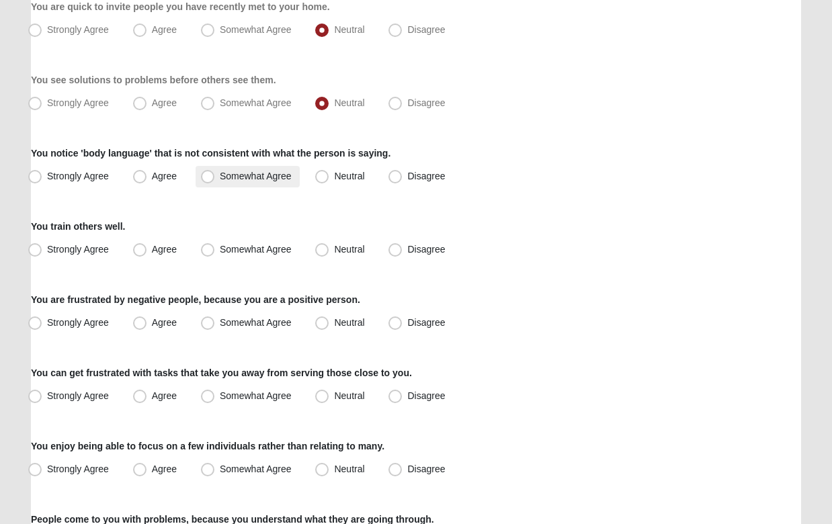
click at [221, 178] on span "Somewhat Agree" at bounding box center [256, 176] width 72 height 11
click at [215, 178] on input "Somewhat Agree" at bounding box center [210, 176] width 9 height 9
radio input "true"
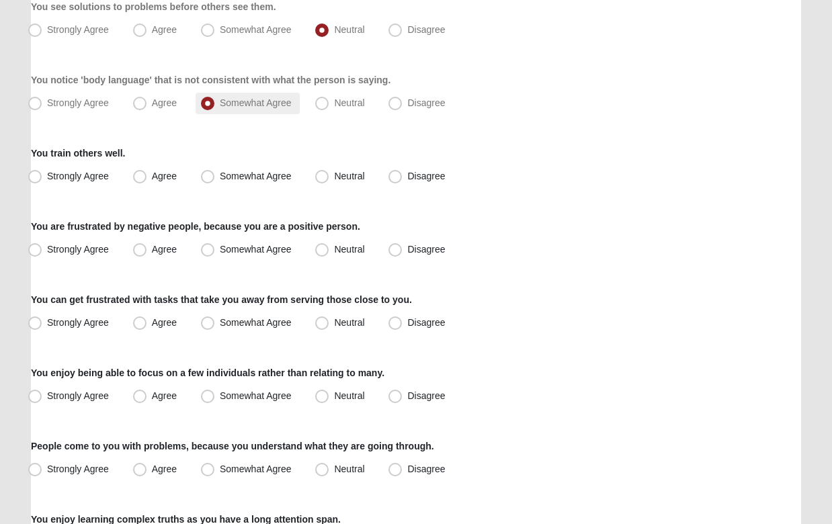
scroll to position [485, 0]
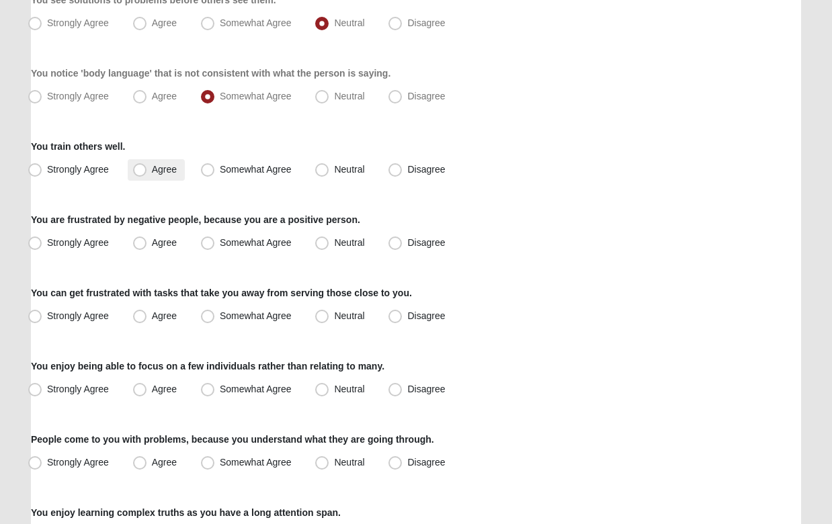
click at [152, 171] on span "Agree" at bounding box center [164, 169] width 25 height 11
click at [141, 171] on input "Agree" at bounding box center [143, 169] width 9 height 9
radio input "true"
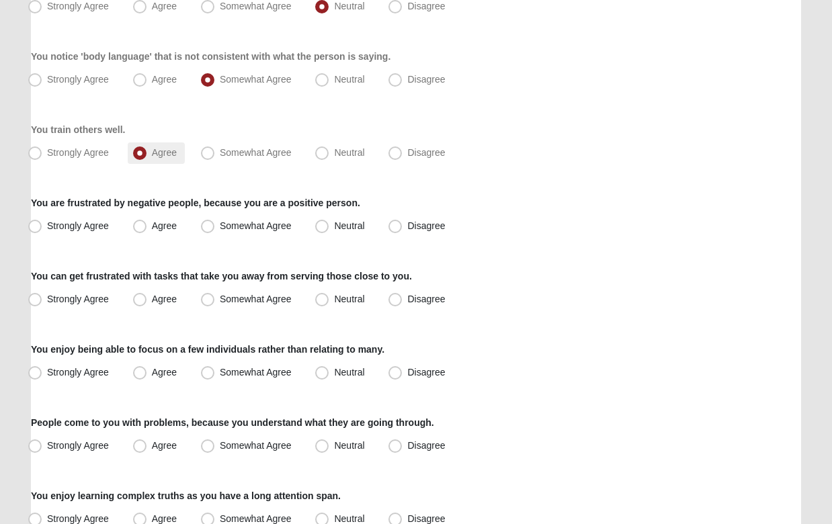
scroll to position [512, 0]
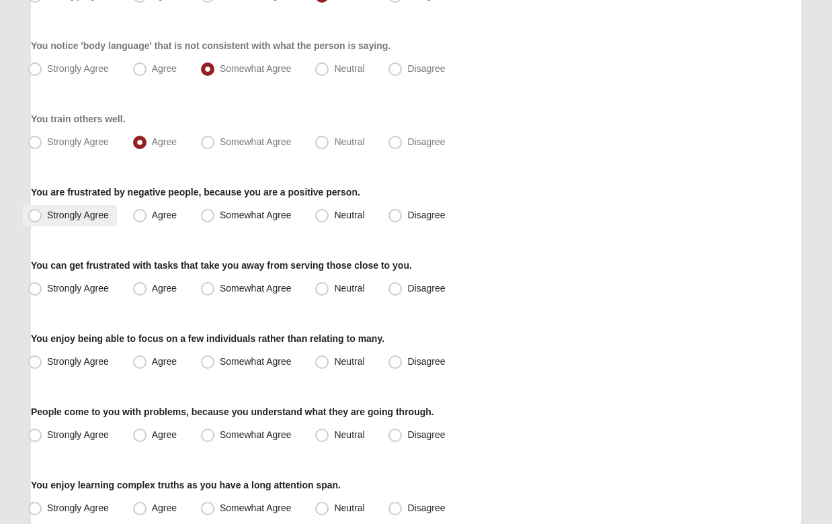
click at [88, 217] on span "Strongly Agree" at bounding box center [78, 215] width 62 height 11
click at [42, 217] on input "Strongly Agree" at bounding box center [38, 215] width 9 height 9
radio input "true"
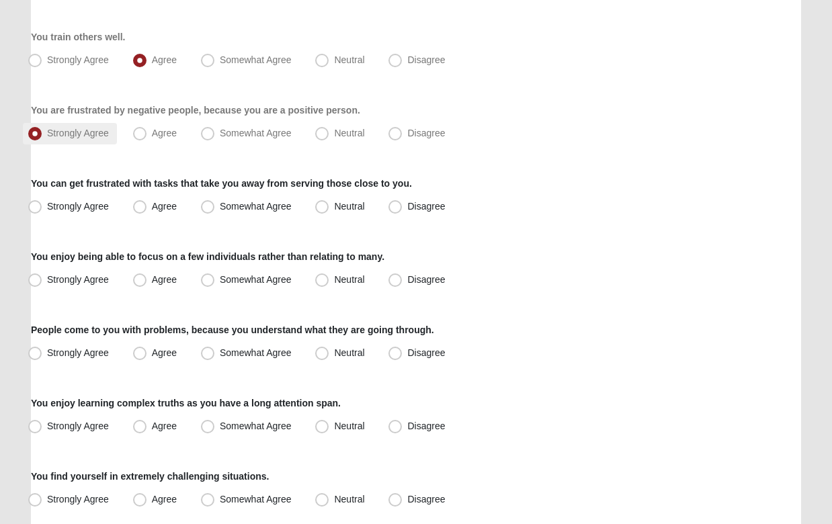
scroll to position [615, 0]
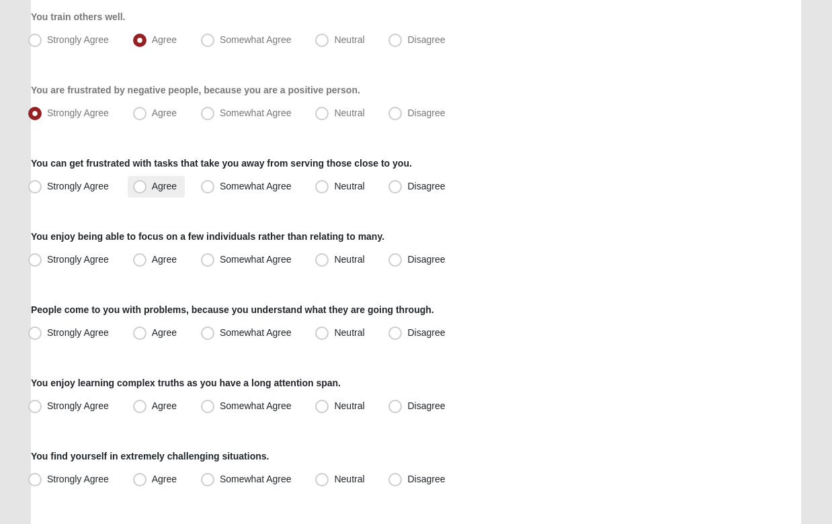
click at [155, 188] on span "Agree" at bounding box center [164, 186] width 25 height 11
click at [147, 188] on input "Agree" at bounding box center [143, 186] width 9 height 9
radio input "true"
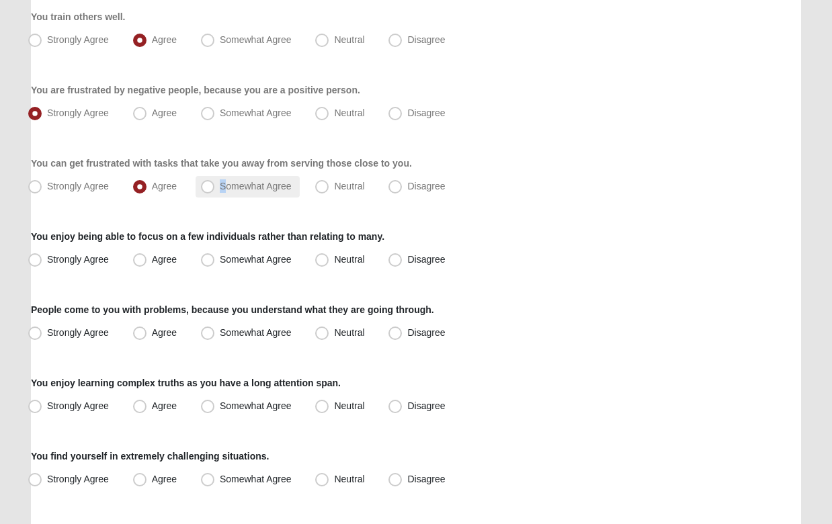
click at [224, 179] on label "Somewhat Agree" at bounding box center [248, 187] width 104 height 22
click at [215, 182] on input "Somewhat Agree" at bounding box center [210, 186] width 9 height 9
radio input "true"
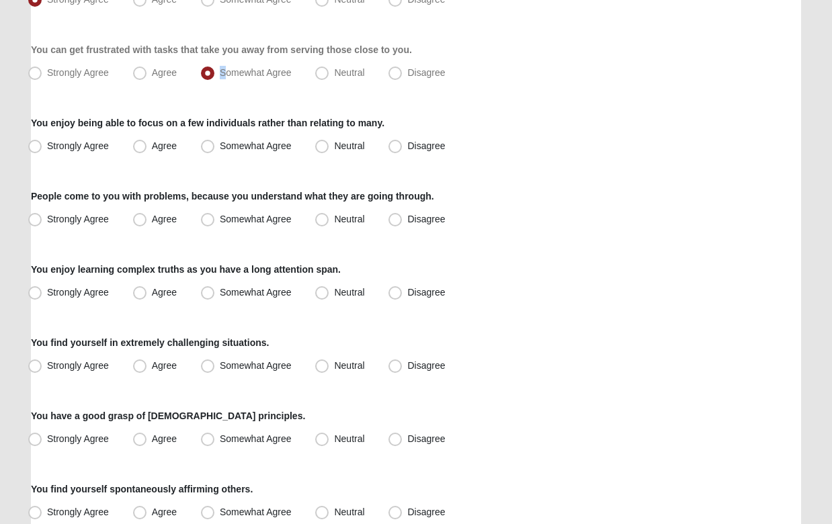
scroll to position [729, 0]
click at [224, 179] on div "Respond to these items quickly and don’t overthink them. Usually your first res…" at bounding box center [416, 59] width 771 height 1358
click at [396, 139] on label "Disagree" at bounding box center [418, 146] width 70 height 22
click at [396, 141] on input "Disagree" at bounding box center [398, 145] width 9 height 9
radio input "true"
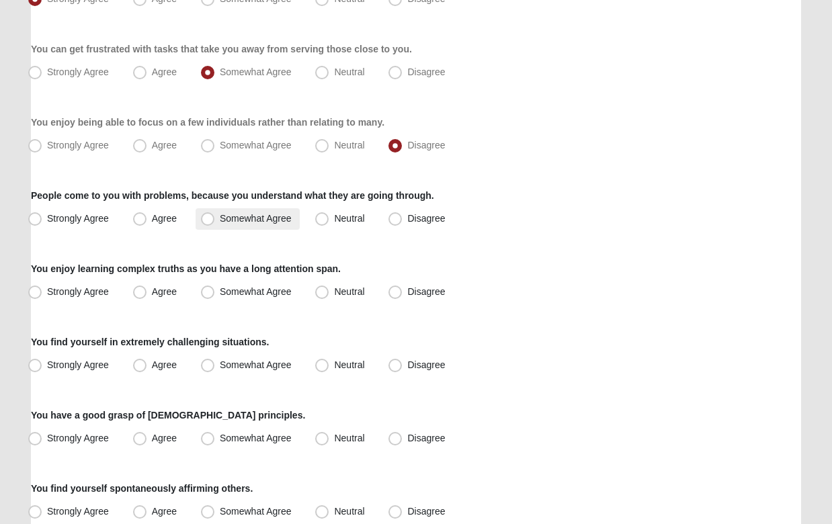
click at [220, 216] on span "Somewhat Agree" at bounding box center [256, 218] width 72 height 11
click at [212, 216] on input "Somewhat Agree" at bounding box center [210, 219] width 9 height 9
radio input "true"
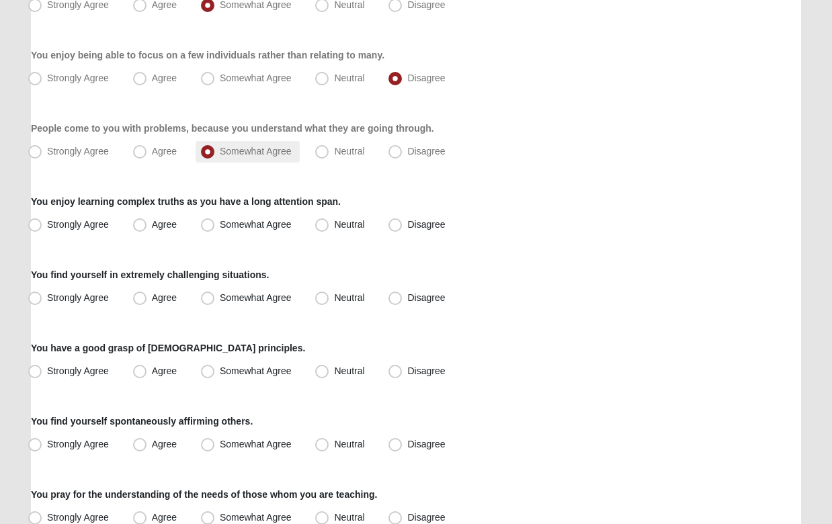
scroll to position [802, 0]
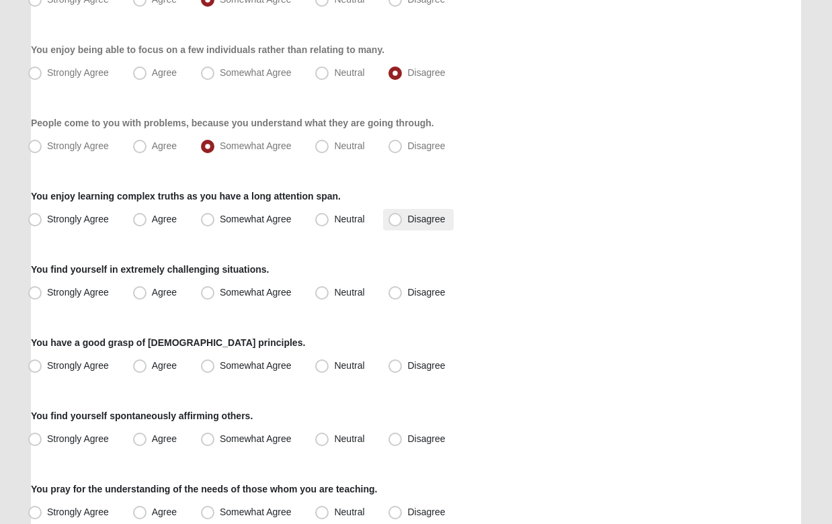
click at [407, 217] on span "Disagree" at bounding box center [426, 219] width 38 height 11
click at [396, 217] on input "Disagree" at bounding box center [398, 219] width 9 height 9
radio input "true"
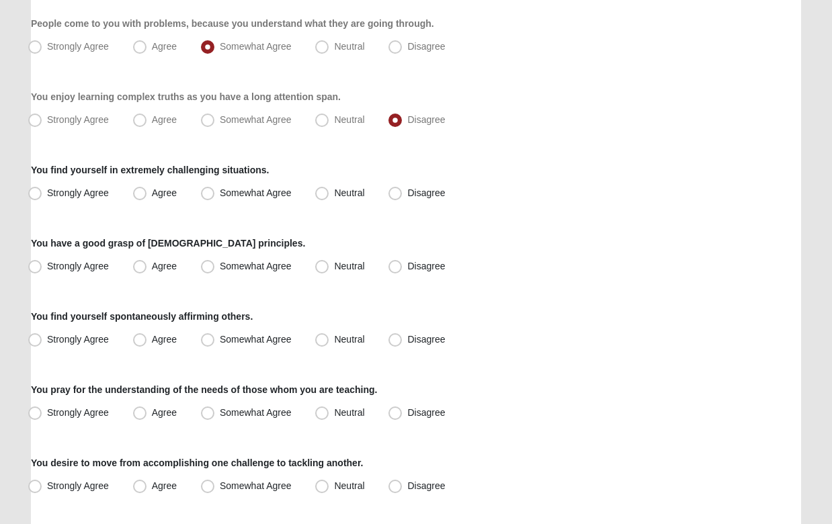
scroll to position [903, 0]
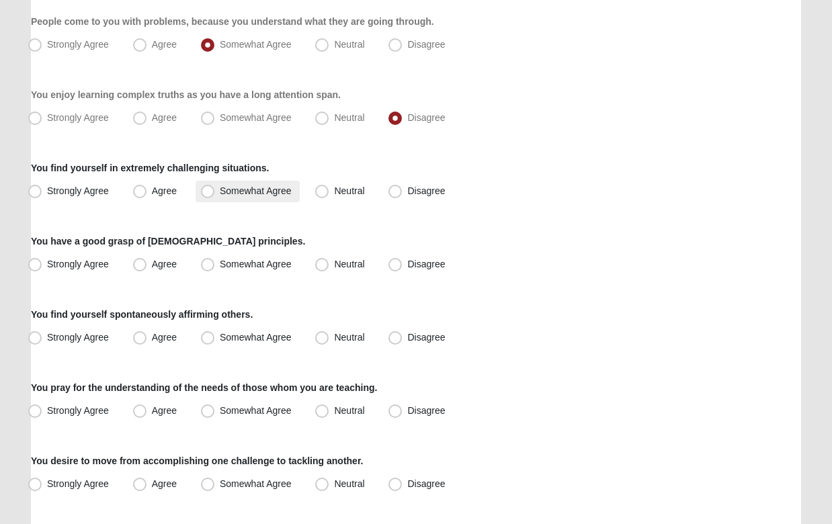
click at [250, 192] on span "Somewhat Agree" at bounding box center [256, 191] width 72 height 11
click at [215, 192] on input "Somewhat Agree" at bounding box center [210, 191] width 9 height 9
radio input "true"
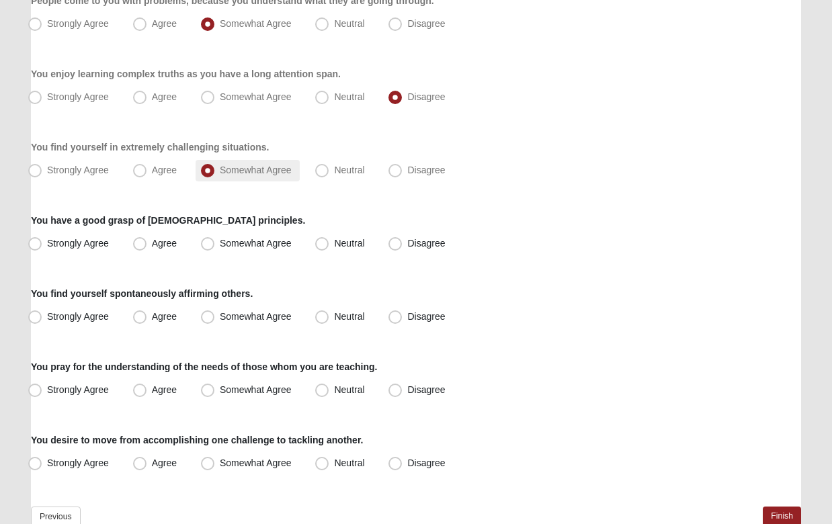
scroll to position [938, 0]
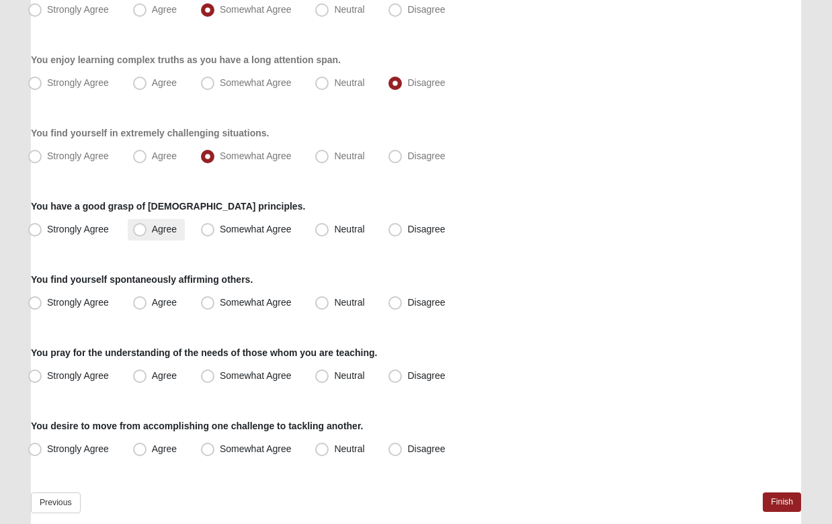
click at [156, 224] on span "Agree" at bounding box center [164, 229] width 25 height 11
click at [147, 225] on input "Agree" at bounding box center [143, 229] width 9 height 9
radio input "true"
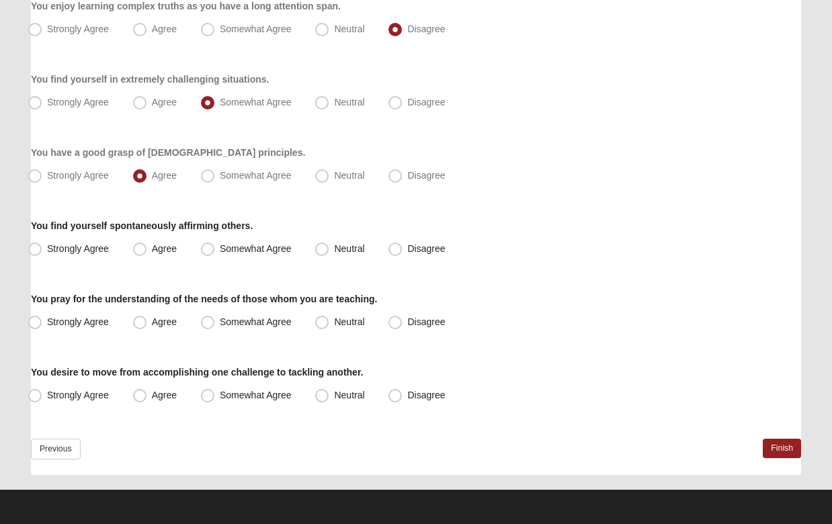
scroll to position [992, 0]
click at [225, 251] on span "Somewhat Agree" at bounding box center [256, 248] width 72 height 11
click at [215, 251] on input "Somewhat Agree" at bounding box center [210, 249] width 9 height 9
radio input "true"
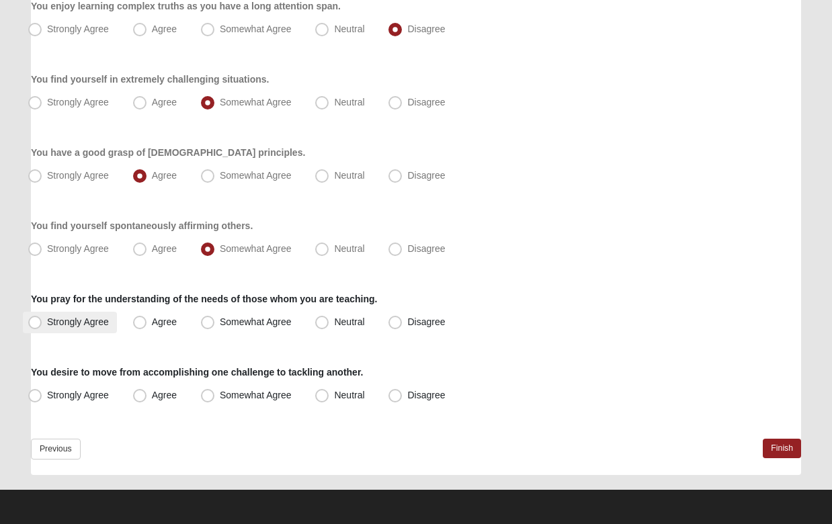
click at [83, 320] on span "Strongly Agree" at bounding box center [78, 322] width 62 height 11
click at [42, 320] on input "Strongly Agree" at bounding box center [38, 322] width 9 height 9
radio input "true"
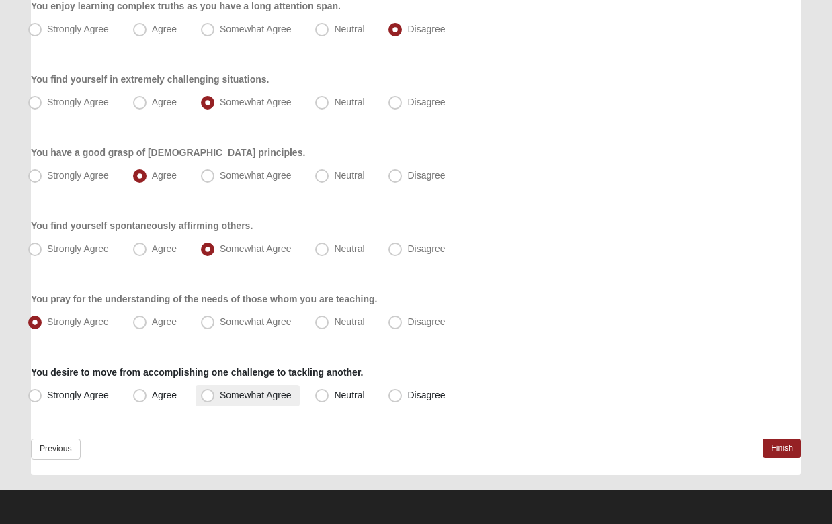
click at [235, 395] on span "Somewhat Agree" at bounding box center [256, 395] width 72 height 11
click at [215, 395] on input "Somewhat Agree" at bounding box center [210, 395] width 9 height 9
radio input "true"
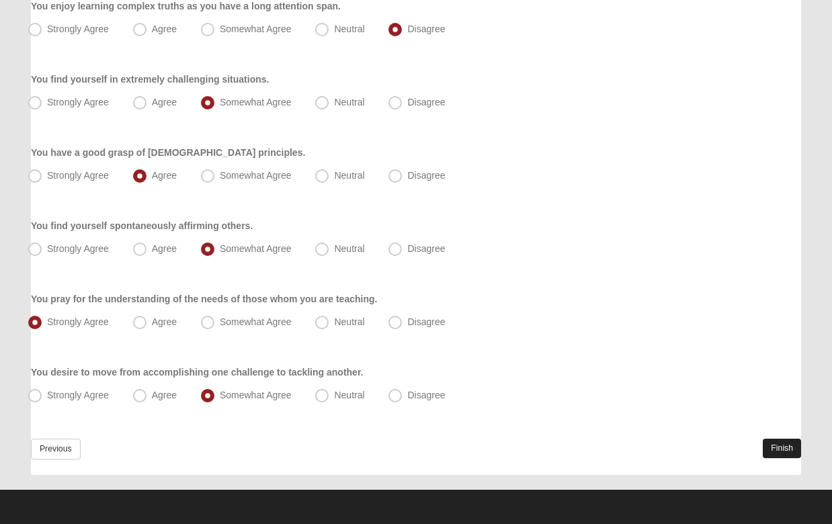
click at [787, 449] on link "Finish" at bounding box center [782, 449] width 38 height 20
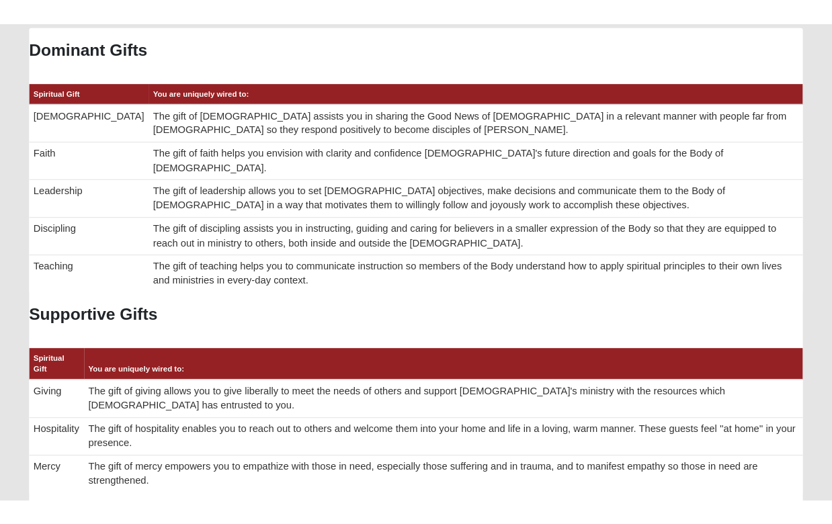
scroll to position [672155, 671674]
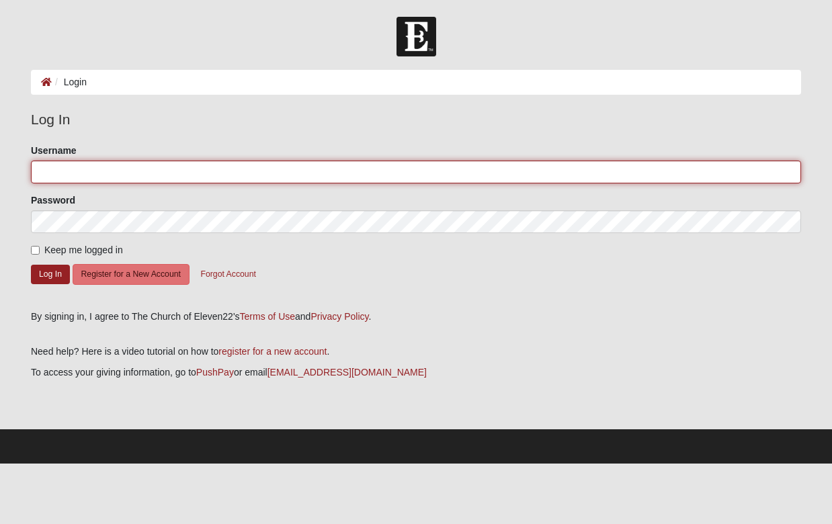
type input "stephencperry"
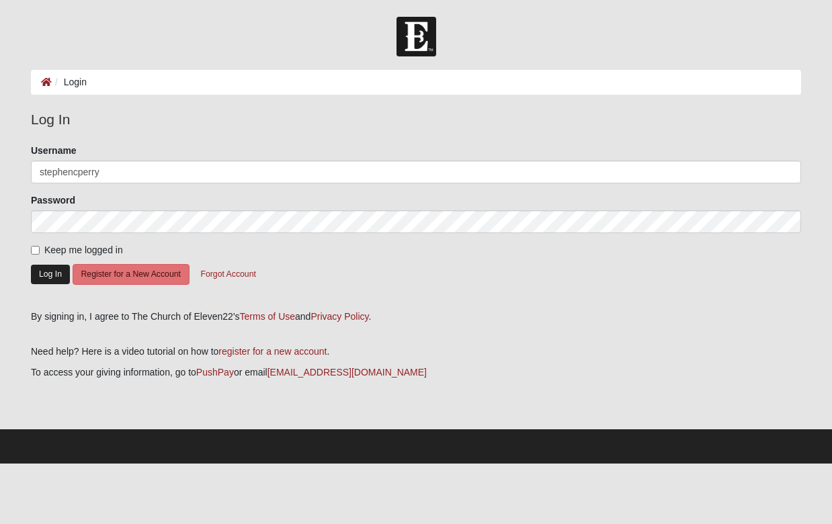
click at [55, 267] on button "Log In" at bounding box center [50, 275] width 39 height 20
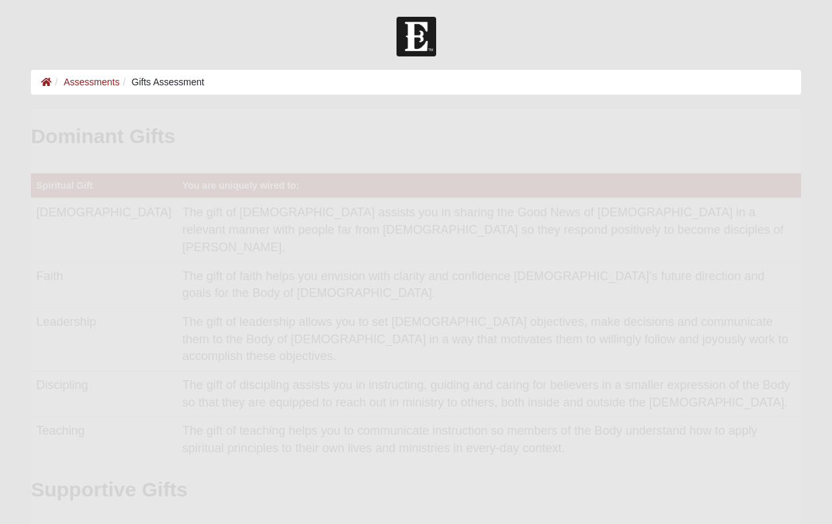
scroll to position [269, 749]
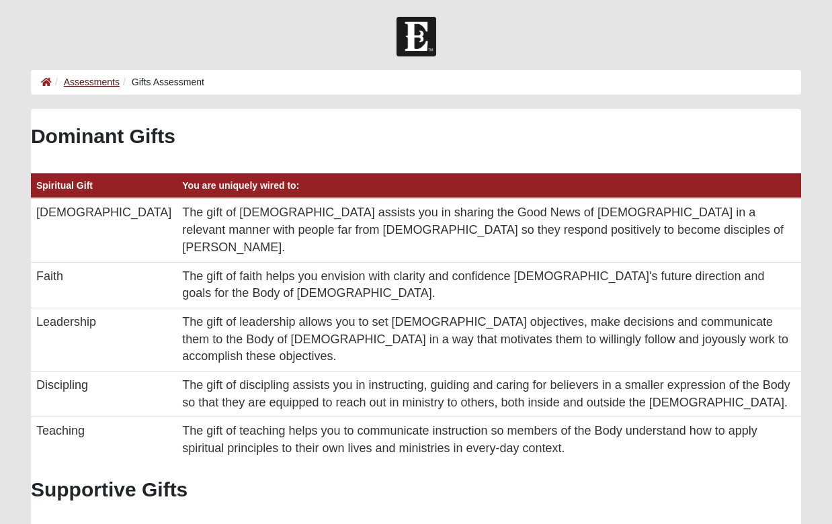
click at [85, 87] on link "Assessments" at bounding box center [92, 82] width 56 height 11
